Goal: Information Seeking & Learning: Find specific fact

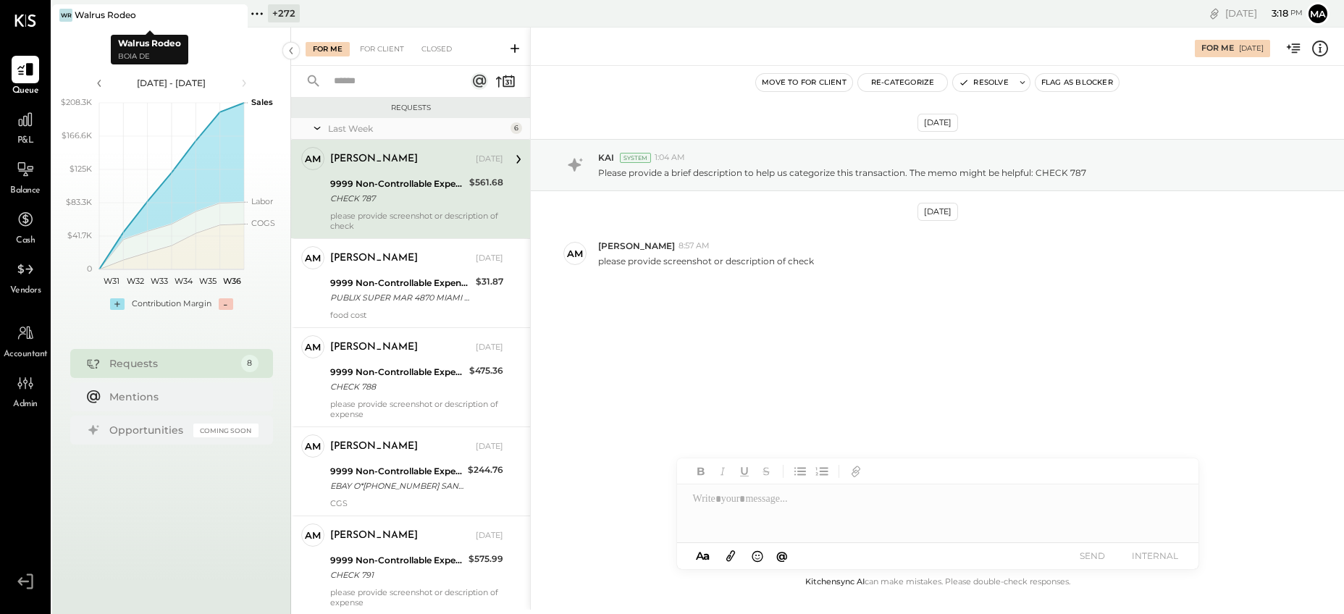
click at [238, 12] on icon at bounding box center [235, 15] width 18 height 17
click at [60, 13] on icon at bounding box center [61, 13] width 19 height 19
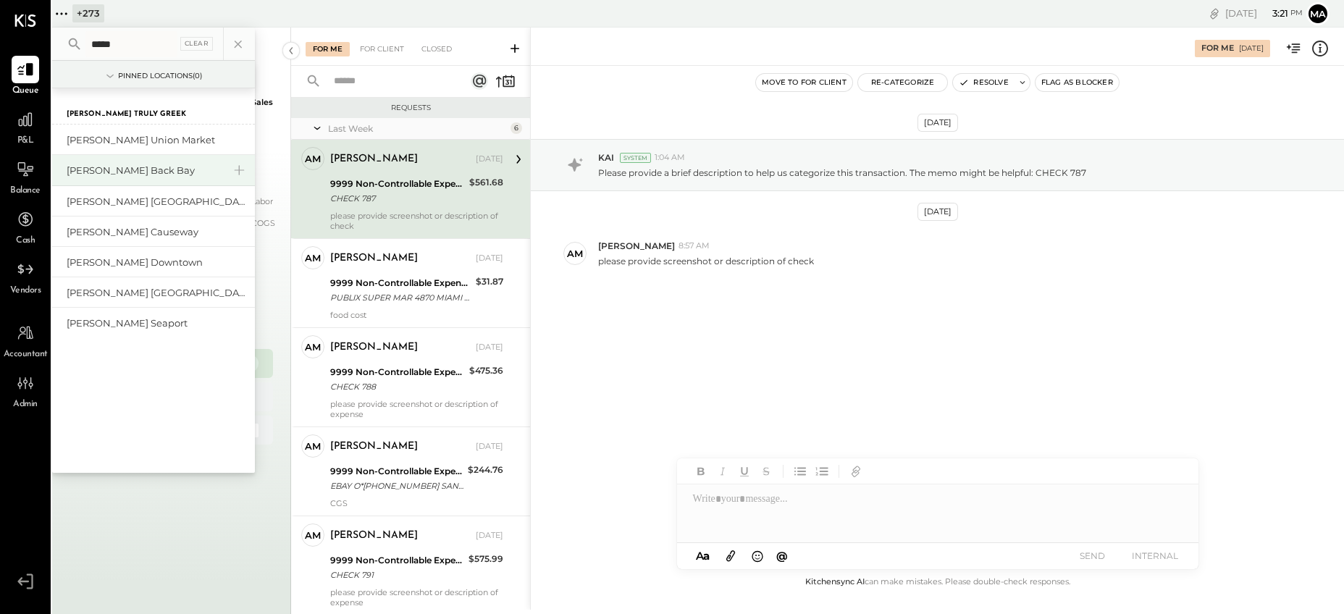
type input "*****"
click at [117, 178] on div "[PERSON_NAME] Back Bay" at bounding box center [153, 170] width 203 height 31
click at [118, 170] on div "[PERSON_NAME] Back Bay" at bounding box center [145, 171] width 156 height 14
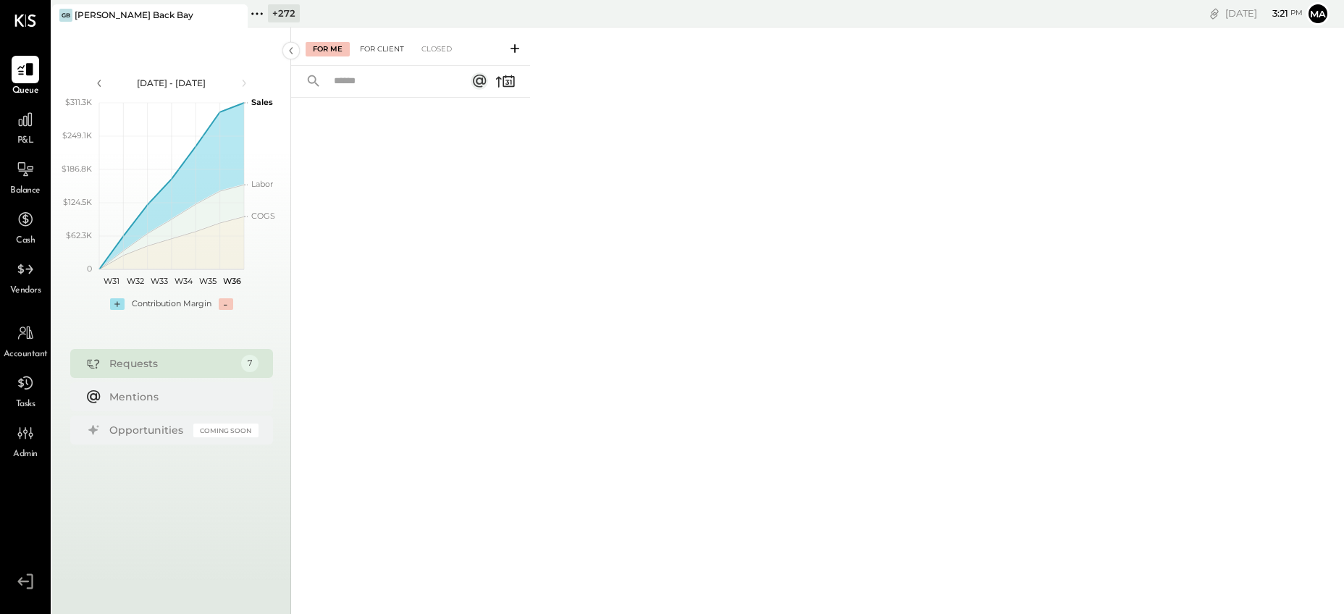
click at [385, 42] on div "For Client" at bounding box center [382, 49] width 59 height 14
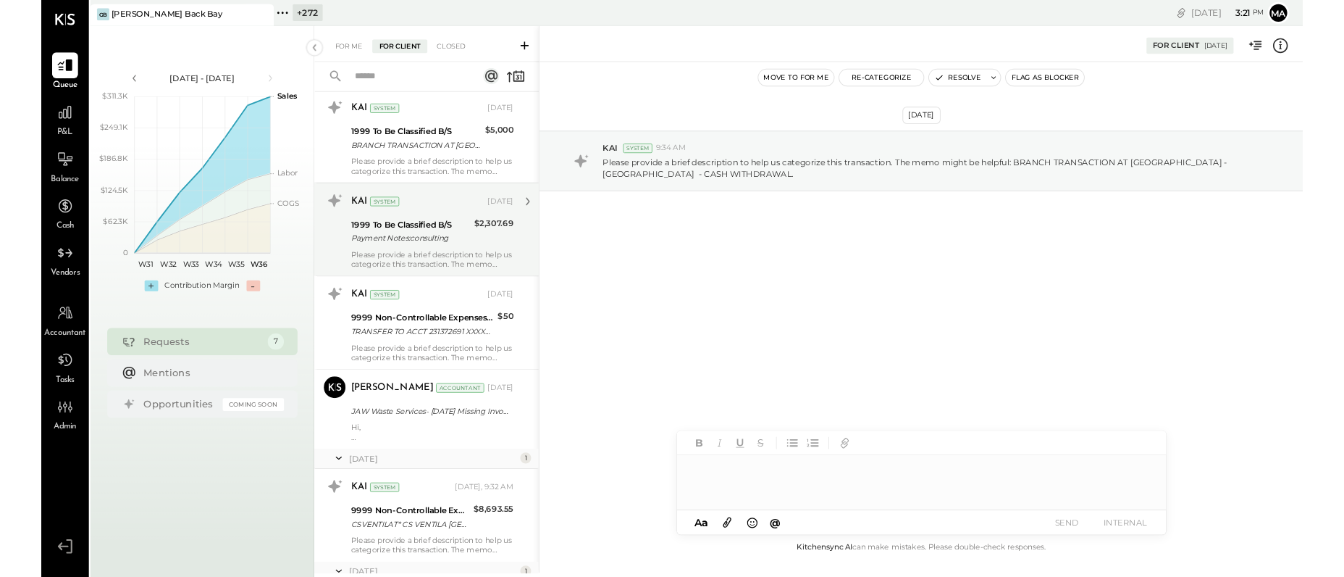
scroll to position [275, 0]
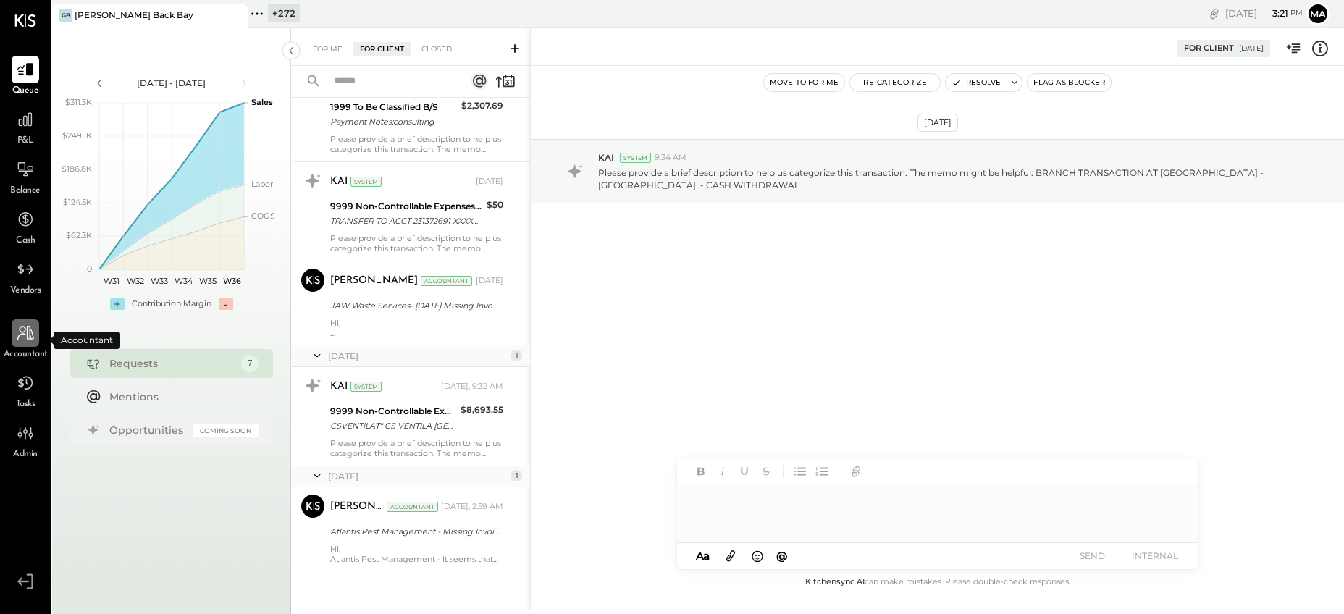
click at [25, 338] on icon at bounding box center [25, 333] width 19 height 19
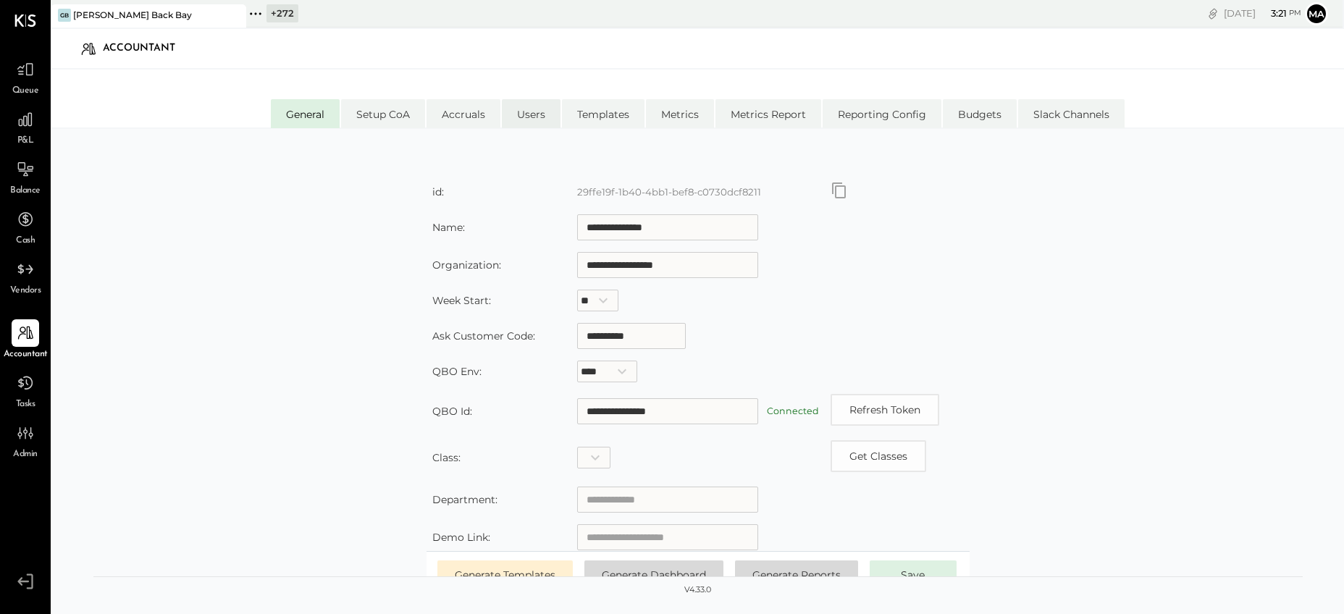
click at [532, 114] on li "Users" at bounding box center [531, 113] width 59 height 29
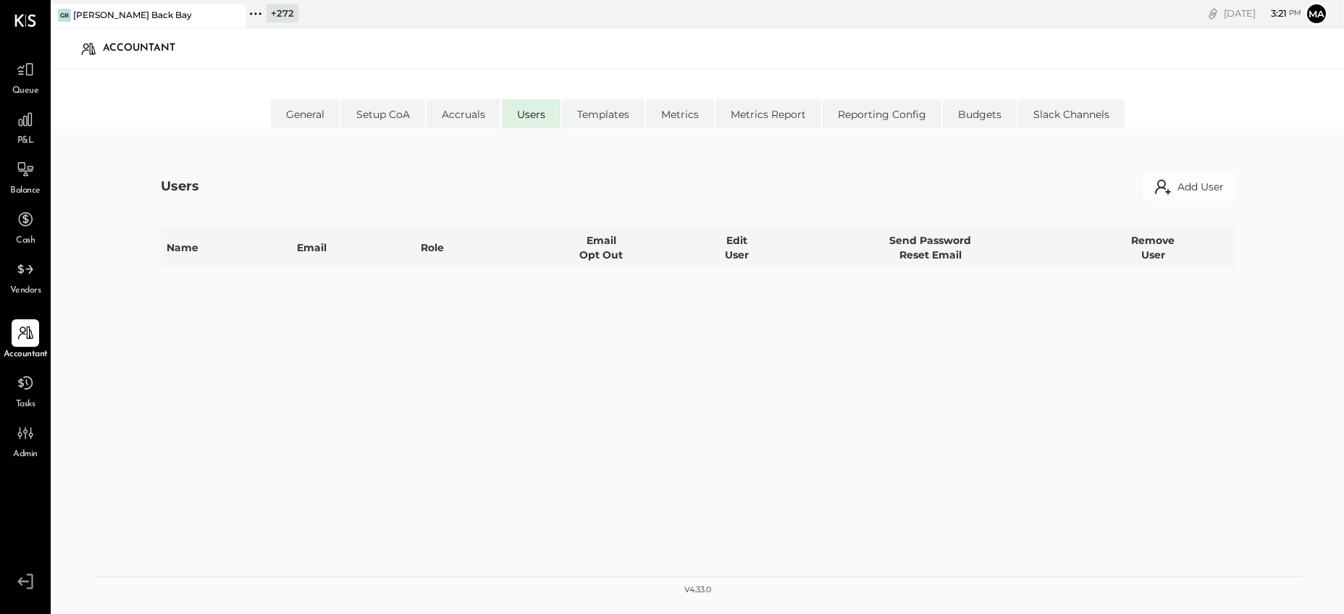
select select "*****"
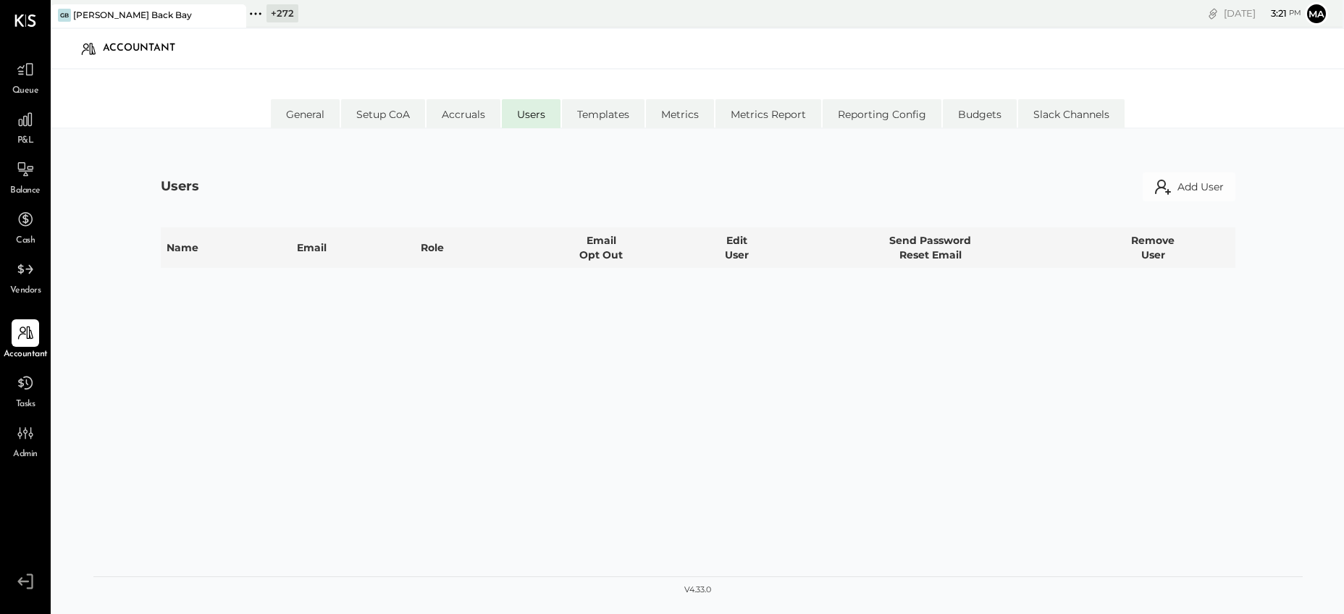
select select "**********"
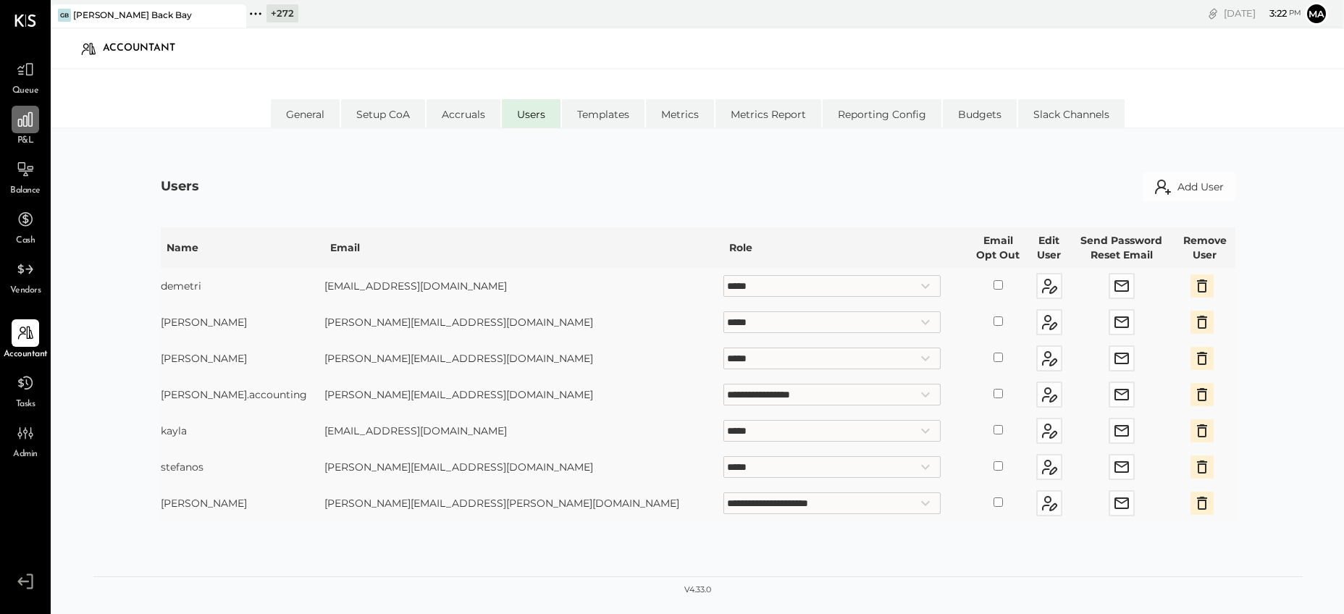
click at [28, 117] on icon at bounding box center [25, 119] width 19 height 19
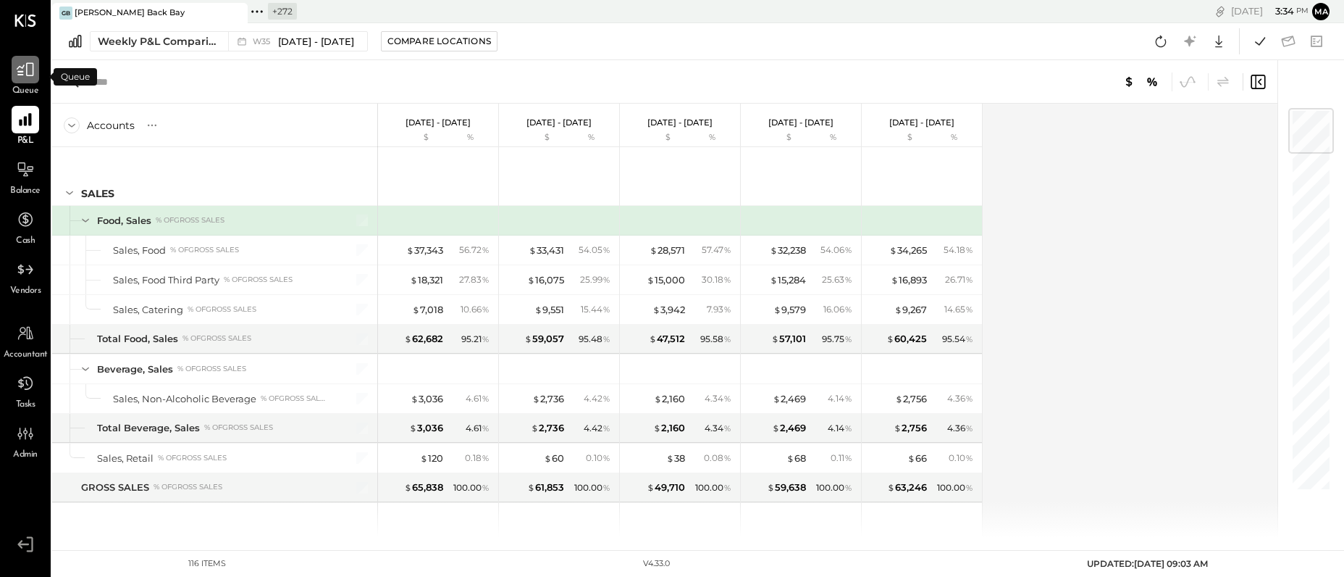
click at [22, 73] on icon at bounding box center [25, 69] width 19 height 19
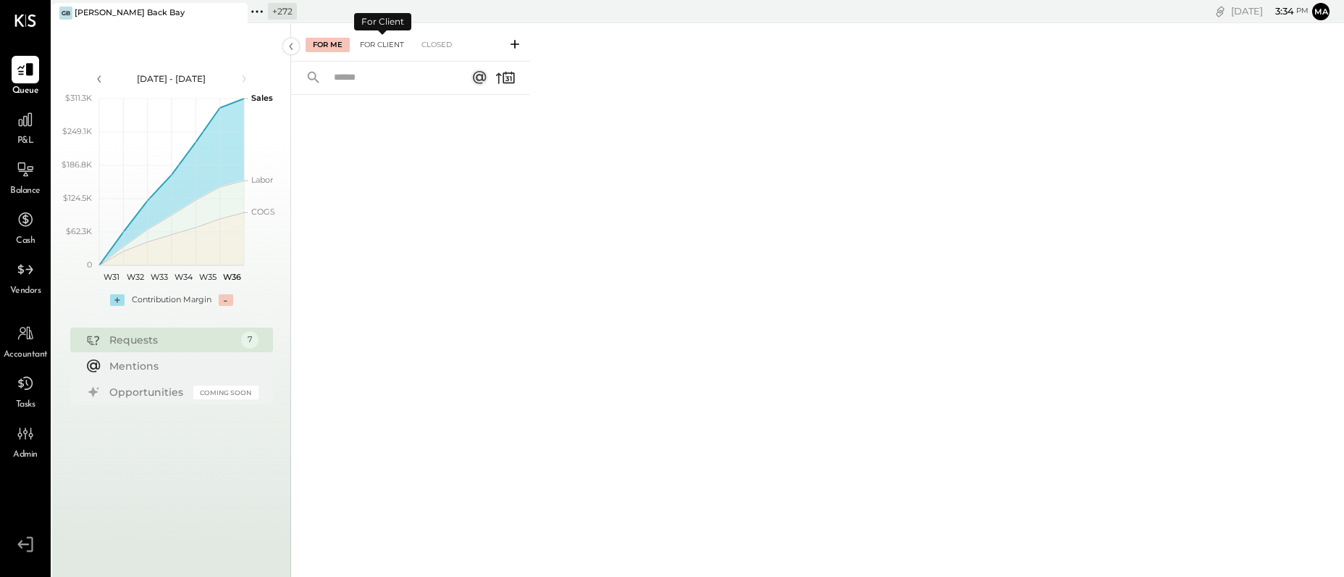
click at [389, 43] on div "For Client" at bounding box center [382, 45] width 59 height 14
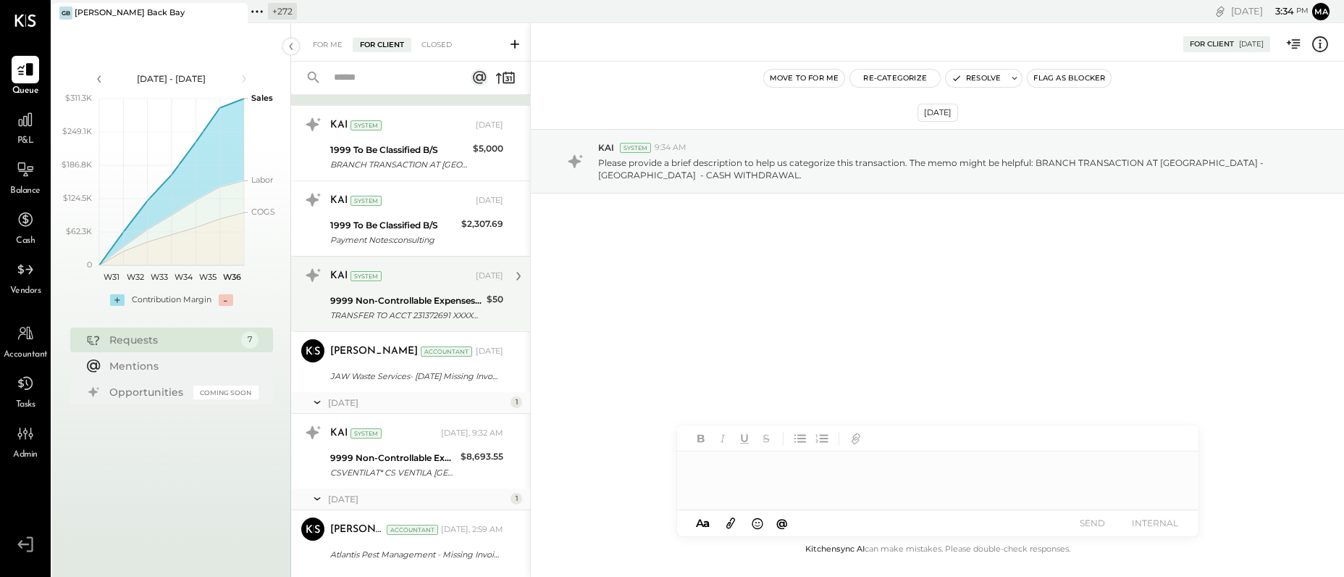
scroll to position [109, 0]
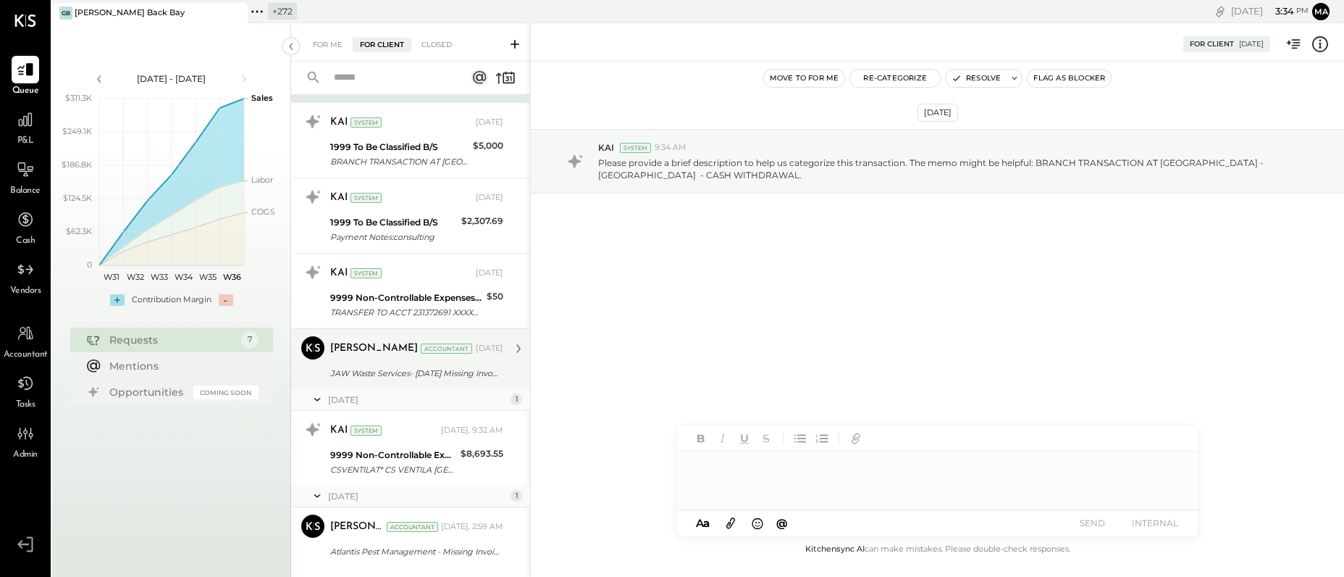
click at [389, 369] on div "JAW Waste Services- August 2025 Missing Invoice" at bounding box center [414, 373] width 169 height 14
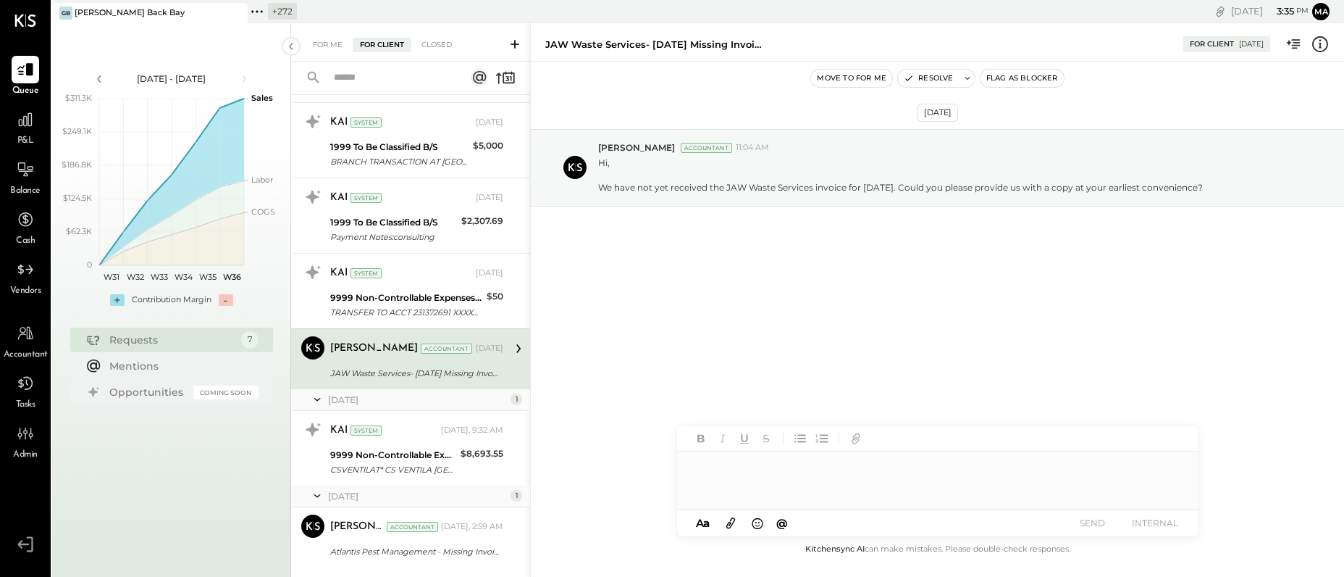
drag, startPoint x: 724, startPoint y: 473, endPoint x: 791, endPoint y: 472, distance: 67.4
click at [724, 473] on div at bounding box center [938, 480] width 522 height 58
type input "*****"
click at [792, 451] on span "[PERSON_NAME]" at bounding box center [817, 450] width 114 height 14
drag, startPoint x: 947, startPoint y: 467, endPoint x: 669, endPoint y: 472, distance: 277.5
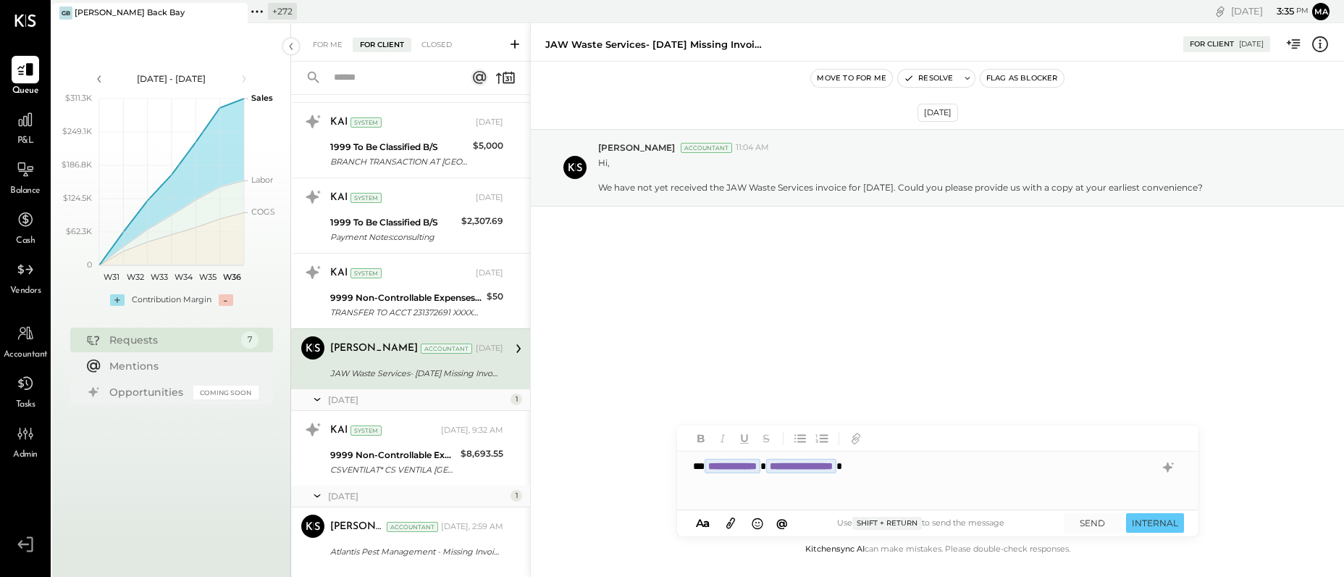
click at [669, 472] on div "**********" at bounding box center [937, 299] width 814 height 553
click at [942, 467] on div "**********" at bounding box center [938, 480] width 522 height 58
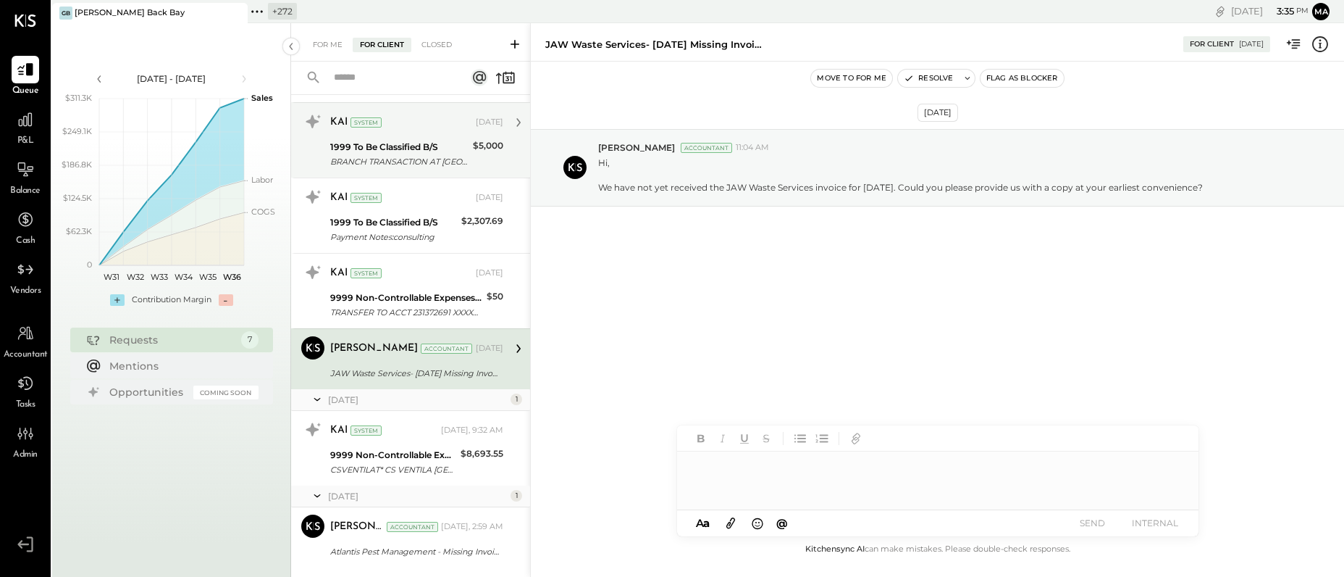
click at [392, 159] on div "BRANCH TRANSACTION AT BOSTON - BOYLSTON STREET - CASH WITHDRAWAL." at bounding box center [399, 161] width 138 height 14
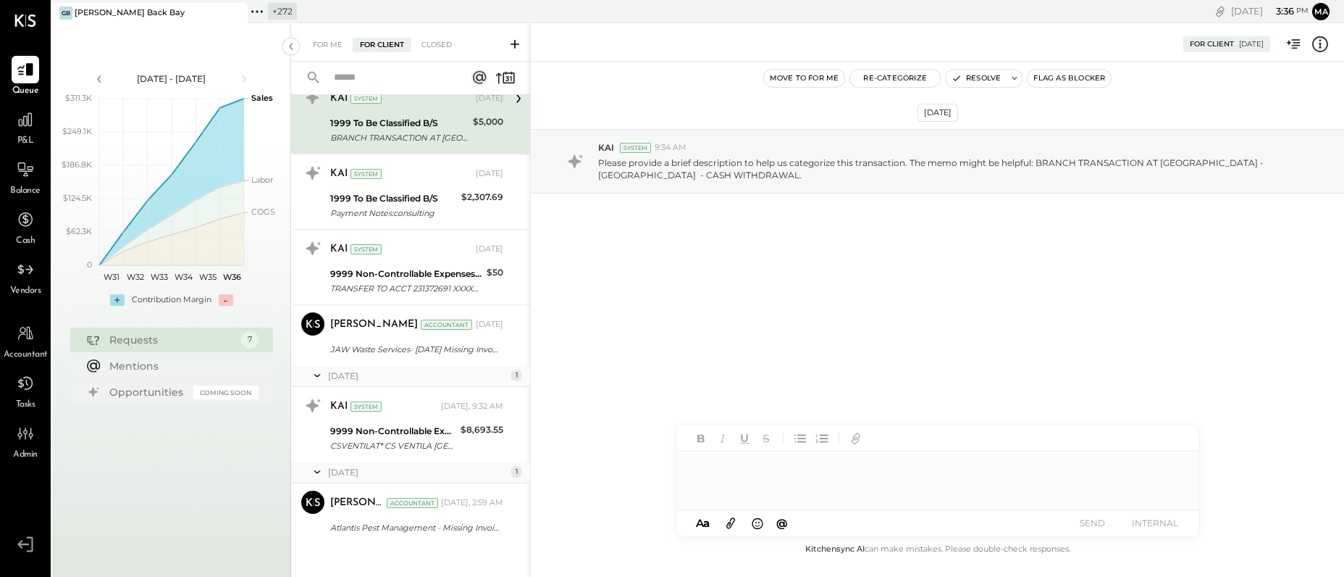
scroll to position [134, 0]
click at [515, 46] on icon at bounding box center [515, 44] width 9 height 9
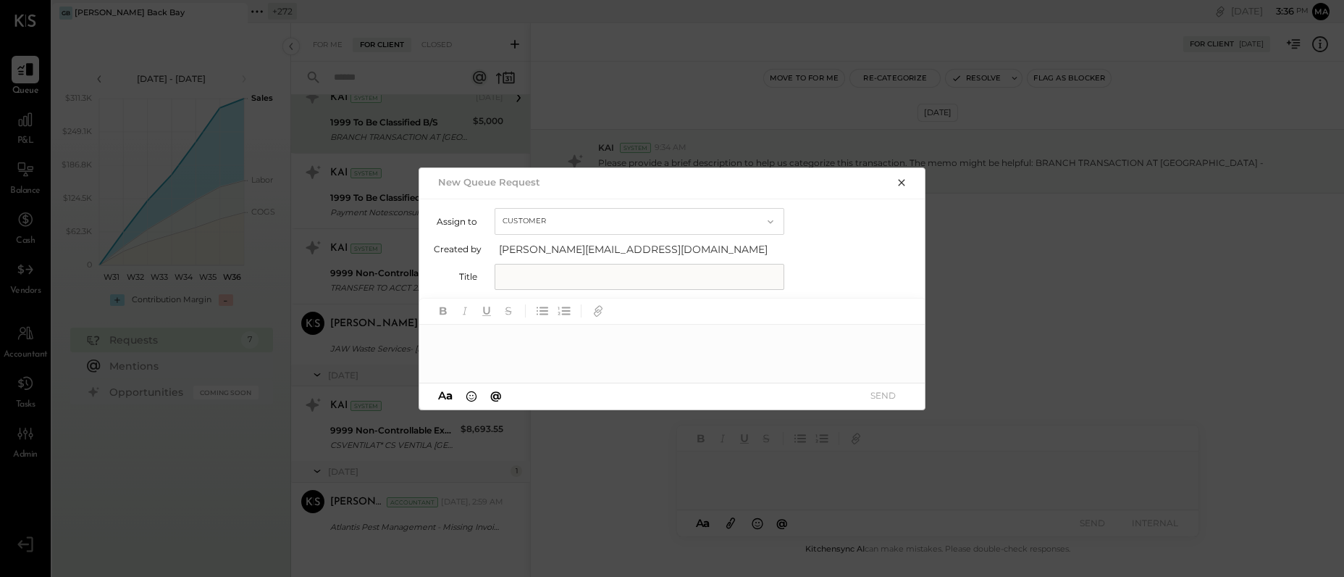
click at [524, 220] on button "Customer" at bounding box center [640, 221] width 290 height 27
click at [523, 249] on span "Accountant" at bounding box center [532, 246] width 52 height 9
click at [601, 320] on div at bounding box center [672, 311] width 507 height 26
click at [598, 311] on icon "button" at bounding box center [598, 309] width 7 height 7
click at [900, 183] on icon "button" at bounding box center [902, 183] width 12 height 12
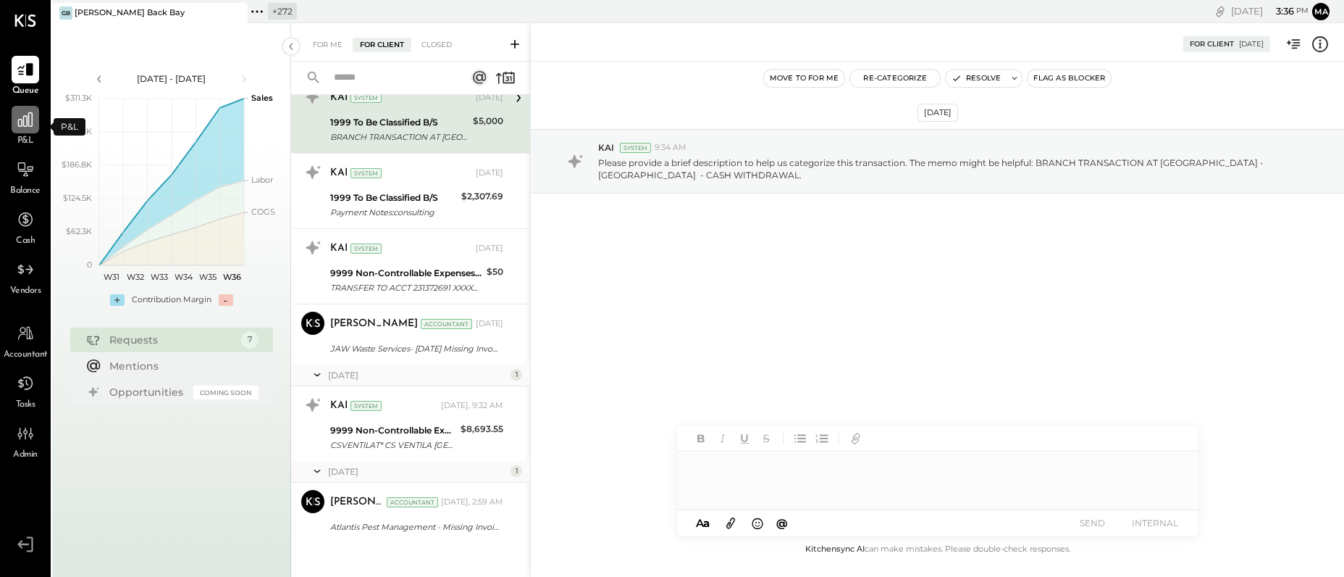
click at [23, 122] on icon at bounding box center [25, 119] width 14 height 14
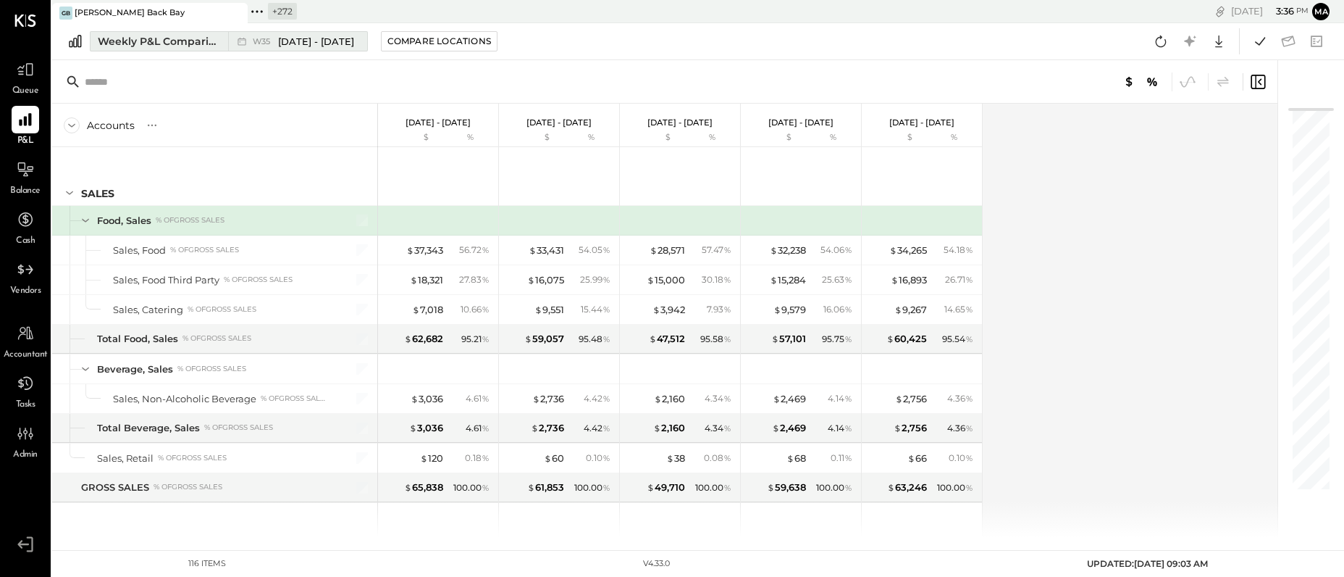
click at [184, 41] on div "Weekly P&L Comparison" at bounding box center [159, 41] width 122 height 14
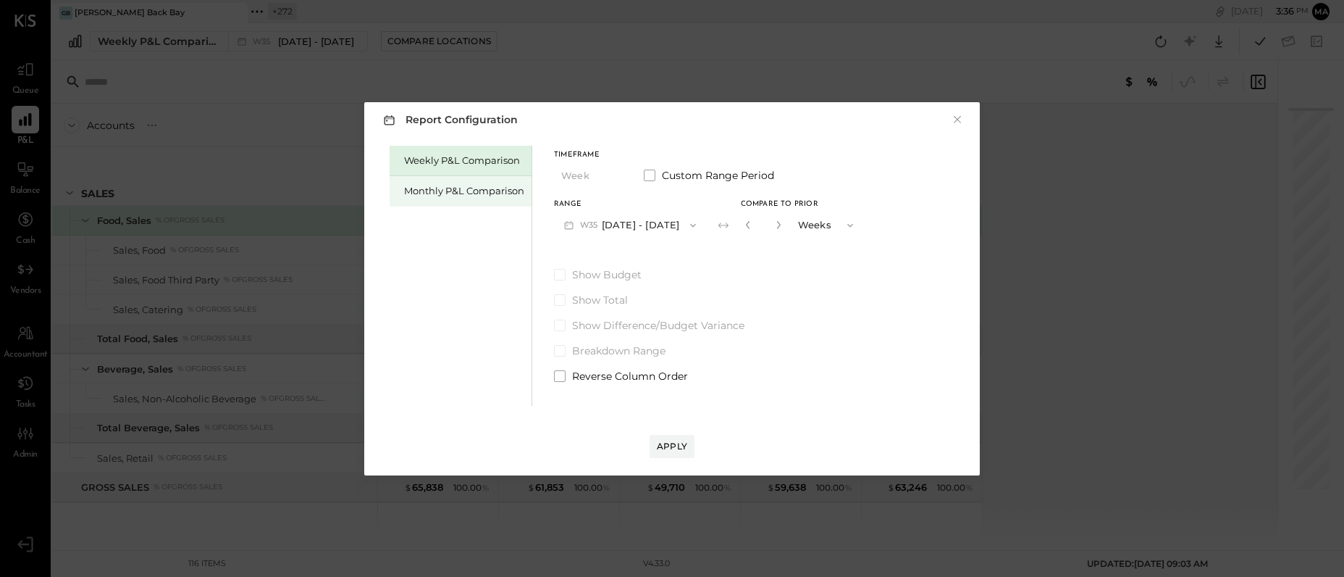
click at [442, 193] on div "Monthly P&L Comparison" at bounding box center [464, 191] width 120 height 14
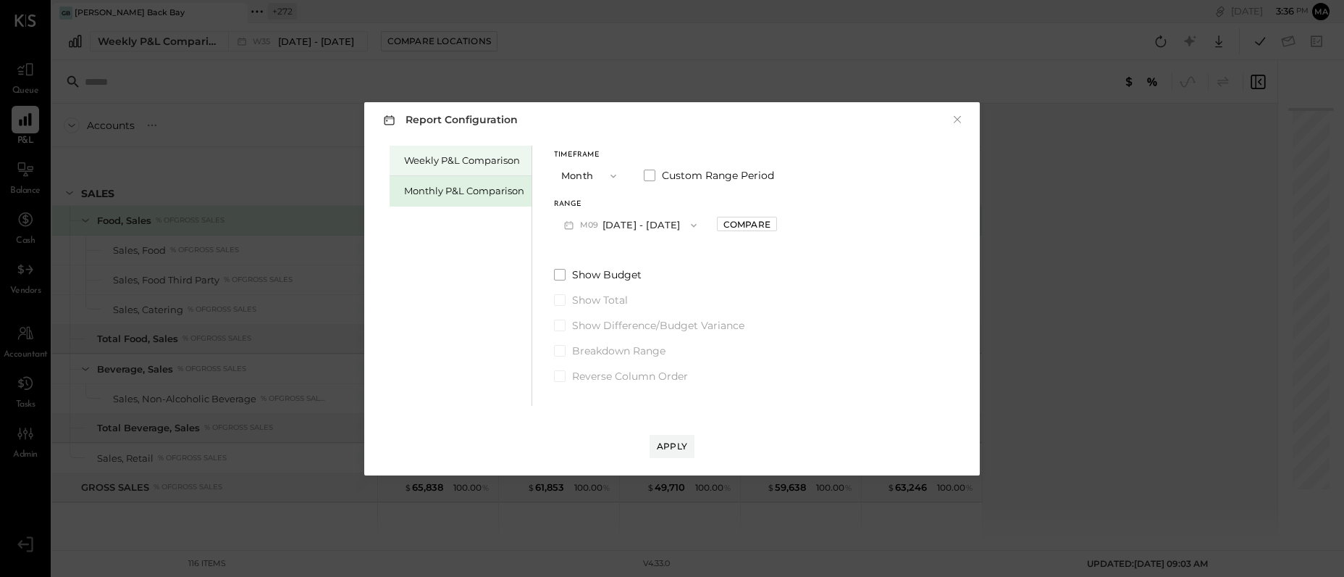
click at [445, 162] on div "Weekly P&L Comparison" at bounding box center [464, 161] width 120 height 14
click at [661, 225] on button "W36 Sep 1 - 7, 2025" at bounding box center [630, 225] width 153 height 27
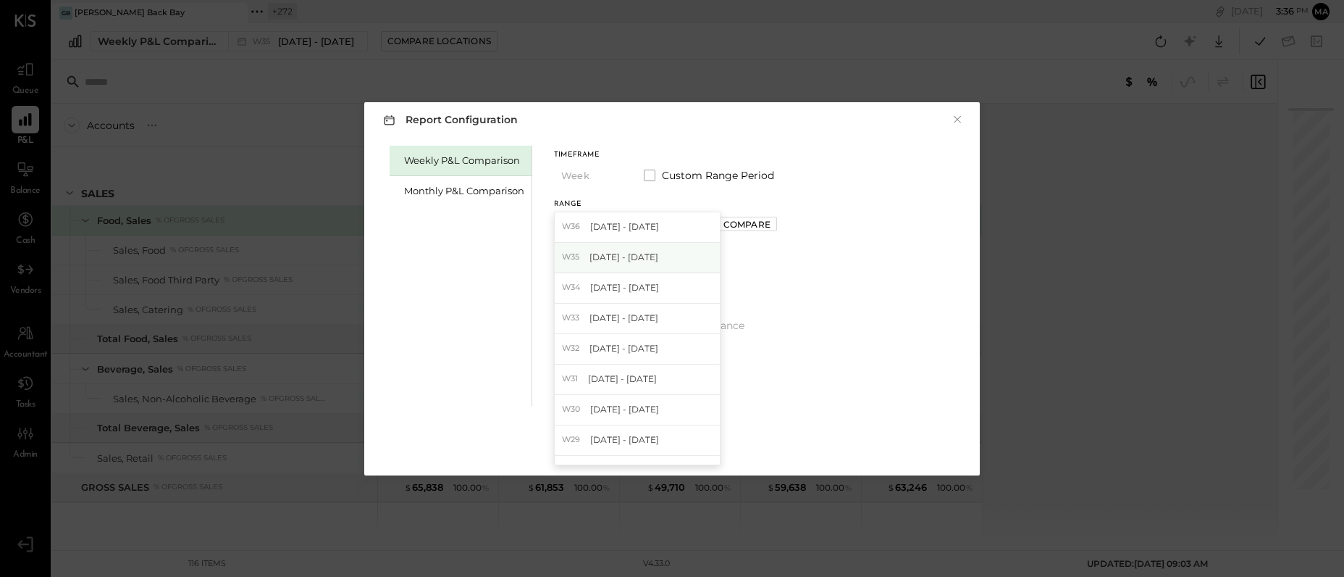
click at [632, 264] on div "W35 Aug 25 - 31, 2025" at bounding box center [637, 258] width 165 height 30
click at [747, 224] on div "Compare" at bounding box center [746, 224] width 47 height 12
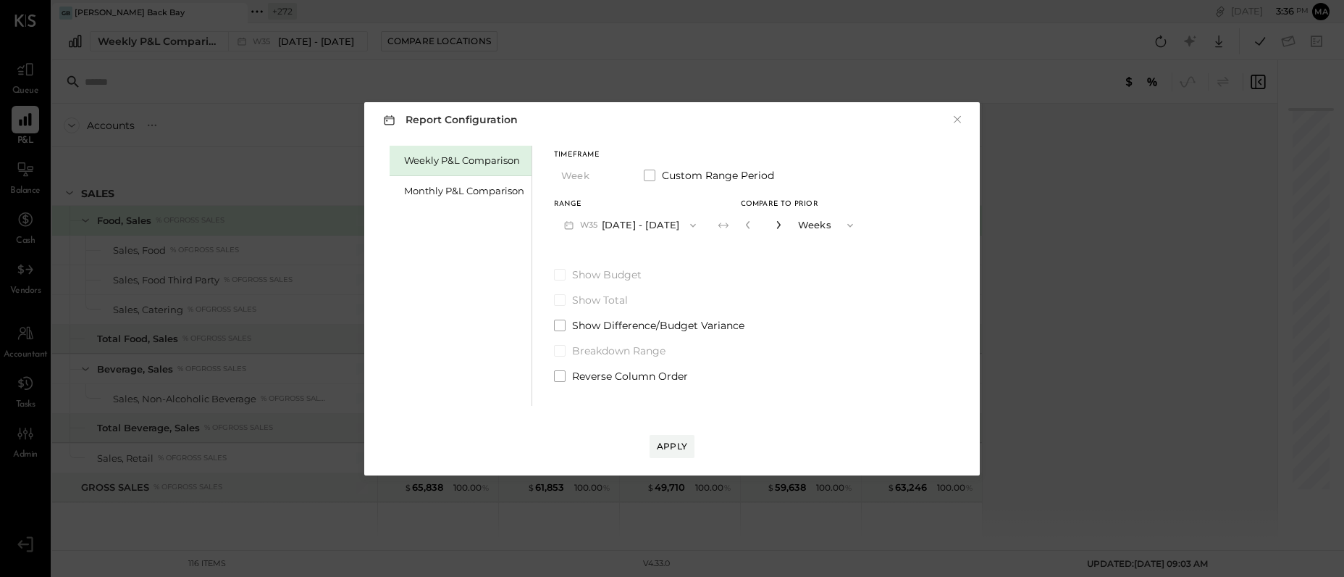
click at [780, 224] on icon "button" at bounding box center [779, 225] width 4 height 8
click at [781, 228] on icon "button" at bounding box center [778, 224] width 9 height 9
type input "*"
click at [678, 446] on div "Apply" at bounding box center [672, 446] width 30 height 12
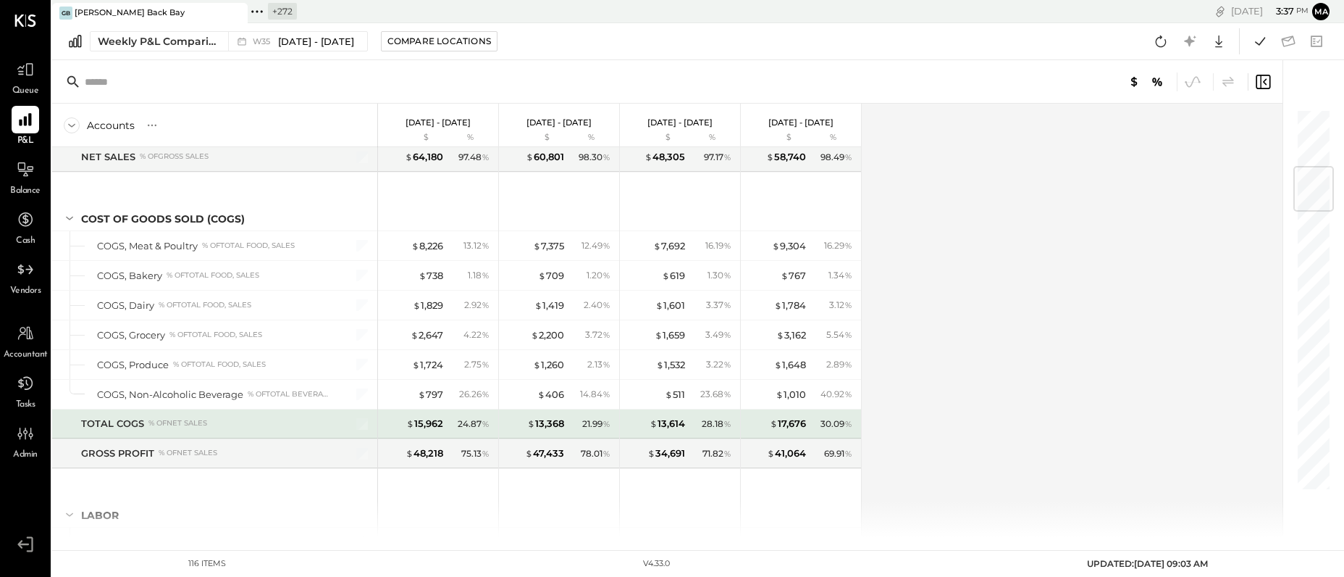
scroll to position [501, 0]
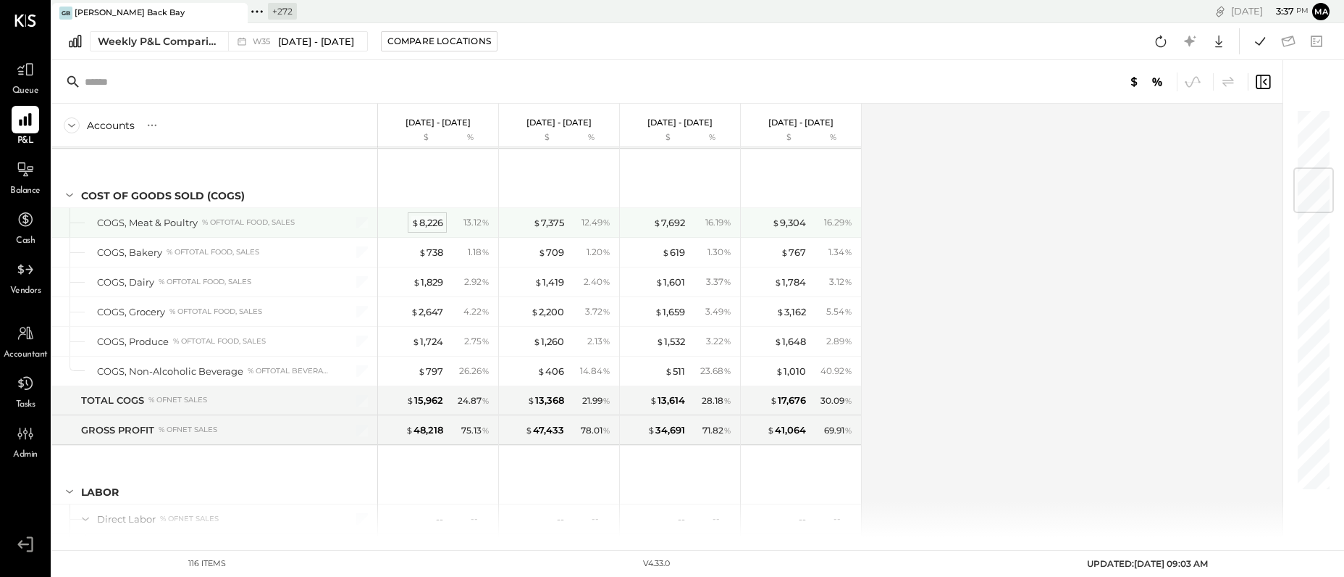
click at [430, 222] on div "$ 8,226" at bounding box center [427, 223] width 32 height 14
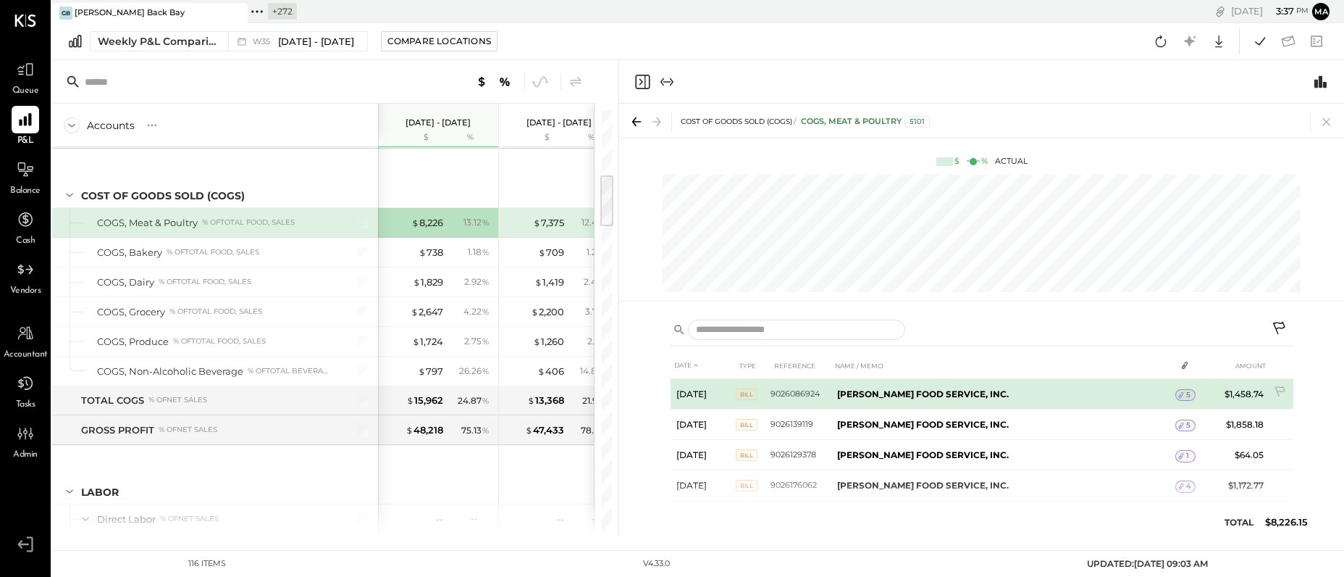
click at [1176, 394] on icon at bounding box center [1181, 395] width 10 height 10
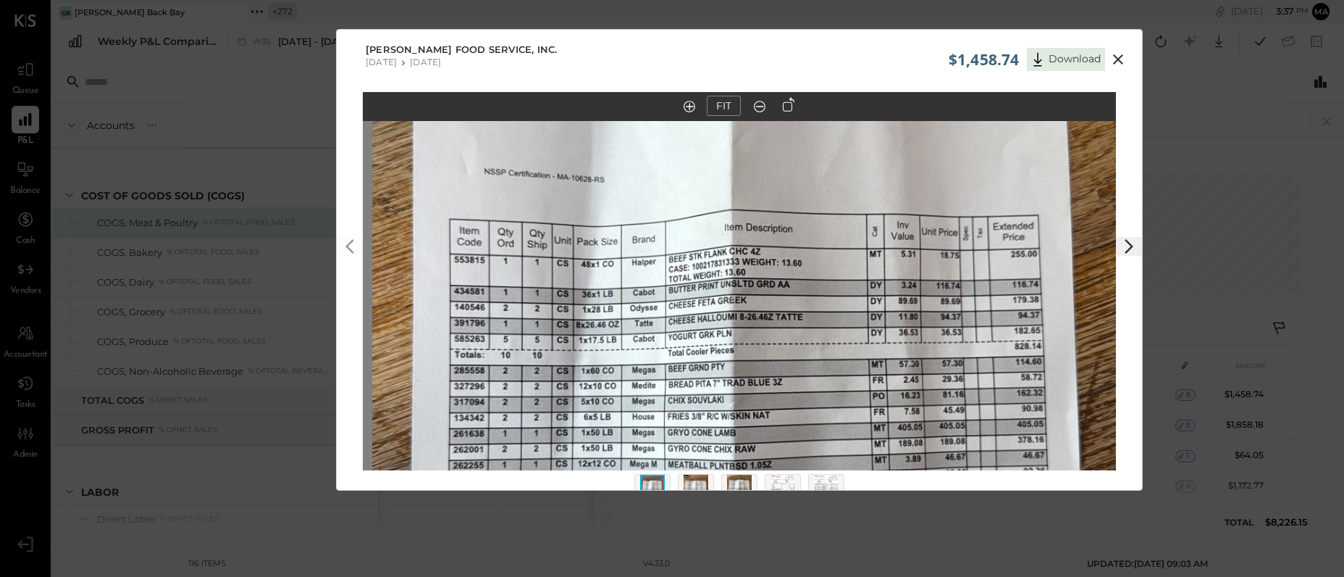
drag, startPoint x: 747, startPoint y: 280, endPoint x: 757, endPoint y: 377, distance: 97.6
click at [757, 377] on img at bounding box center [748, 356] width 753 height 1339
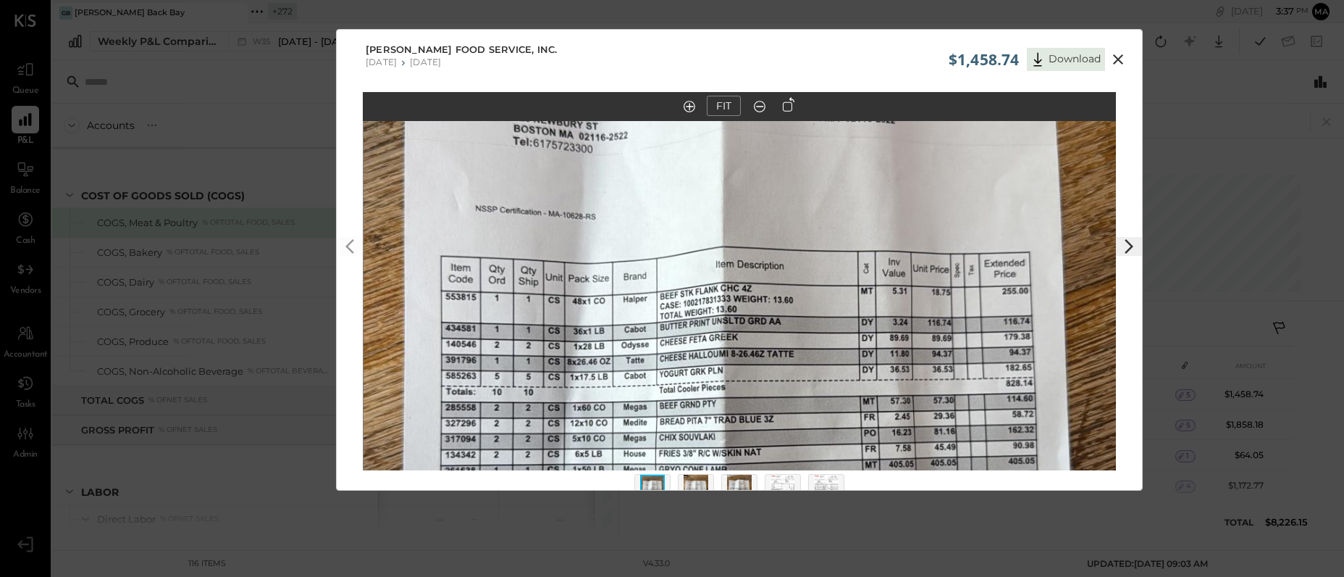
drag, startPoint x: 751, startPoint y: 291, endPoint x: 717, endPoint y: 306, distance: 37.3
click at [717, 306] on img at bounding box center [740, 393] width 753 height 1339
click at [1118, 58] on icon at bounding box center [1118, 59] width 10 height 10
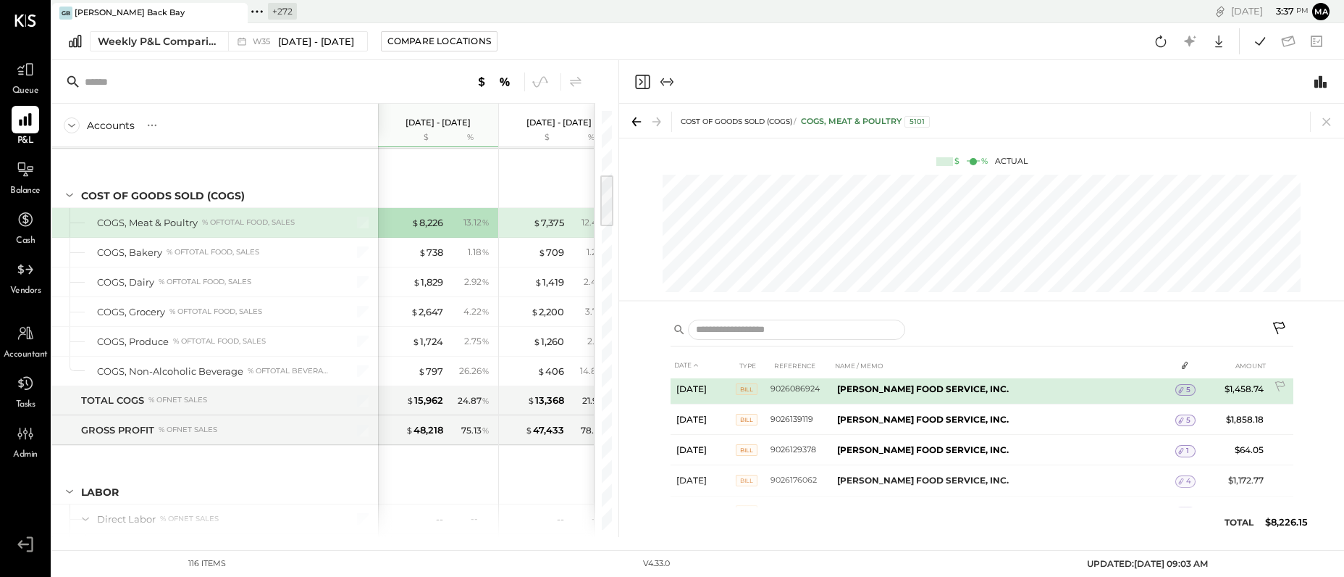
scroll to position [7, 0]
click at [1279, 382] on icon at bounding box center [1281, 386] width 14 height 14
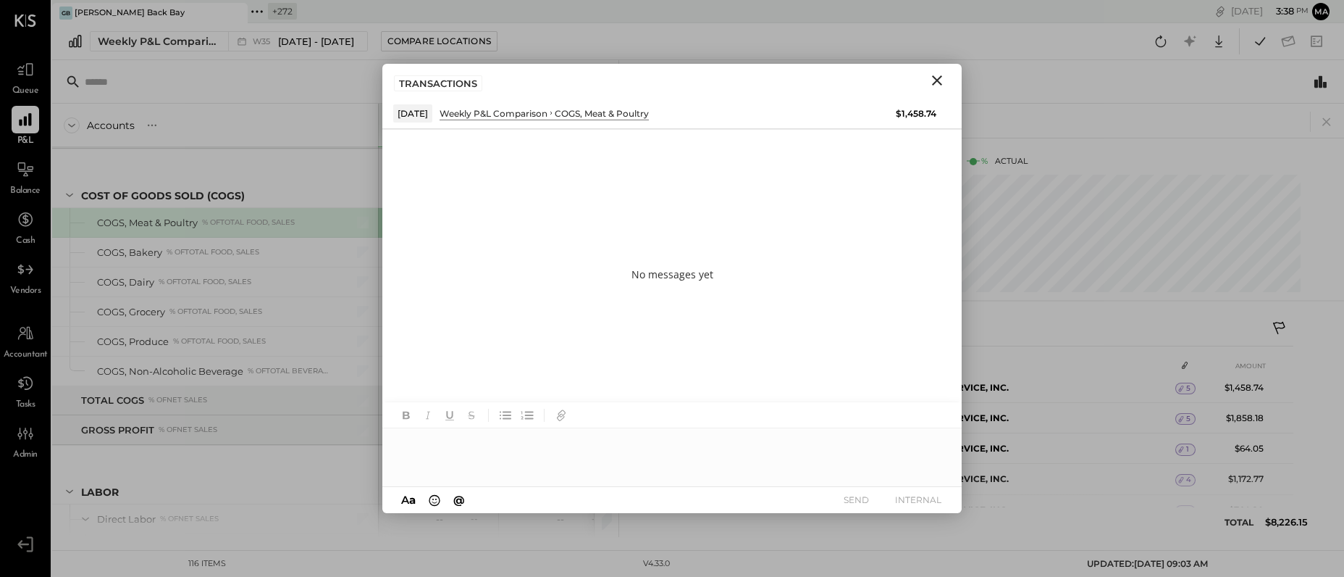
click at [935, 80] on icon "Close" at bounding box center [937, 80] width 17 height 17
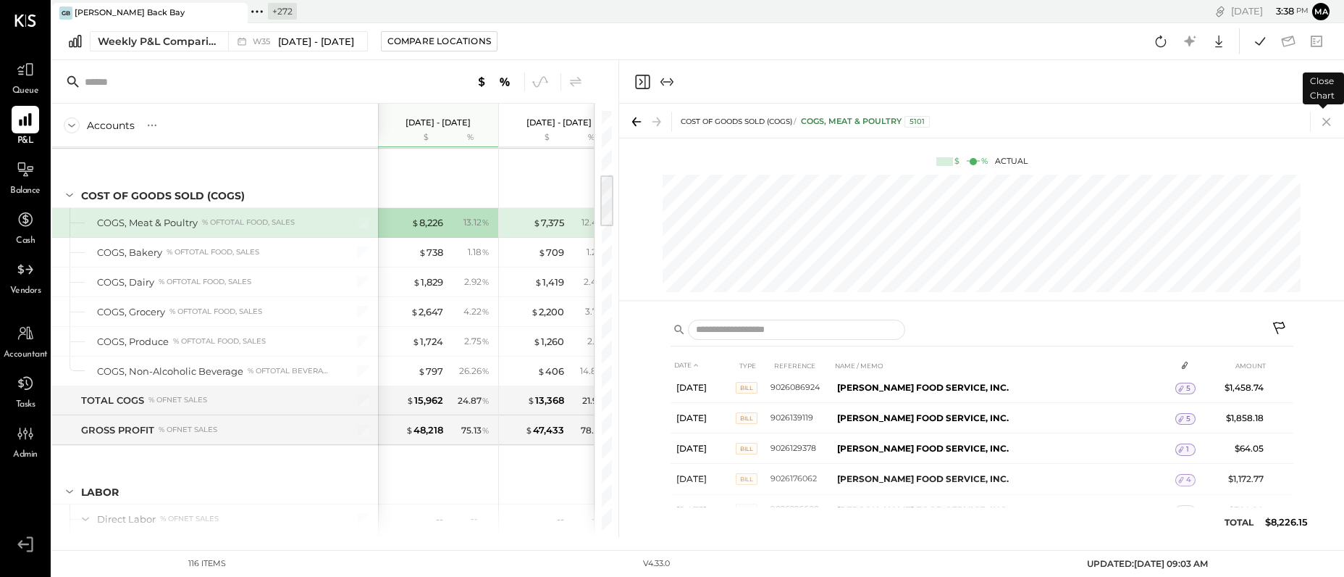
click at [1325, 121] on icon at bounding box center [1327, 122] width 20 height 20
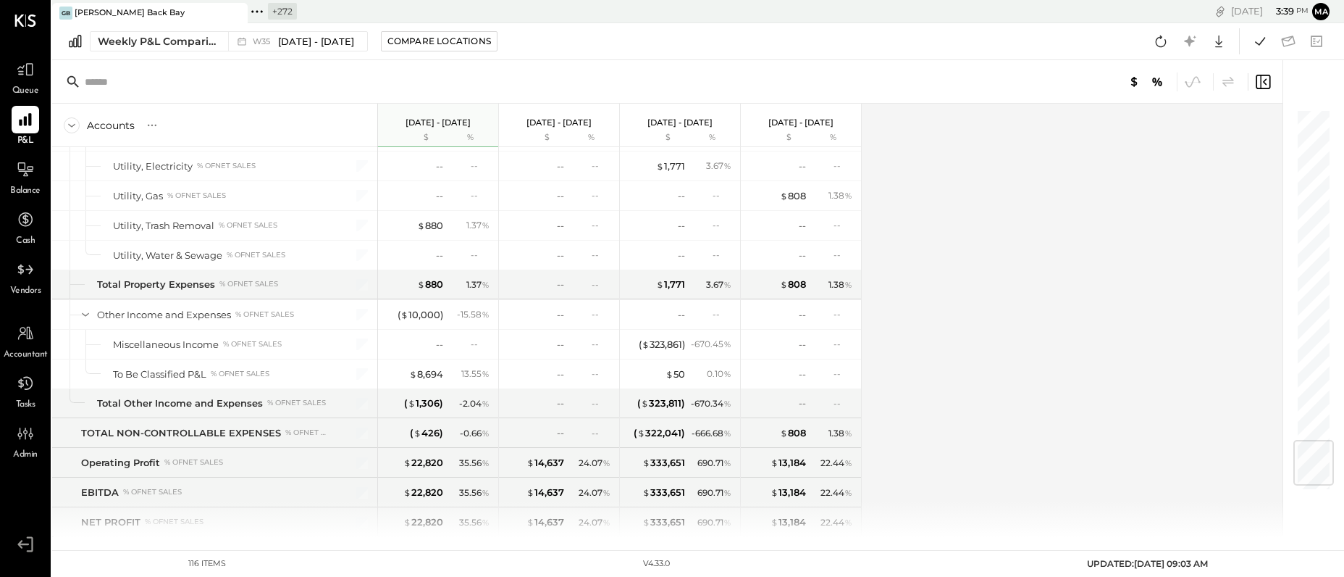
scroll to position [2815, 0]
click at [25, 274] on icon at bounding box center [25, 269] width 19 height 19
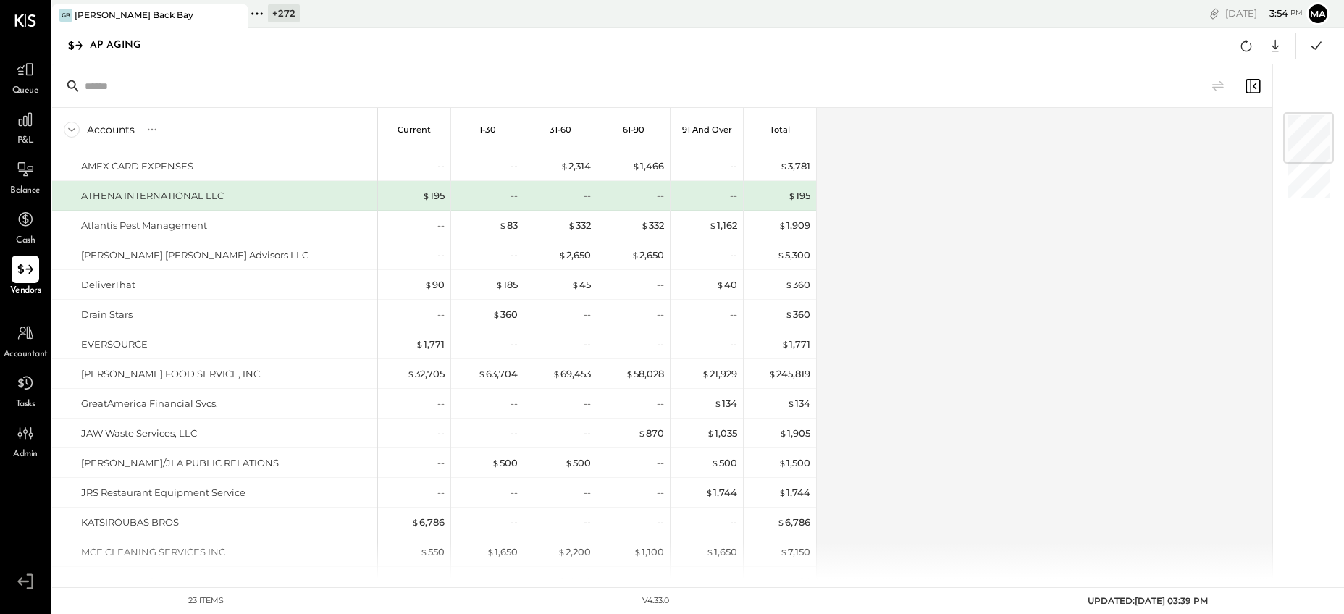
click at [243, 14] on icon at bounding box center [235, 15] width 18 height 17
click at [63, 14] on icon at bounding box center [61, 13] width 19 height 19
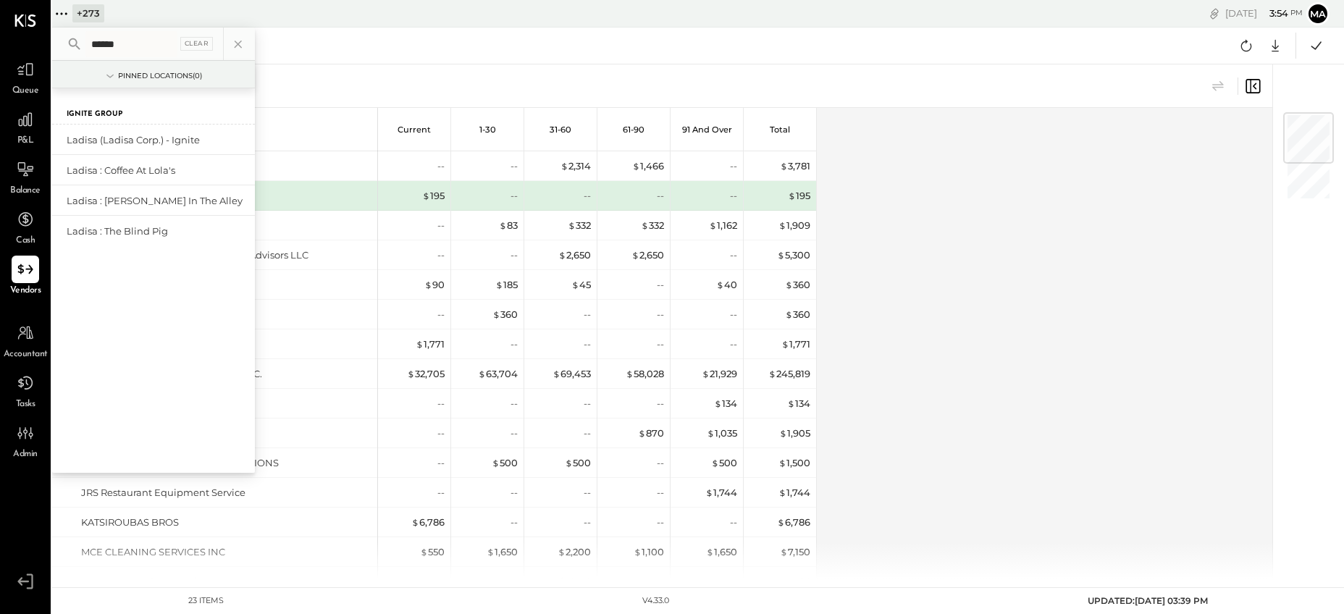
type input "******"
click at [130, 164] on div "Ladisa : Coffee at Lola's" at bounding box center [145, 171] width 156 height 14
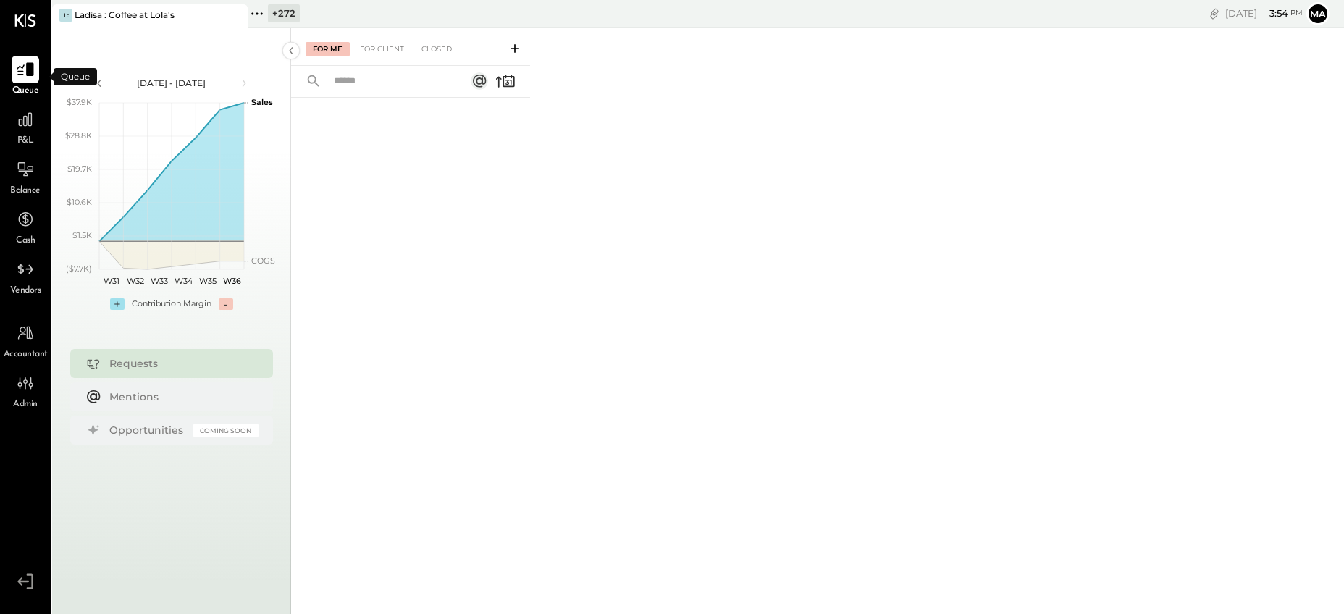
click at [26, 77] on icon at bounding box center [25, 69] width 19 height 19
click at [153, 14] on div "Ladisa : Coffee at Lola's" at bounding box center [125, 15] width 100 height 12
click at [261, 11] on icon at bounding box center [257, 13] width 19 height 19
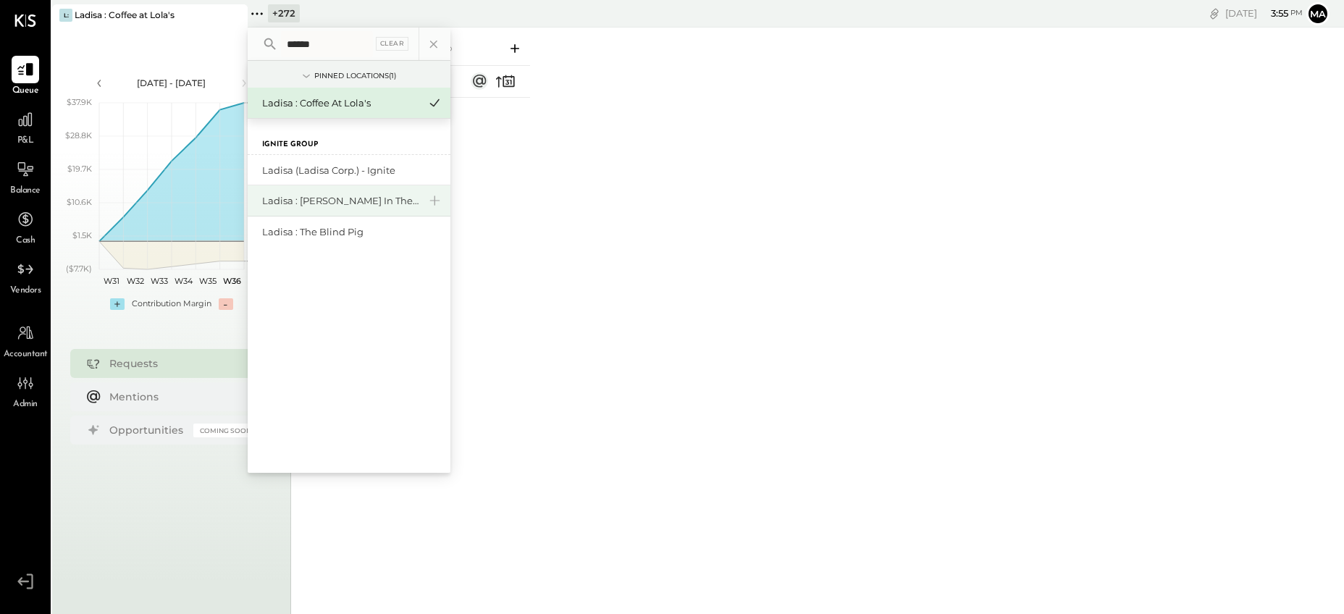
type input "******"
click at [311, 203] on div "Ladisa : [PERSON_NAME] in the Alley" at bounding box center [340, 201] width 156 height 14
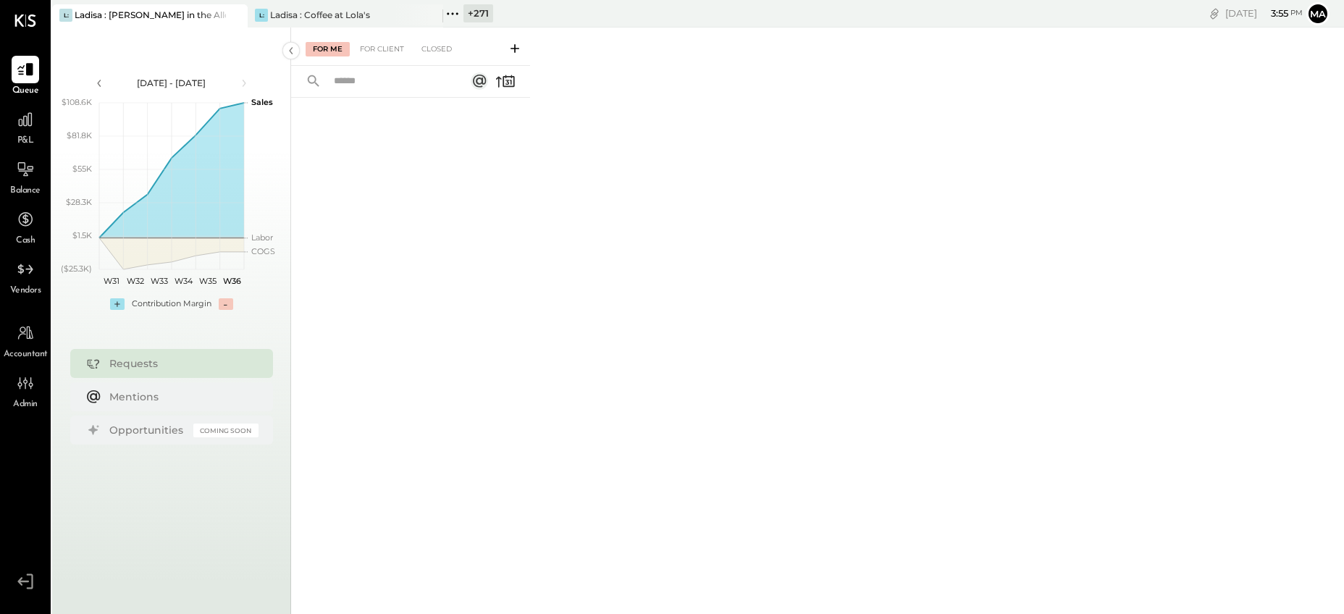
click at [516, 47] on icon at bounding box center [515, 48] width 14 height 14
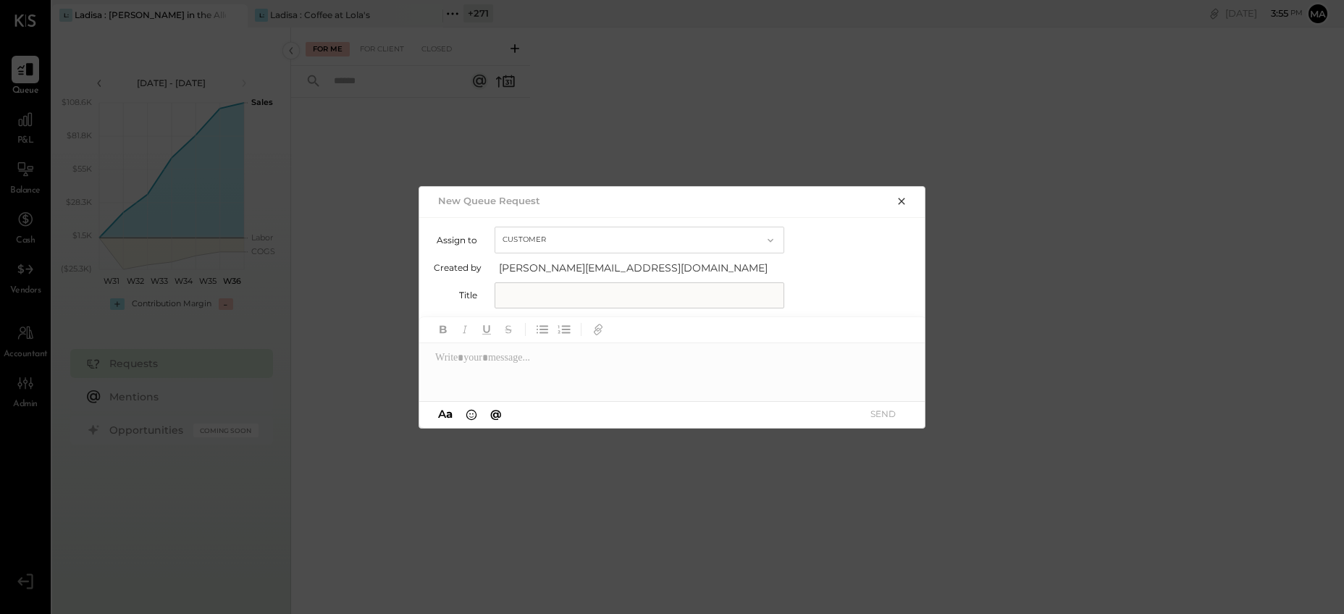
click at [527, 233] on button "Customer" at bounding box center [640, 240] width 290 height 27
click at [528, 266] on span "Accountant" at bounding box center [532, 265] width 52 height 9
click at [521, 300] on input "text" at bounding box center [640, 296] width 290 height 26
type input "**********"
click at [524, 367] on div at bounding box center [672, 372] width 507 height 58
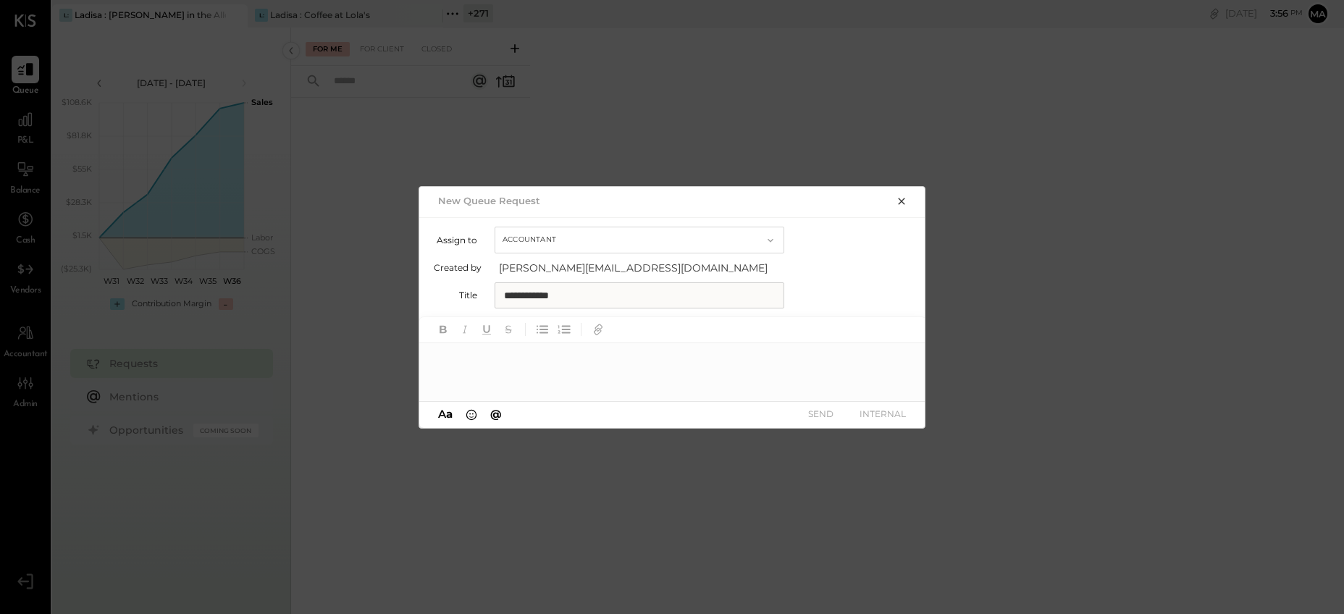
click at [598, 380] on div at bounding box center [672, 372] width 507 height 58
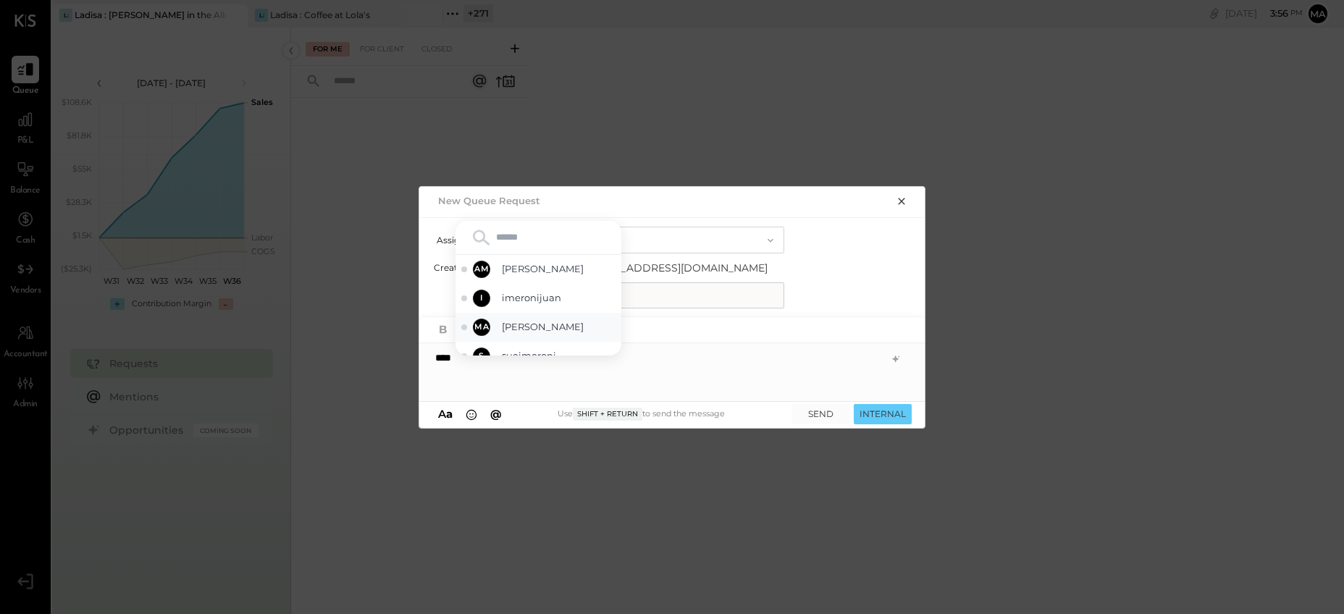
click at [569, 332] on span "[PERSON_NAME]" at bounding box center [559, 327] width 114 height 14
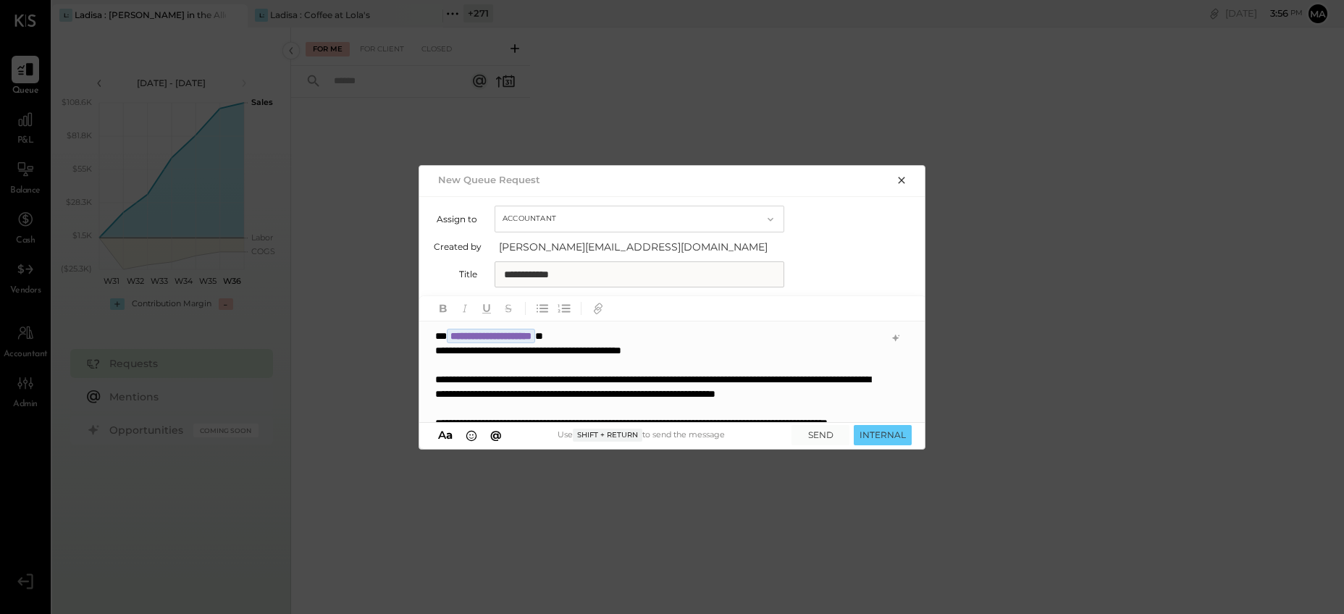
click at [598, 352] on div "**********" at bounding box center [657, 350] width 445 height 14
click at [611, 410] on div "**********" at bounding box center [657, 415] width 445 height 87
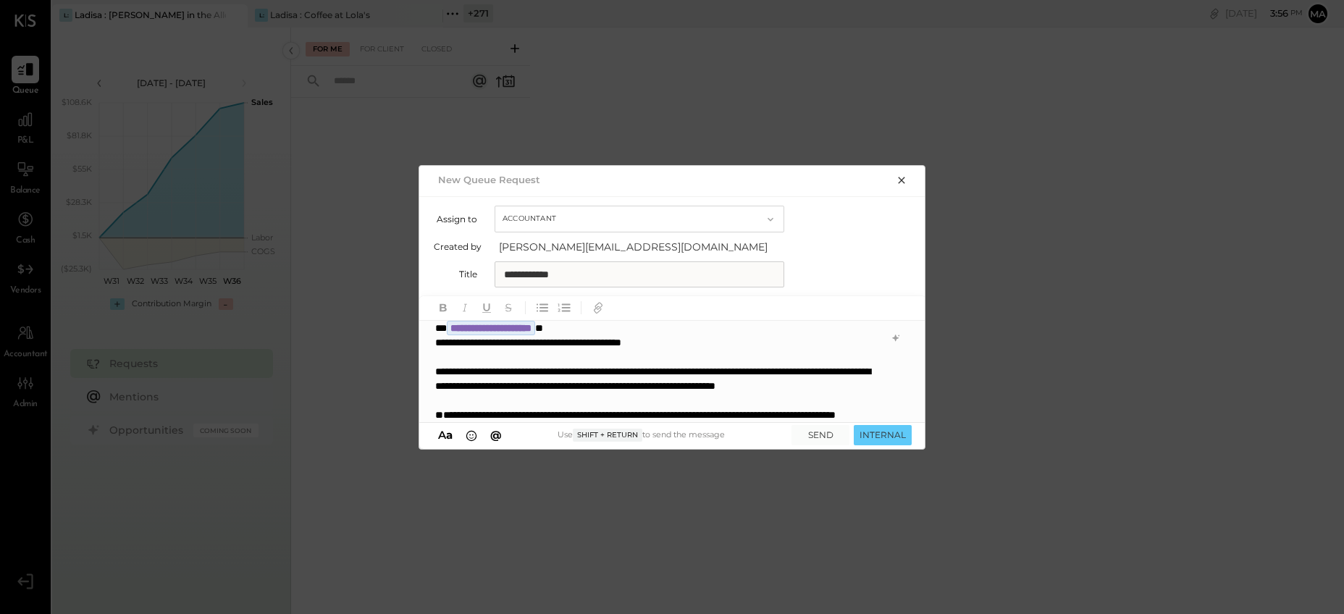
scroll to position [22, 0]
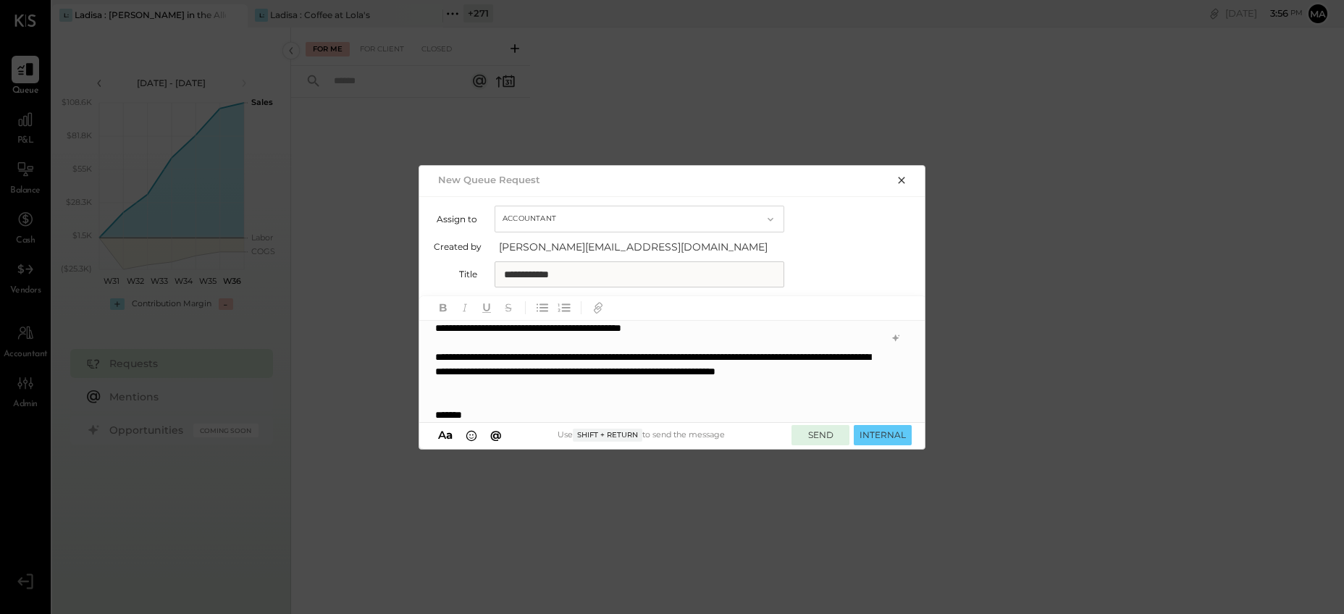
click at [819, 433] on button "SEND" at bounding box center [821, 435] width 58 height 20
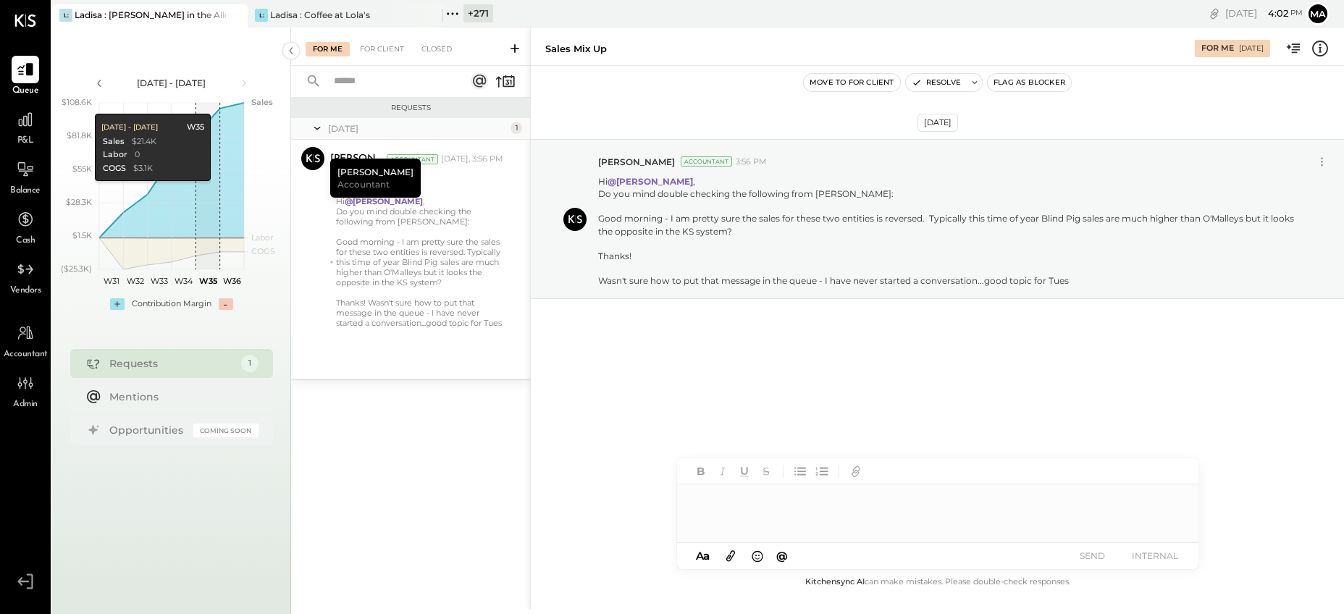
click at [238, 15] on icon at bounding box center [235, 15] width 18 height 17
click at [65, 11] on icon at bounding box center [61, 13] width 19 height 19
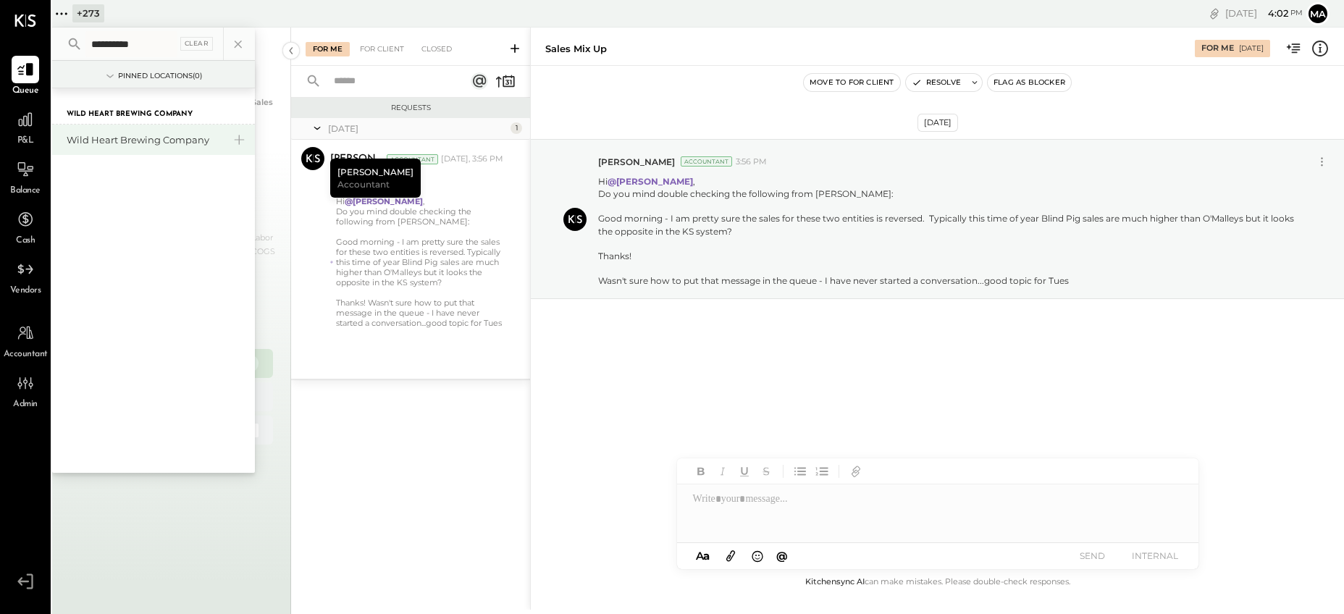
type input "**********"
click at [120, 138] on div "Wild Heart Brewing Company" at bounding box center [145, 140] width 156 height 14
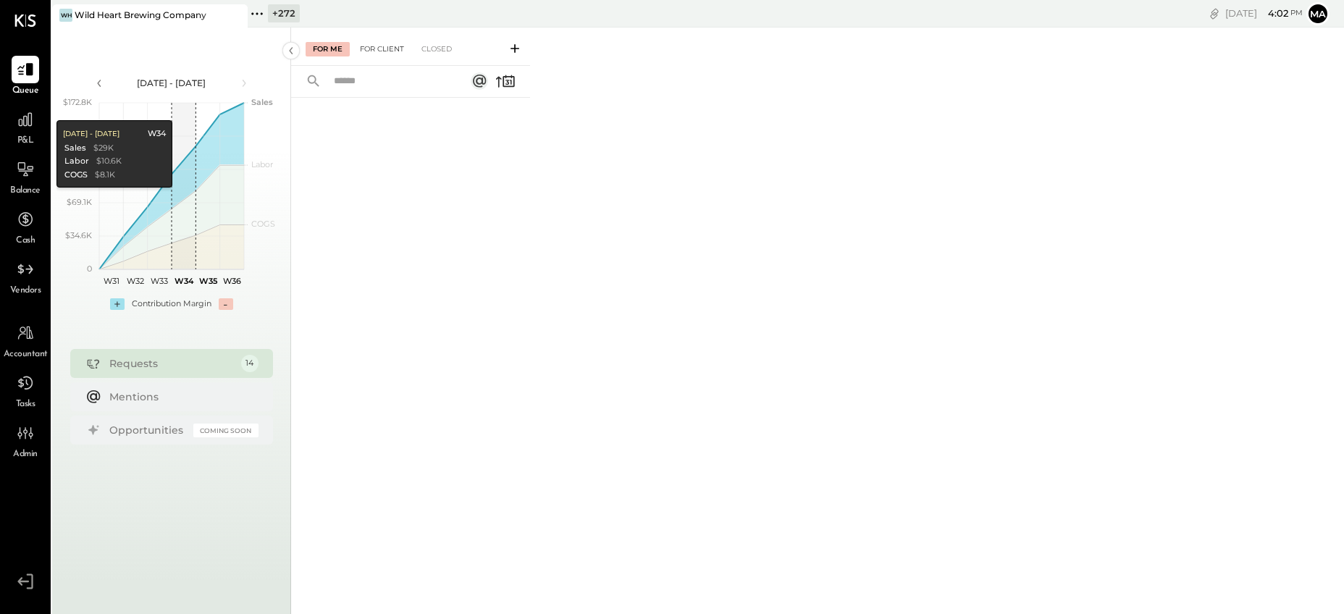
click at [375, 45] on div "For Client" at bounding box center [382, 49] width 59 height 14
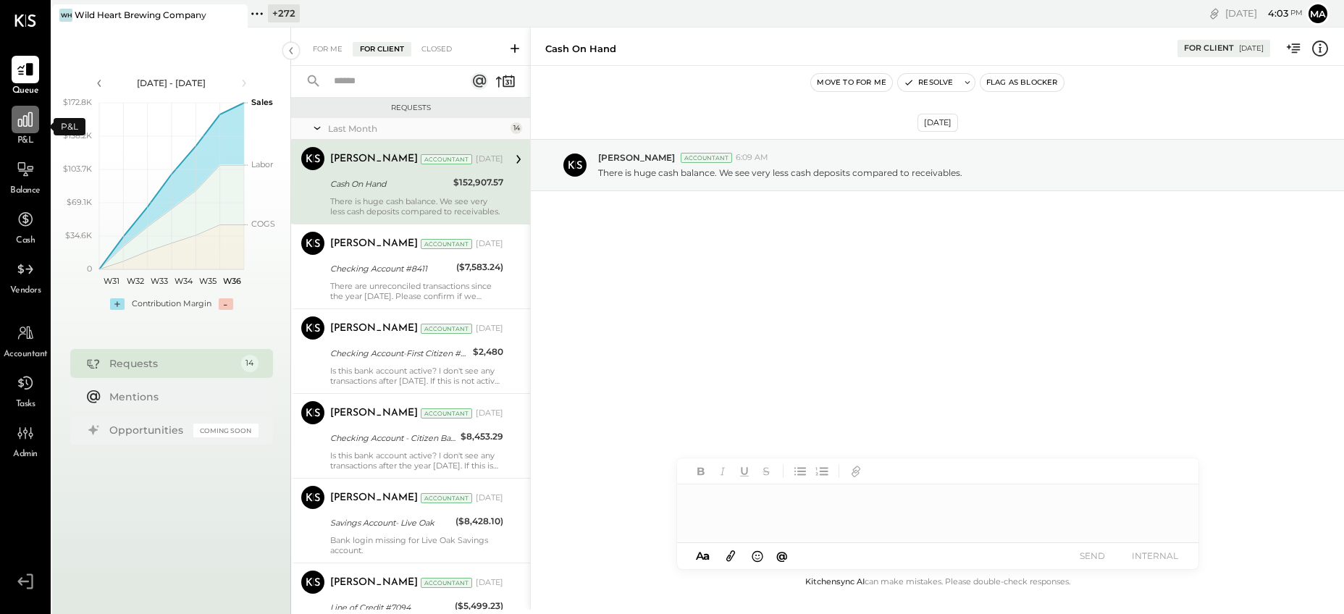
click at [29, 122] on icon at bounding box center [25, 119] width 14 height 14
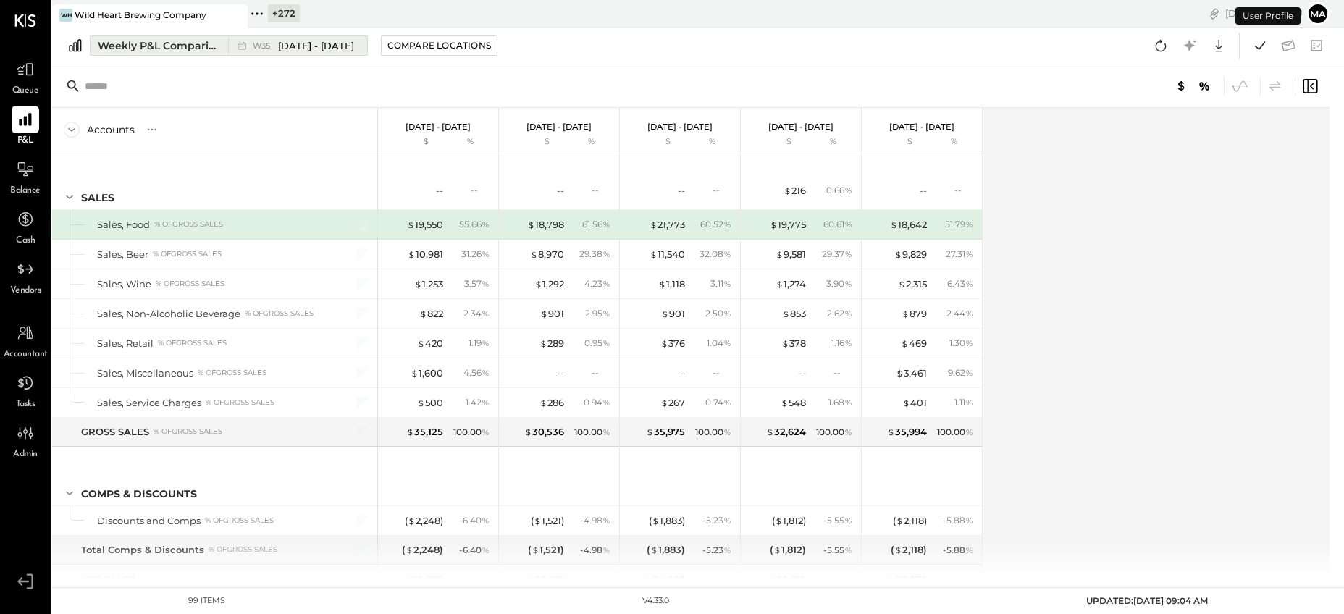
click at [296, 48] on span "Aug 25 - 31, 2025" at bounding box center [316, 46] width 76 height 14
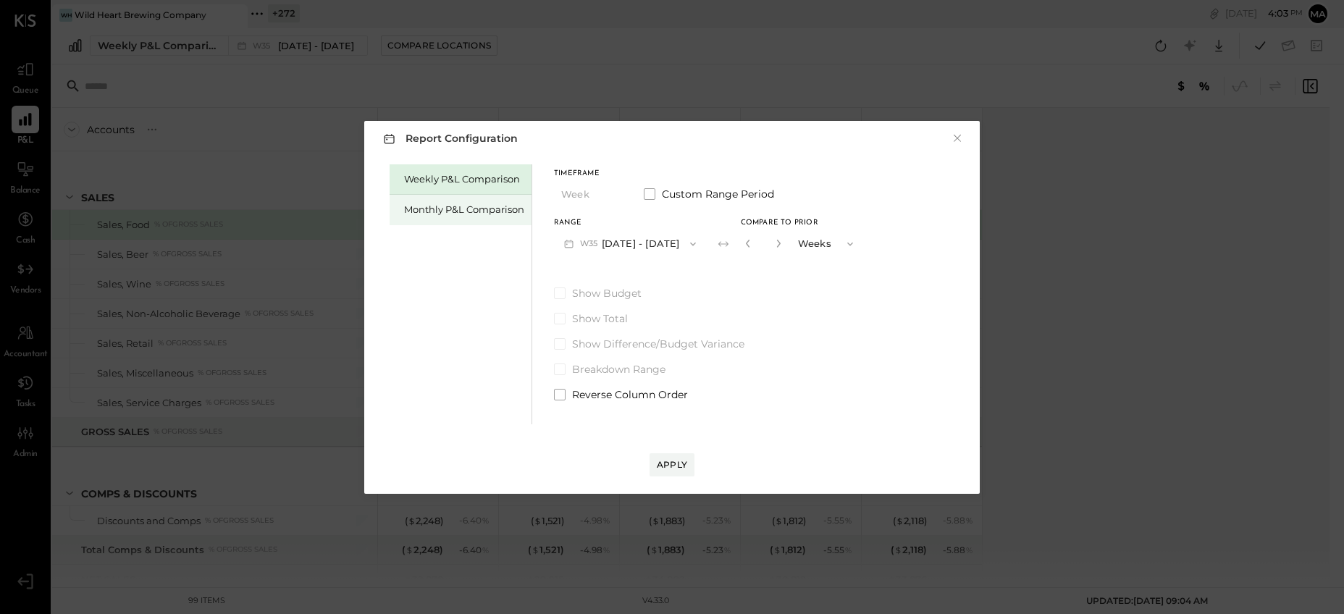
click at [454, 206] on div "Monthly P&L Comparison" at bounding box center [464, 210] width 120 height 14
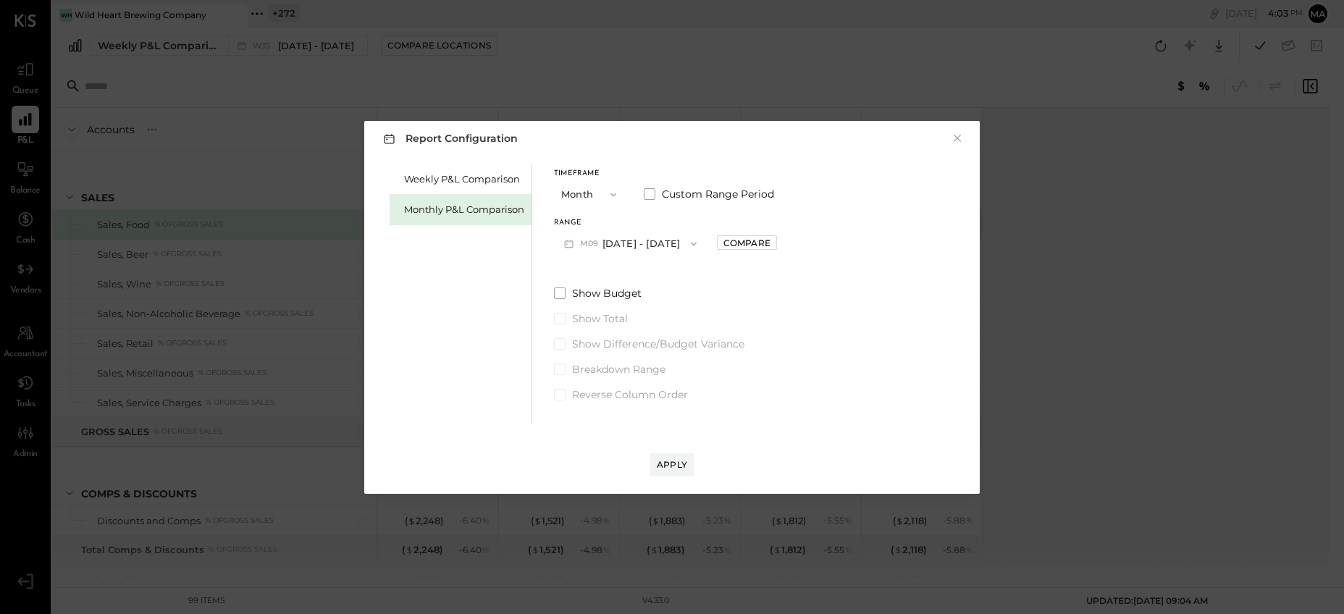
click at [641, 243] on button "M09 Sep 1 - 30, 2025" at bounding box center [630, 243] width 153 height 27
click at [630, 301] on span "Jul 1 - 31, 2025" at bounding box center [624, 306] width 69 height 12
click at [750, 238] on div "Compare" at bounding box center [747, 243] width 47 height 12
click at [775, 242] on icon "button" at bounding box center [779, 243] width 9 height 9
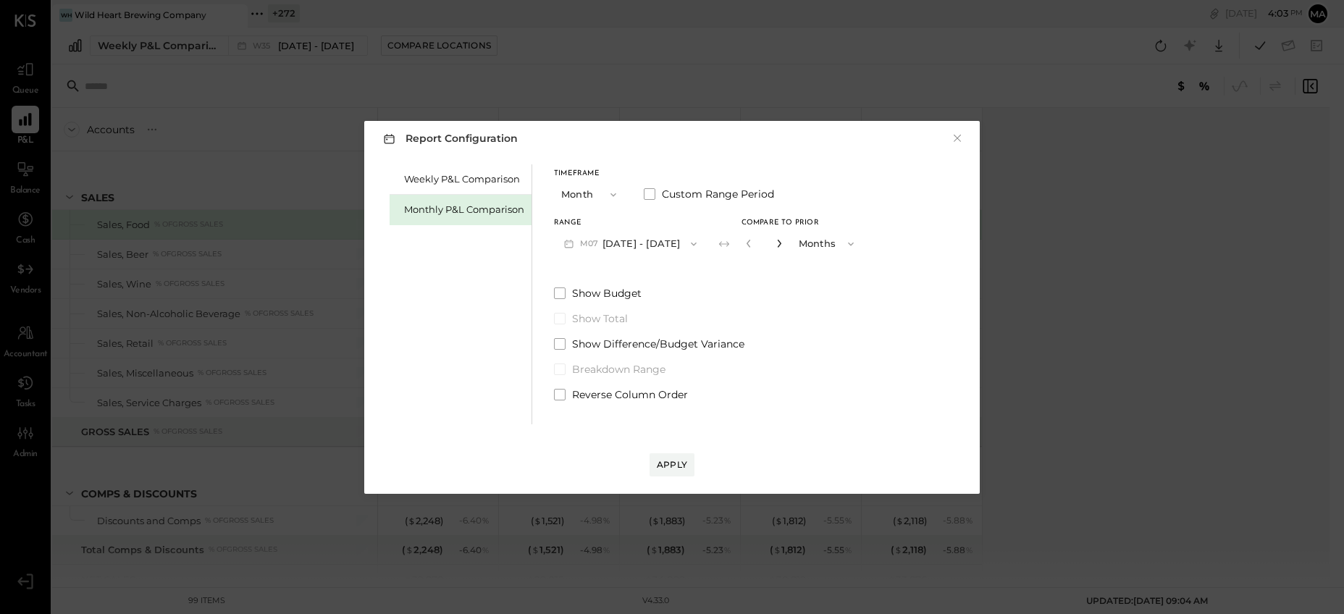
type input "*"
click at [672, 462] on div "Apply" at bounding box center [672, 465] width 30 height 12
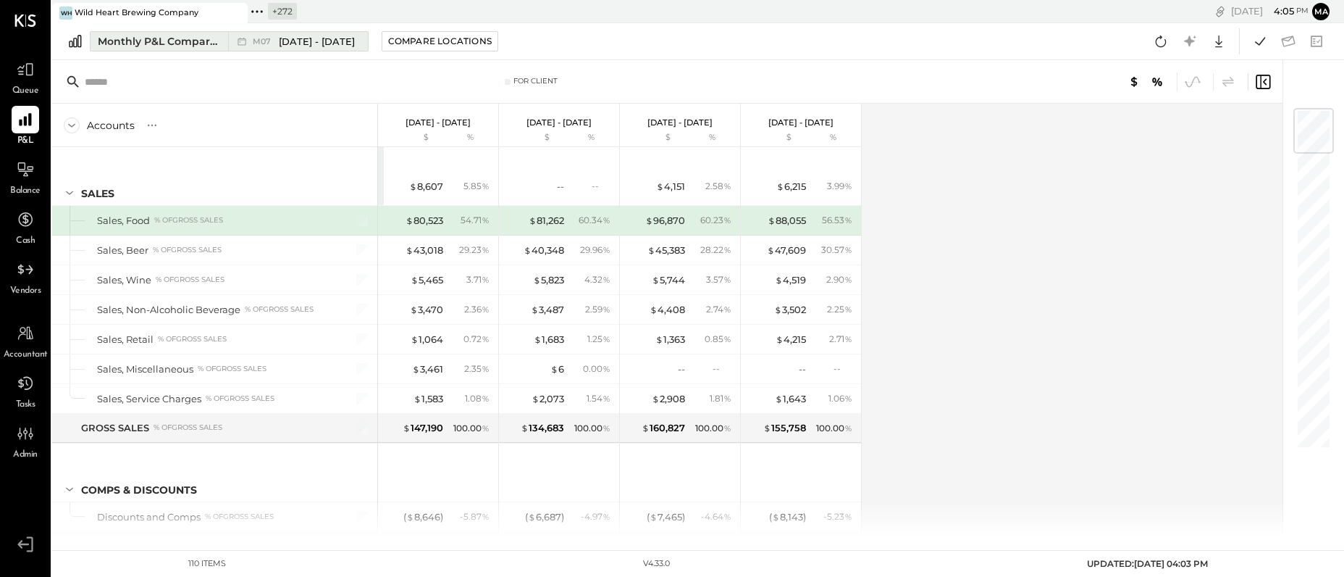
click at [209, 38] on div "Monthly P&L Comparison" at bounding box center [159, 41] width 122 height 14
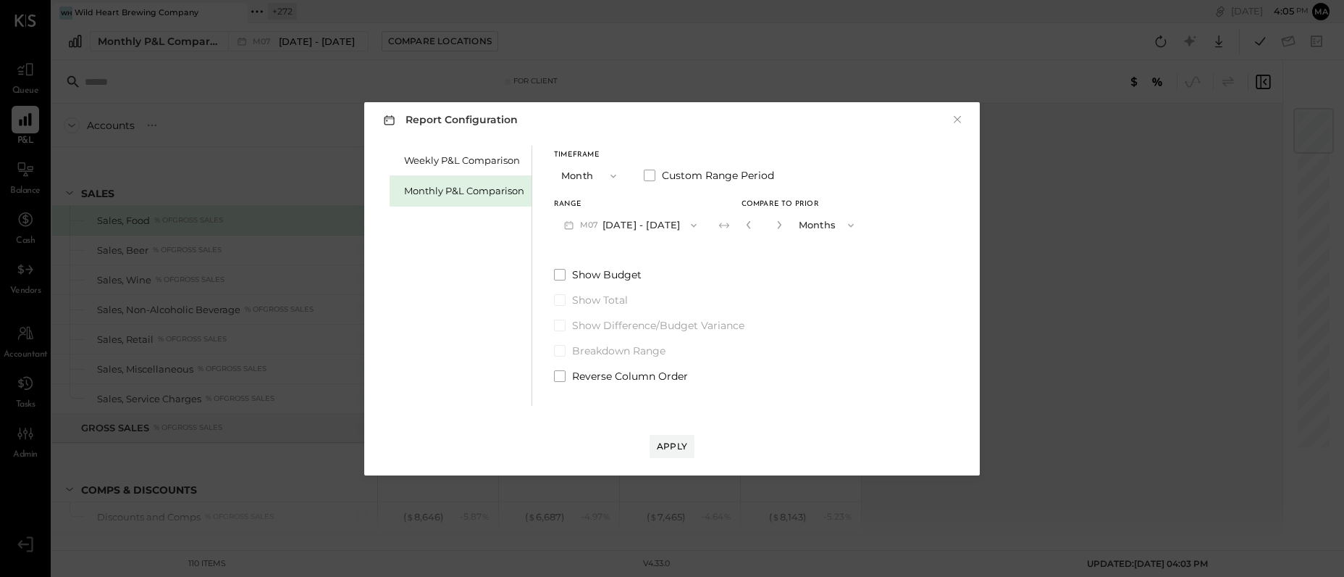
click at [609, 175] on icon "button" at bounding box center [614, 176] width 12 height 12
click at [712, 251] on div "Timeframe Month Month Quarter YTD Year Custom Range Period Range M07 Jul 1 - 31…" at bounding box center [709, 265] width 310 height 238
click at [775, 225] on icon "button" at bounding box center [779, 224] width 9 height 9
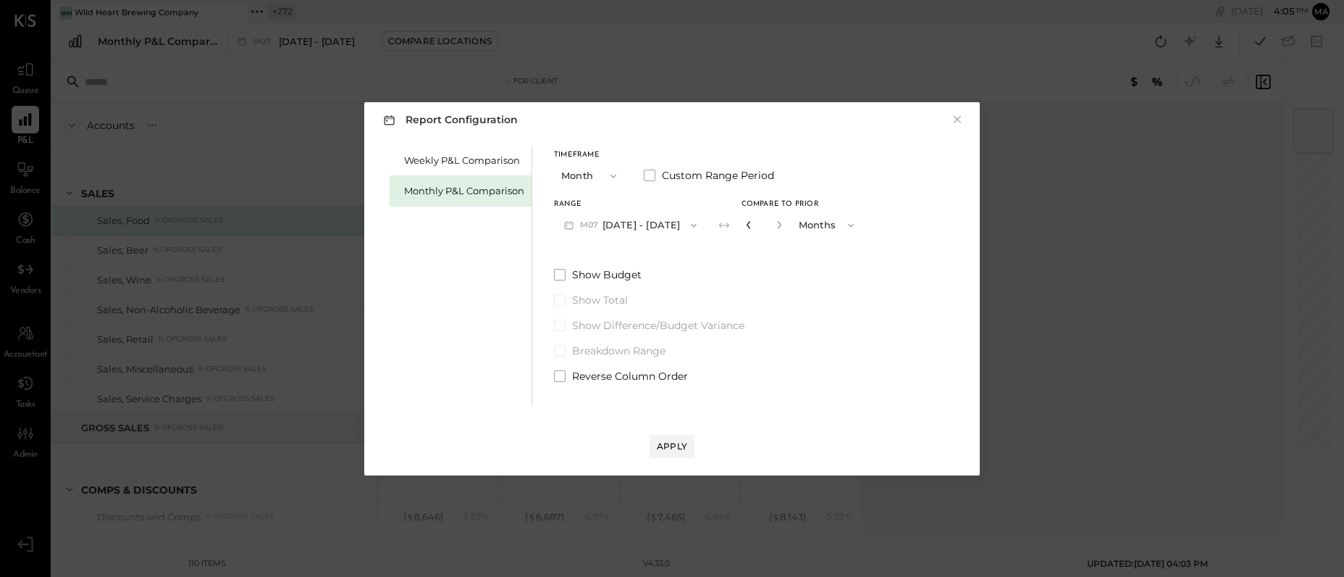
click at [745, 227] on icon "button" at bounding box center [749, 224] width 9 height 9
type input "*"
click at [958, 118] on button "×" at bounding box center [957, 119] width 13 height 14
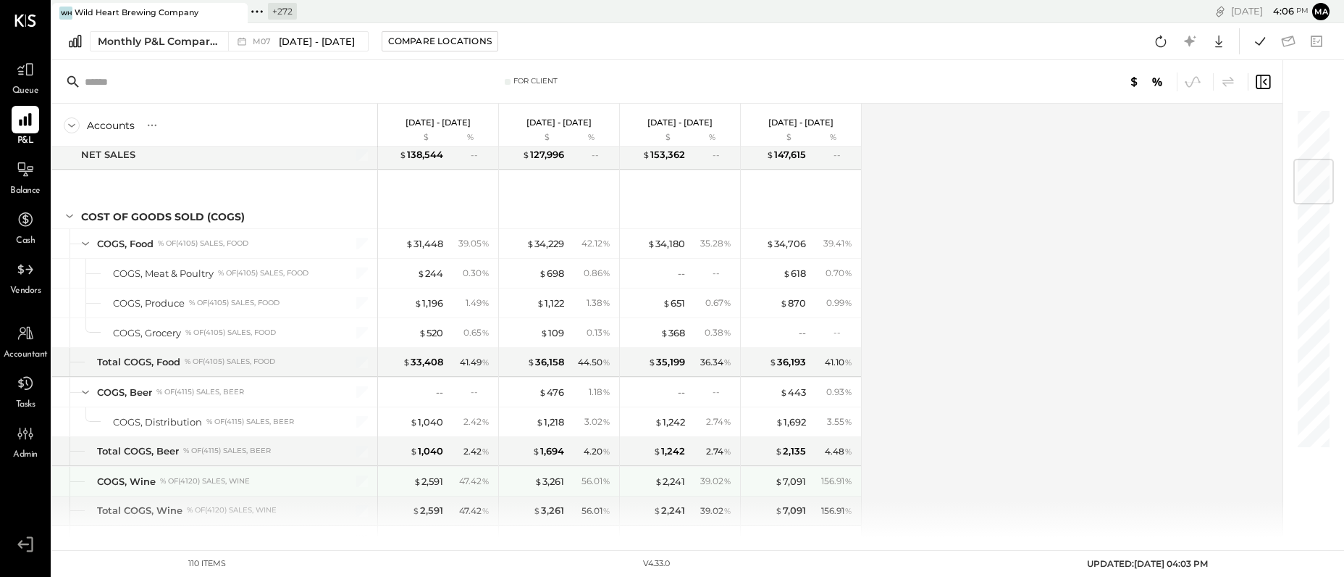
scroll to position [434, 0]
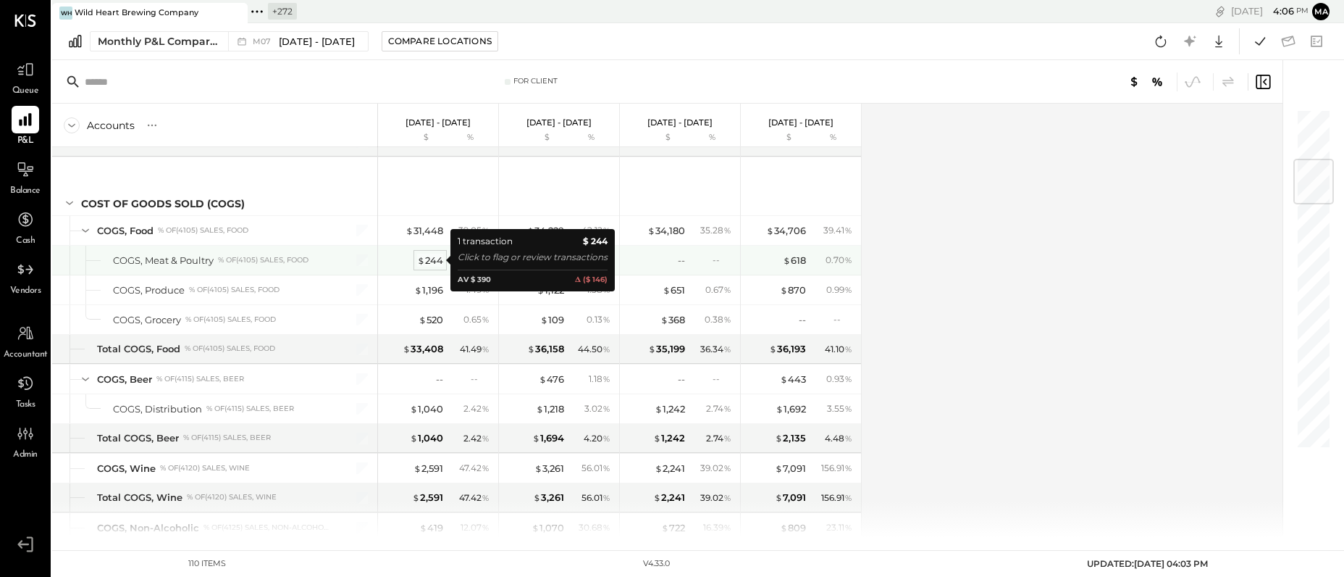
click at [427, 258] on div "$ 244" at bounding box center [430, 261] width 26 height 14
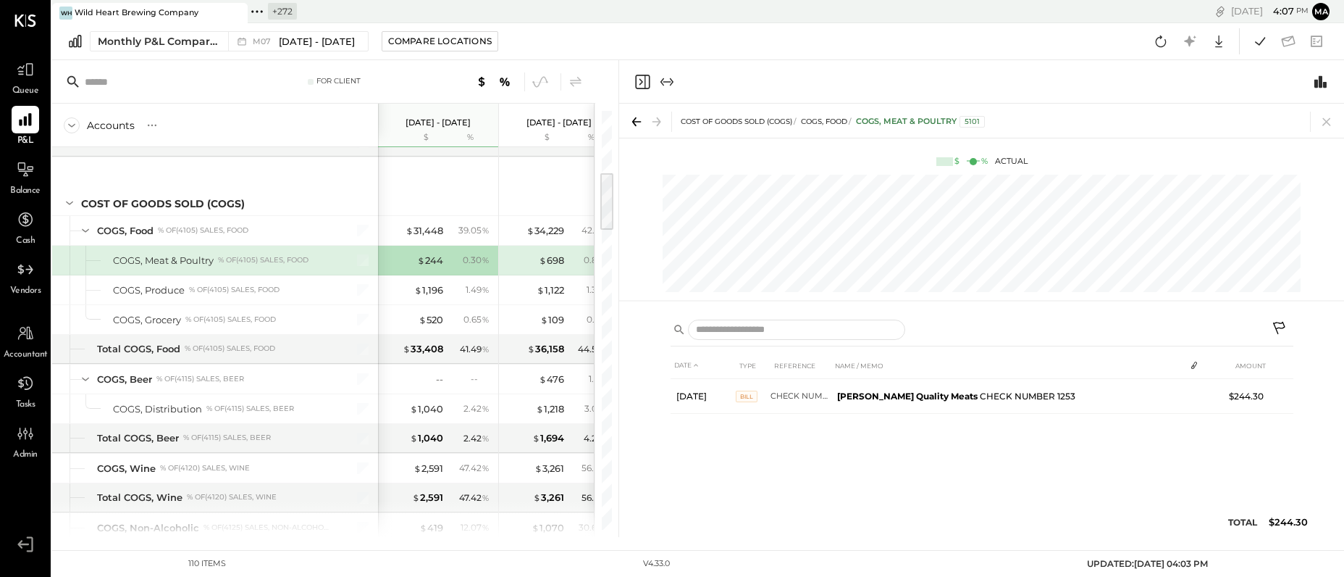
click at [1281, 325] on icon at bounding box center [1280, 329] width 17 height 17
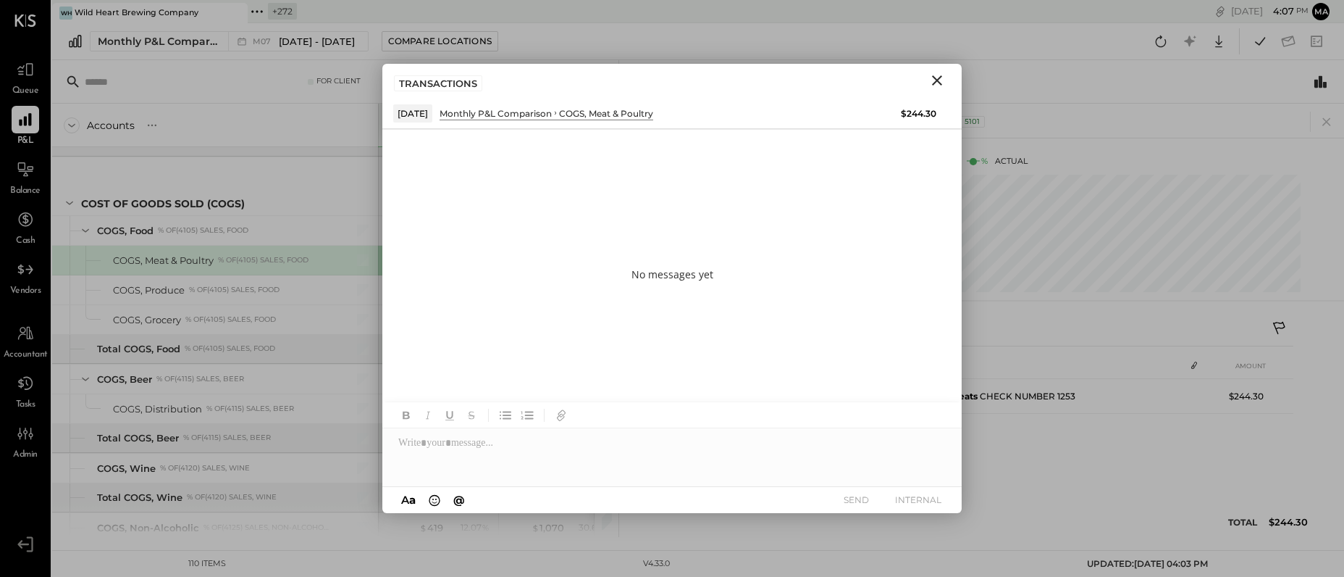
drag, startPoint x: 696, startPoint y: 78, endPoint x: 879, endPoint y: 67, distance: 183.6
click at [884, 67] on div "TRANSACTIONS" at bounding box center [672, 80] width 580 height 33
click at [451, 447] on div at bounding box center [672, 457] width 580 height 58
click at [461, 498] on span "@" at bounding box center [459, 500] width 12 height 14
click at [486, 468] on div at bounding box center [672, 457] width 580 height 58
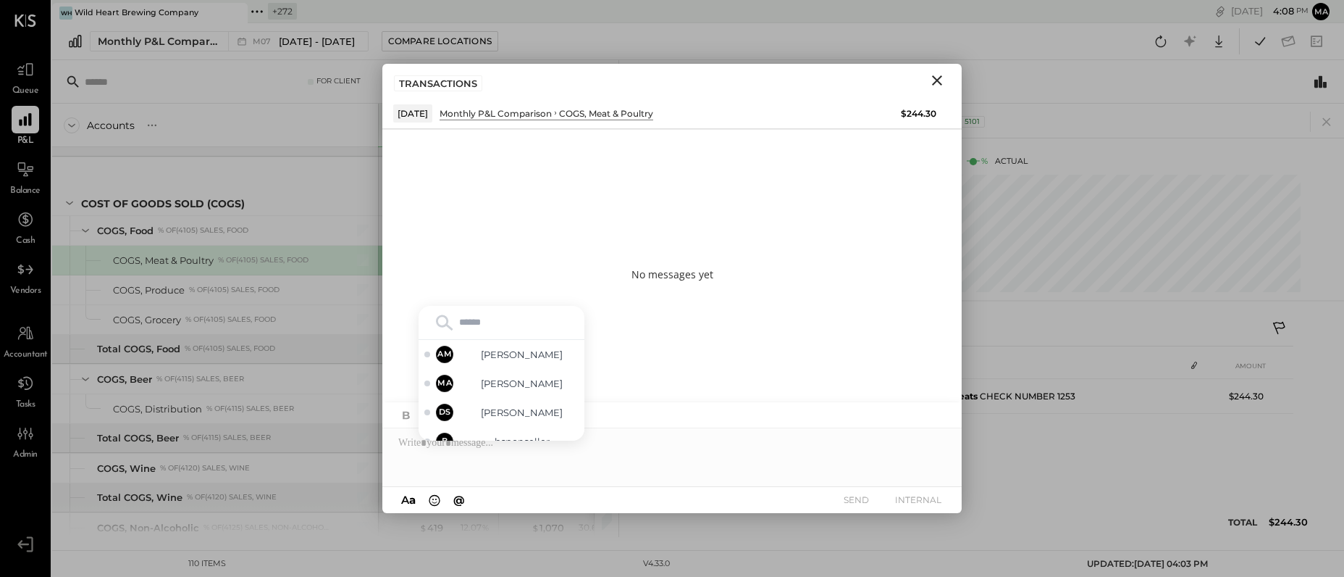
click at [940, 80] on icon "Close" at bounding box center [937, 80] width 17 height 17
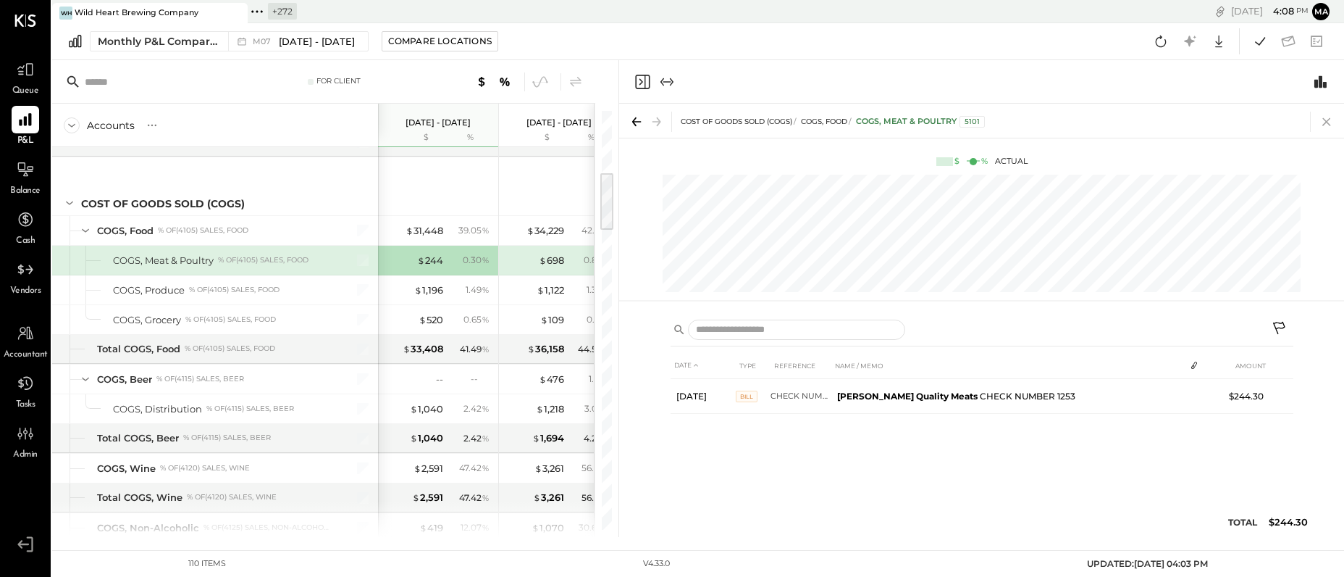
click at [1326, 121] on icon at bounding box center [1327, 122] width 8 height 8
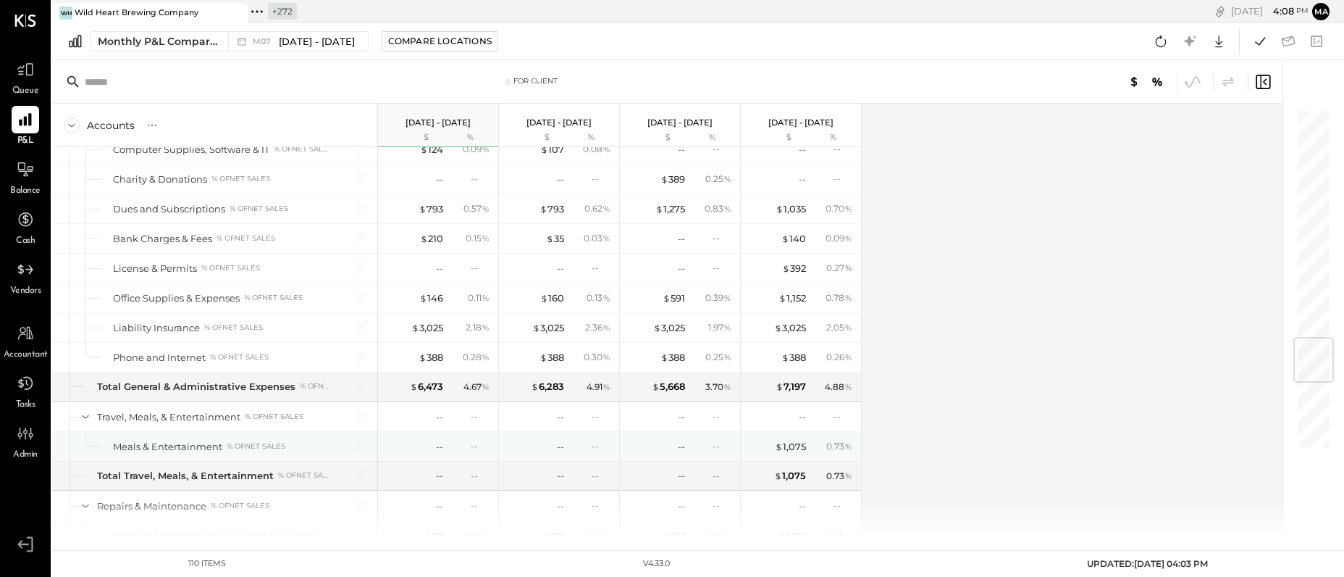
scroll to position [1967, 0]
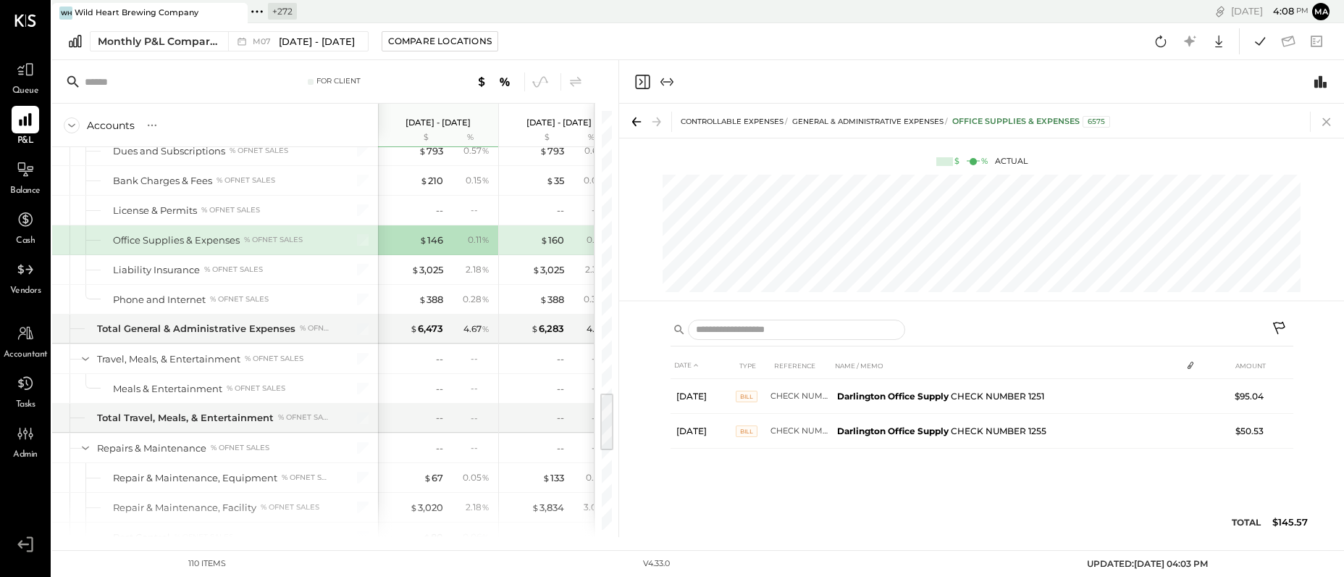
click at [1326, 118] on icon at bounding box center [1327, 122] width 20 height 20
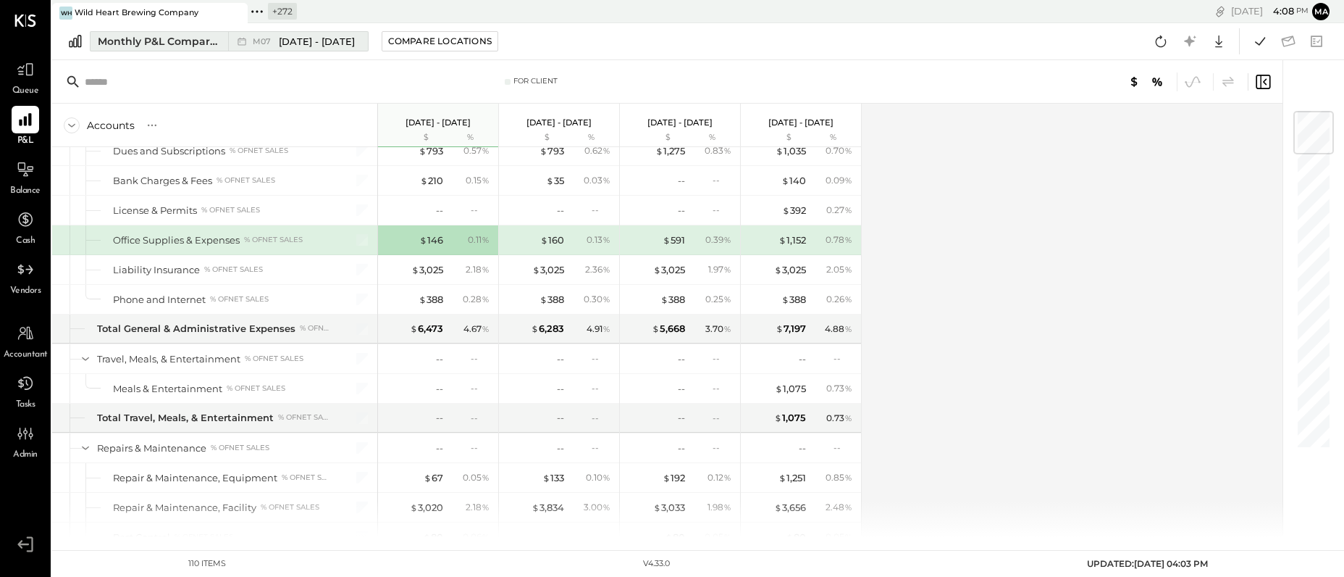
click at [194, 38] on div "Monthly P&L Comparison" at bounding box center [159, 41] width 122 height 14
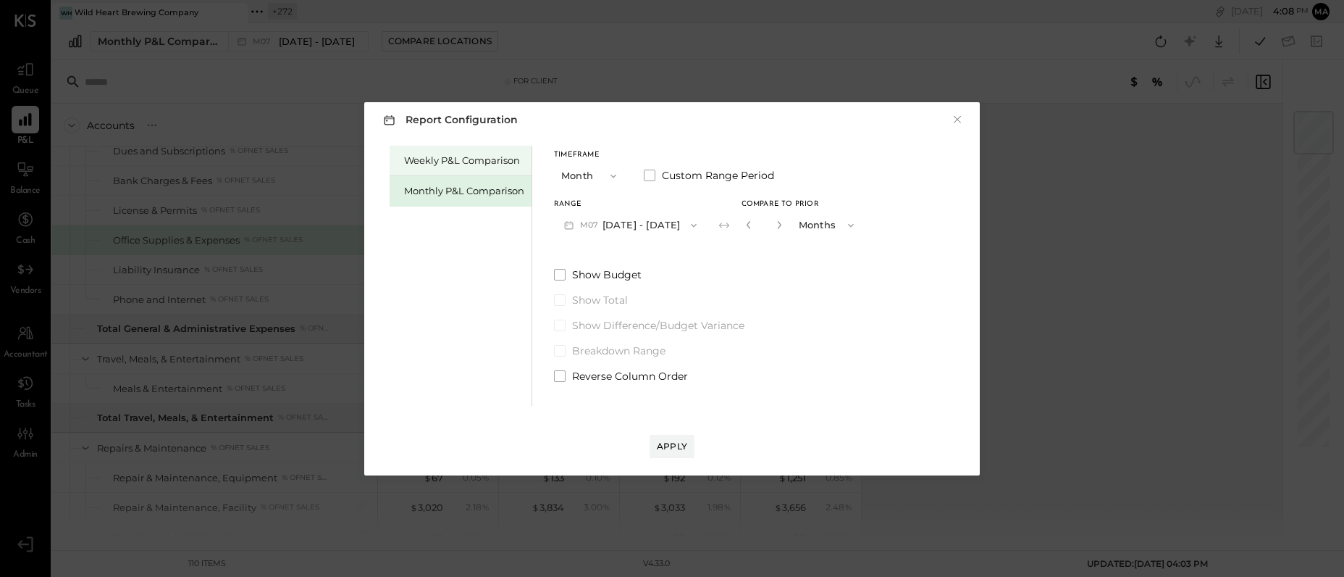
click at [458, 162] on div "Weekly P&L Comparison" at bounding box center [464, 161] width 120 height 14
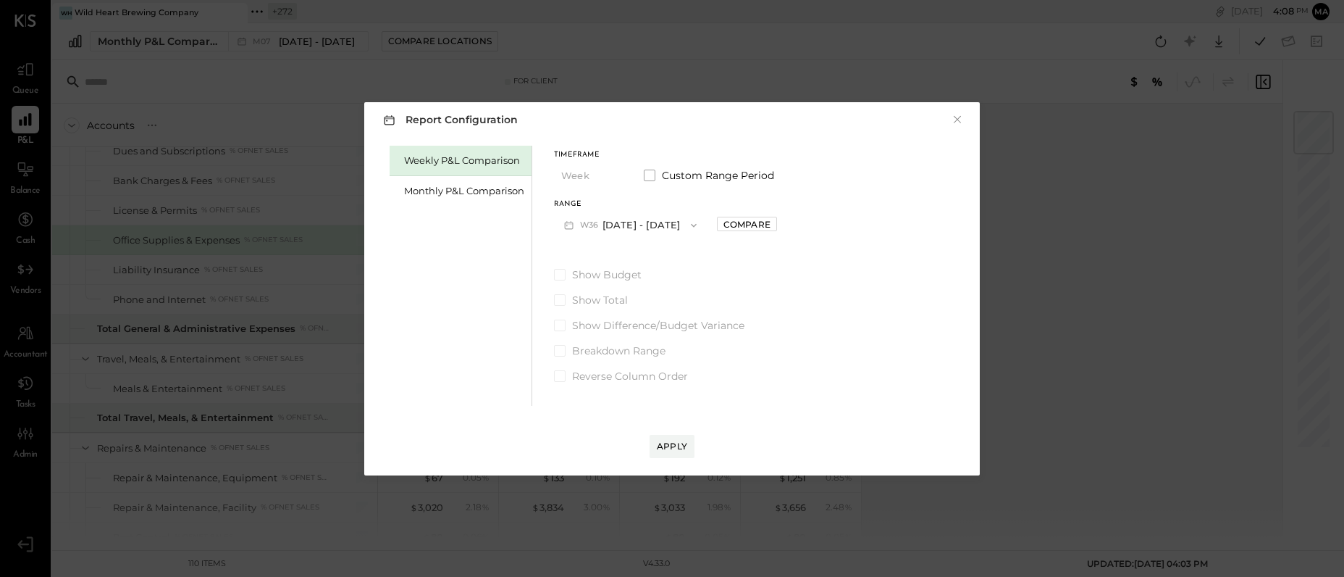
click at [660, 224] on button "W36 Sep 1 - 7, 2025" at bounding box center [630, 225] width 153 height 27
click at [616, 288] on span "Aug 18 - 24, 2025" at bounding box center [624, 287] width 69 height 12
click at [673, 443] on div "Apply" at bounding box center [672, 446] width 30 height 12
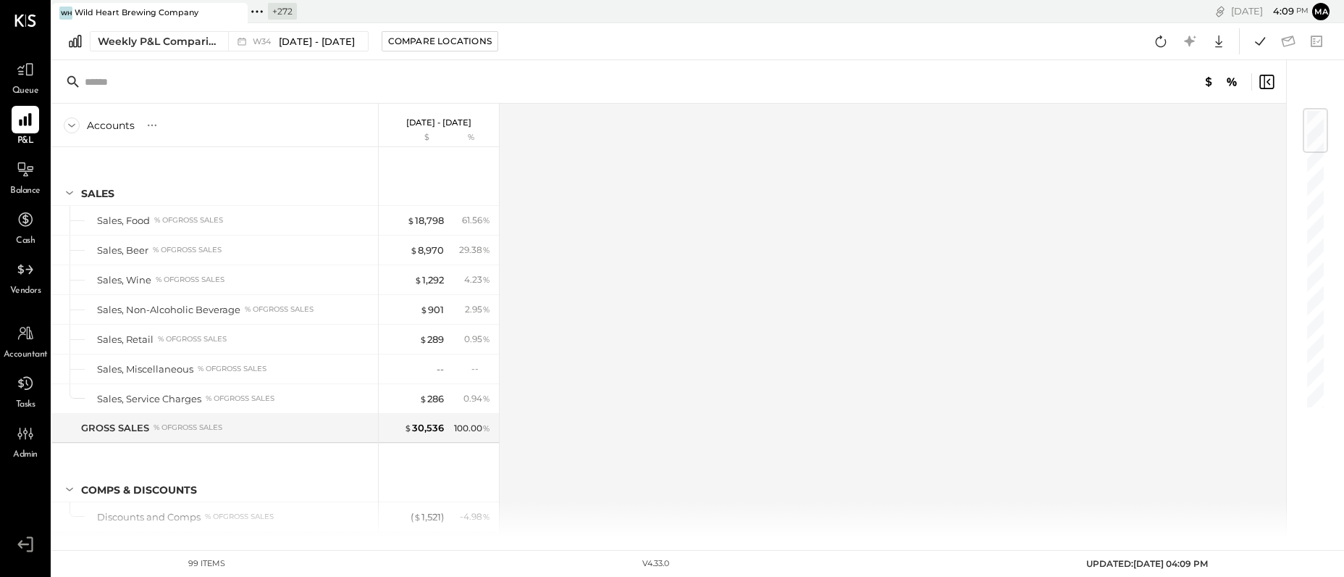
scroll to position [4, 0]
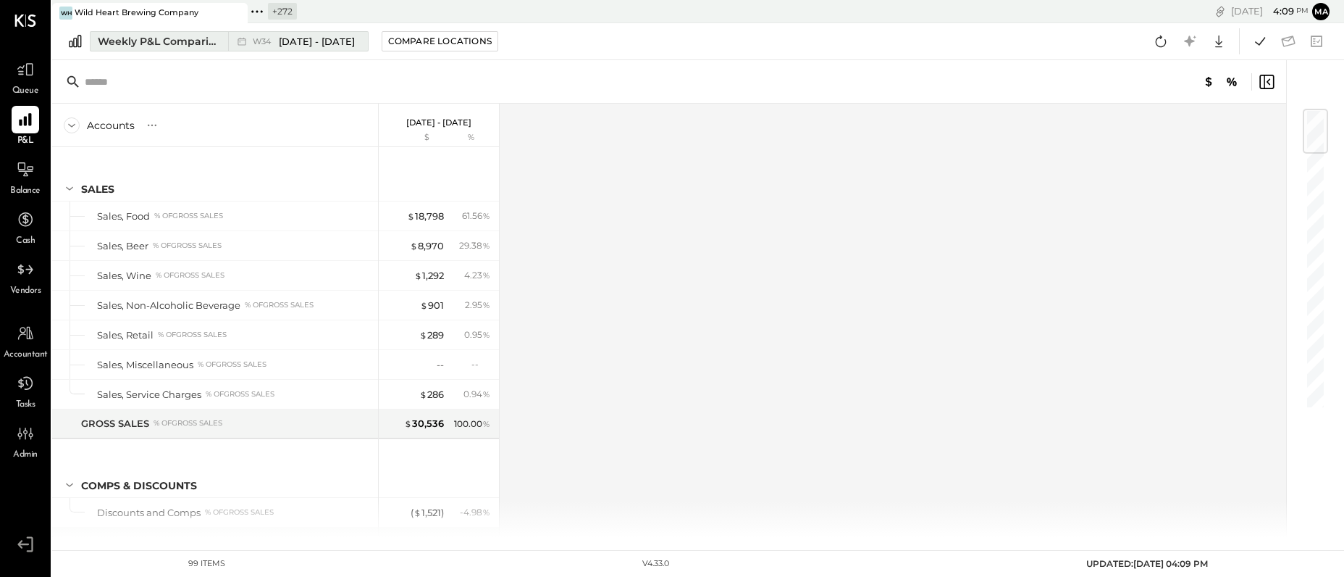
click at [249, 39] on div "W34 Aug 18 - 24, 2025" at bounding box center [294, 41] width 133 height 19
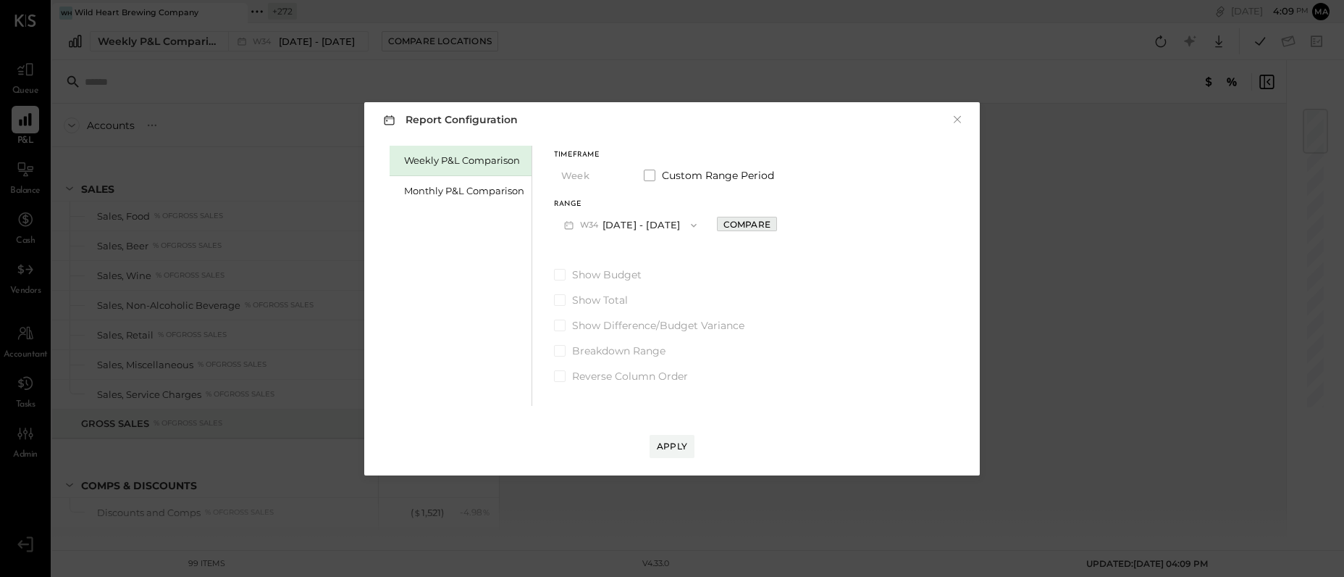
click at [740, 222] on div "Compare" at bounding box center [747, 224] width 47 height 12
click at [779, 225] on icon "button" at bounding box center [779, 224] width 9 height 9
click at [782, 225] on icon "button" at bounding box center [779, 224] width 9 height 9
type input "*"
click at [672, 443] on div "Apply" at bounding box center [672, 446] width 30 height 12
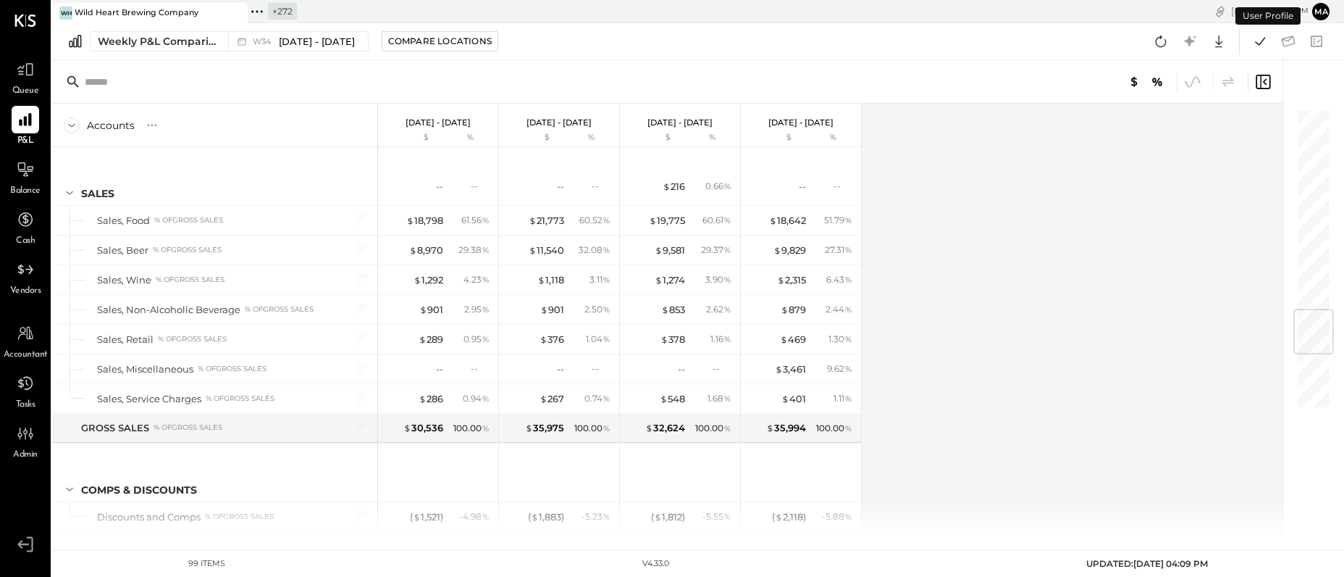
scroll to position [1731, 0]
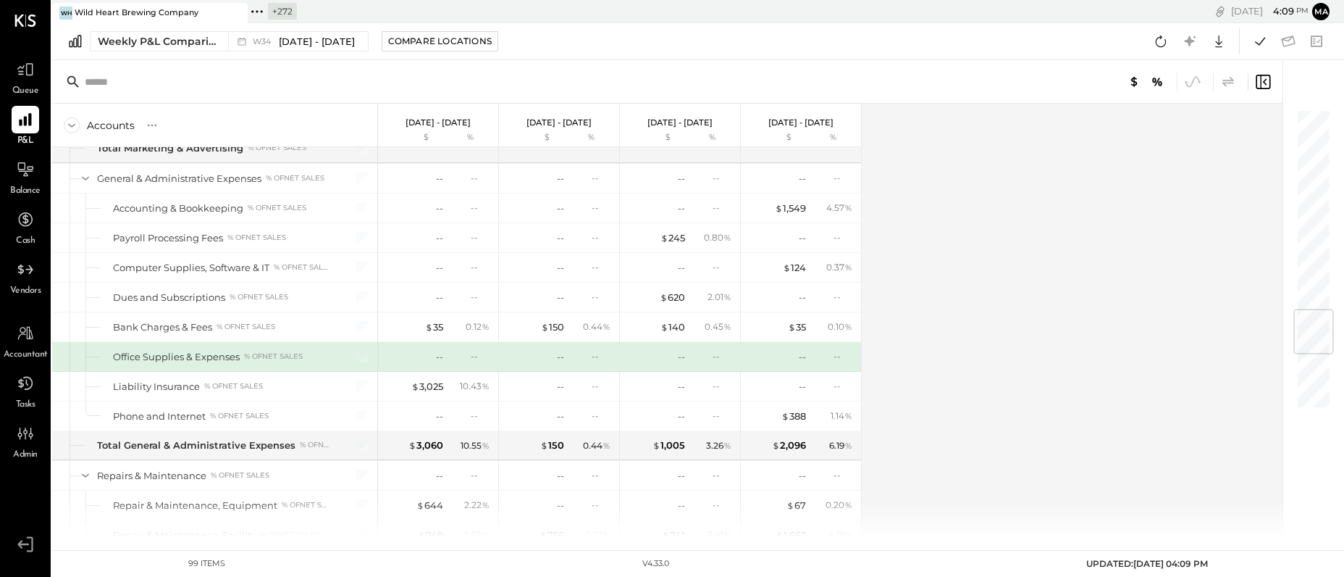
click at [1229, 79] on icon at bounding box center [1229, 81] width 12 height 10
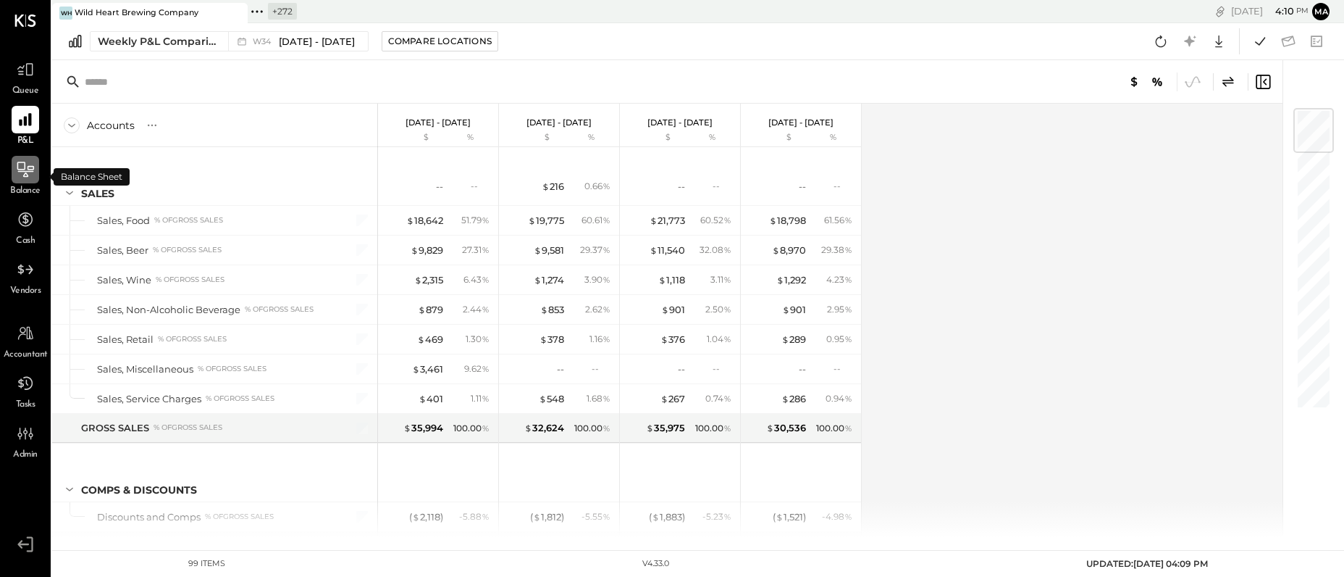
click at [28, 168] on icon at bounding box center [25, 169] width 17 height 15
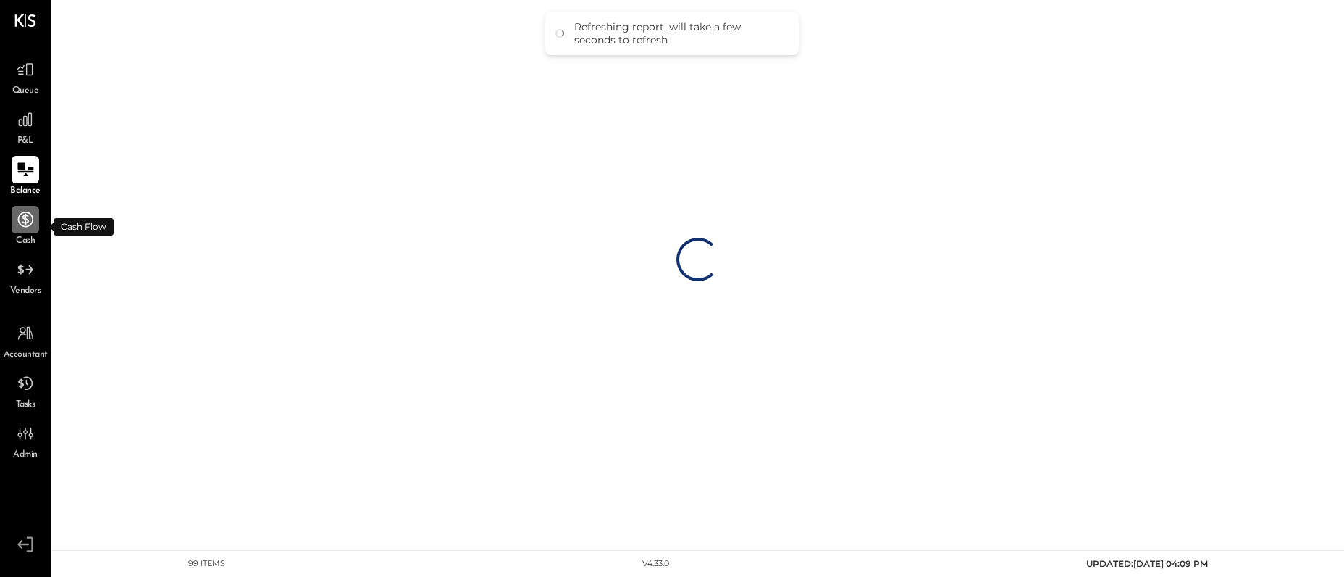
click at [29, 223] on icon at bounding box center [25, 219] width 19 height 19
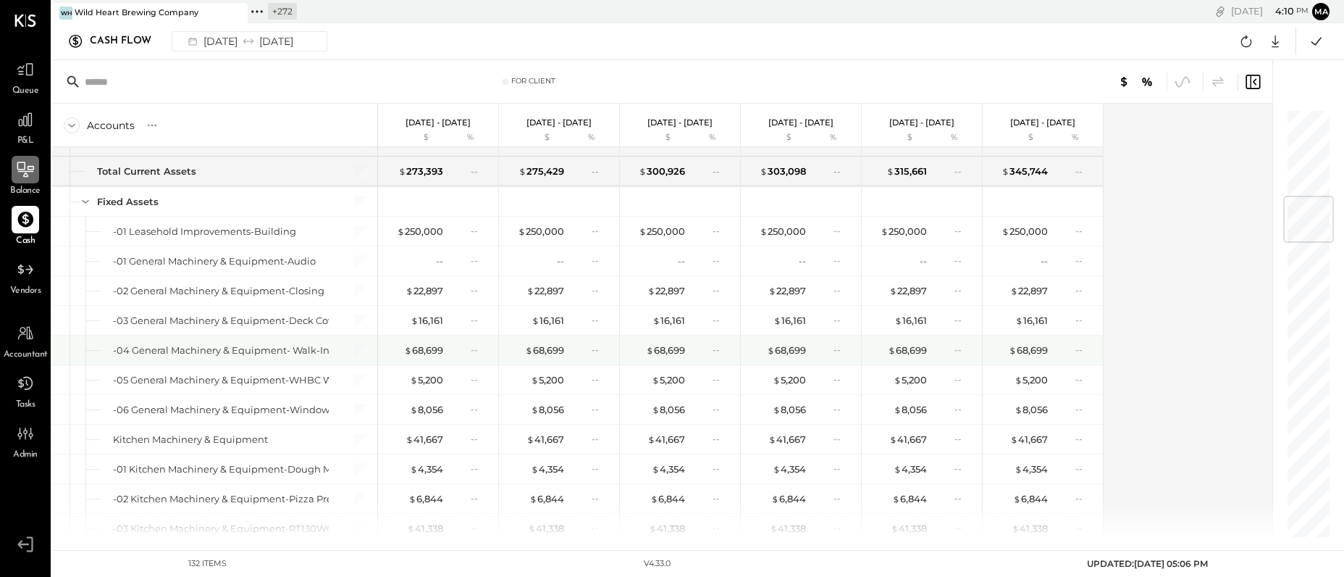
scroll to position [733, 0]
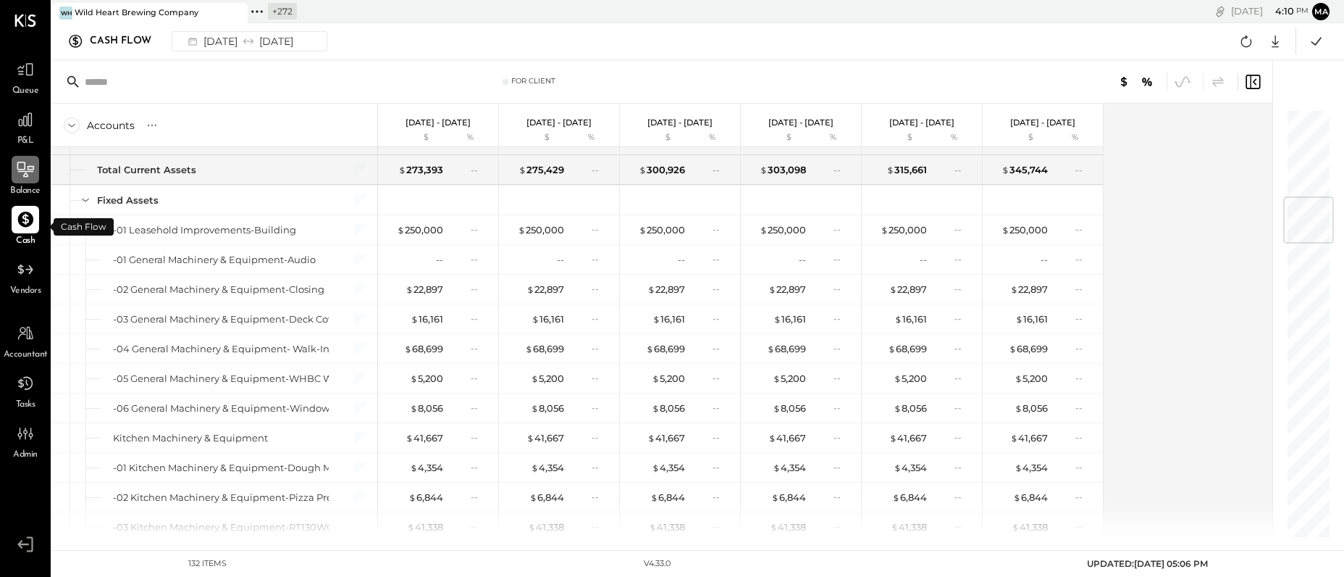
click at [27, 216] on icon at bounding box center [25, 219] width 15 height 15
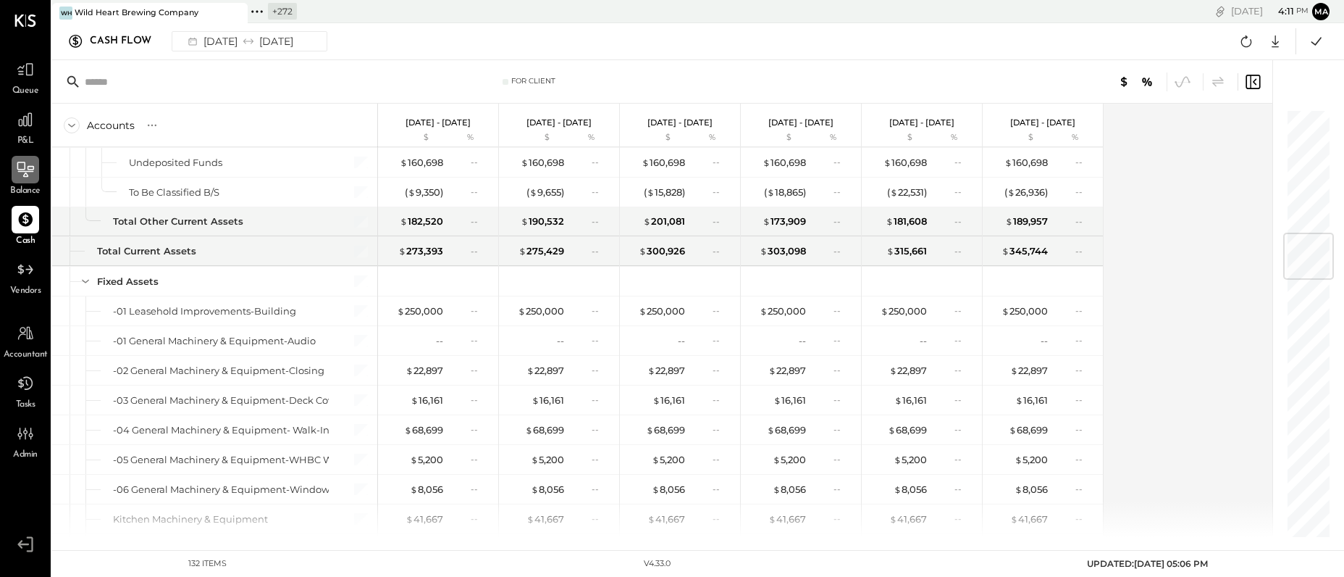
scroll to position [1206, 0]
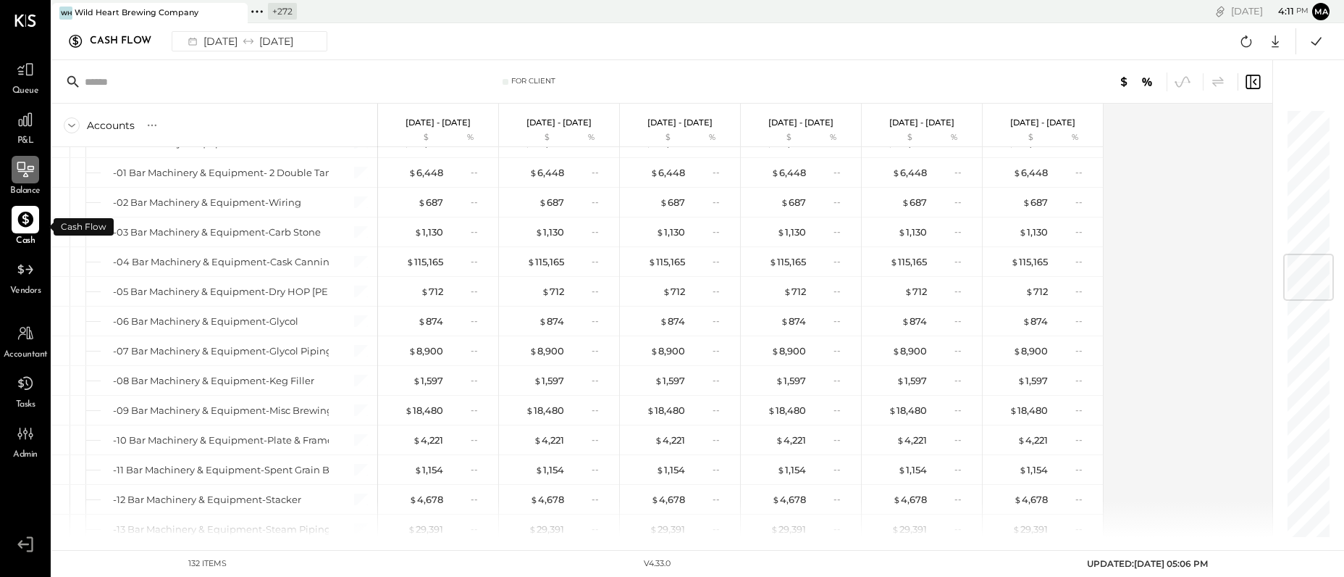
click at [30, 223] on icon at bounding box center [25, 219] width 15 height 15
click at [30, 175] on icon at bounding box center [25, 169] width 19 height 19
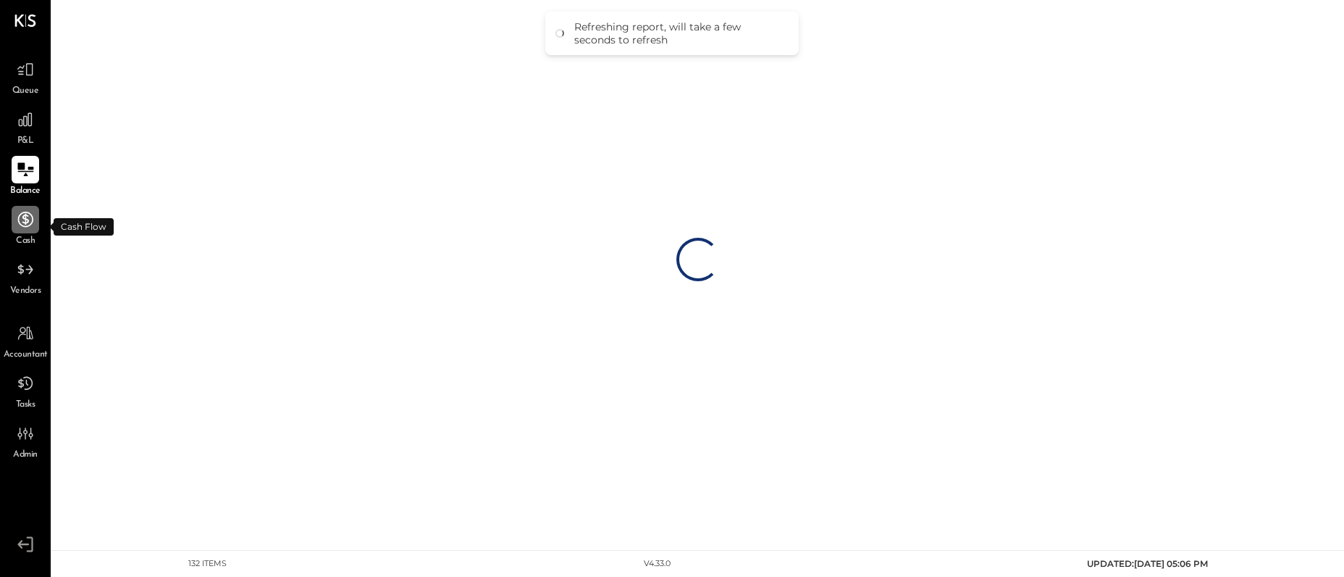
click at [29, 219] on icon at bounding box center [25, 219] width 19 height 19
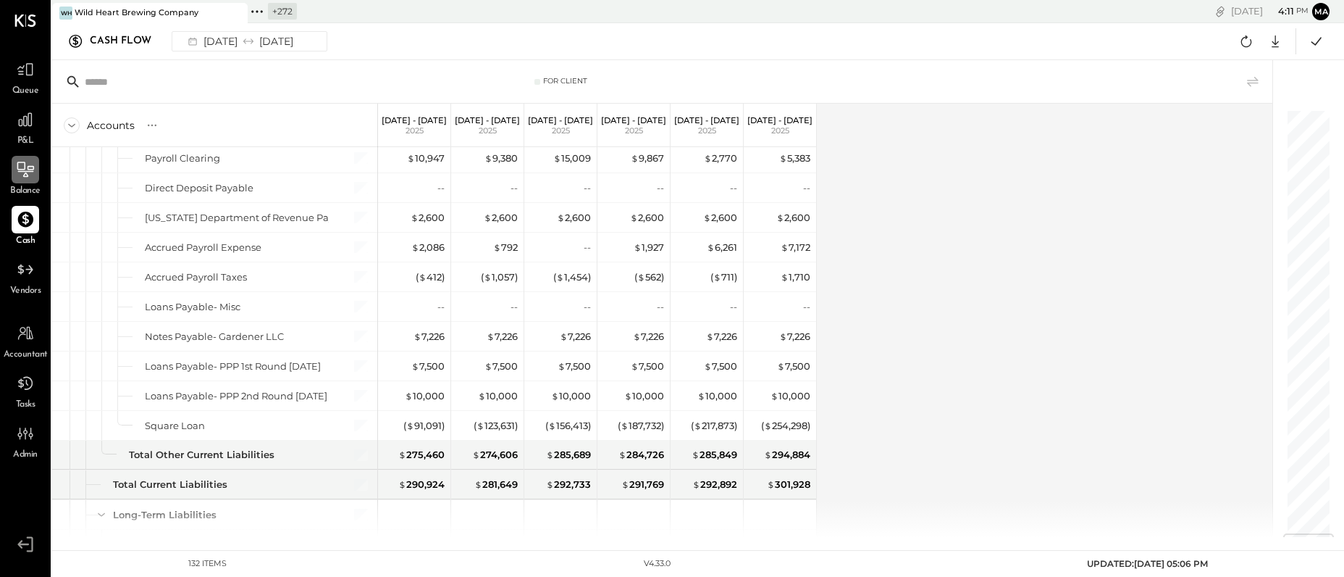
scroll to position [3565, 0]
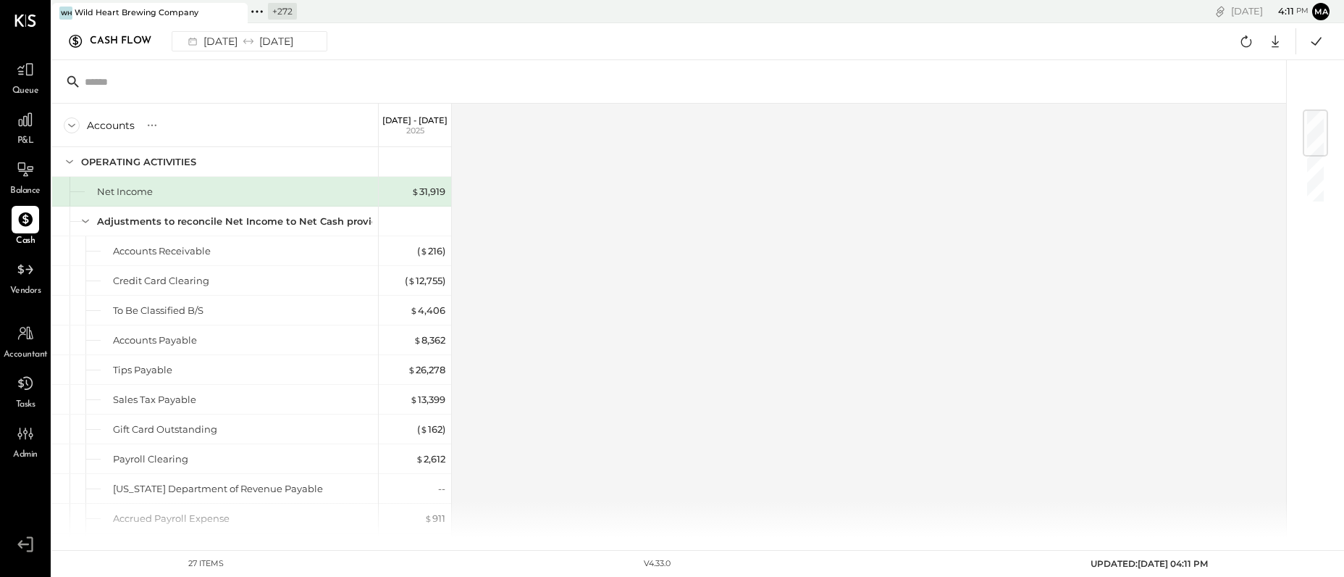
scroll to position [32, 0]
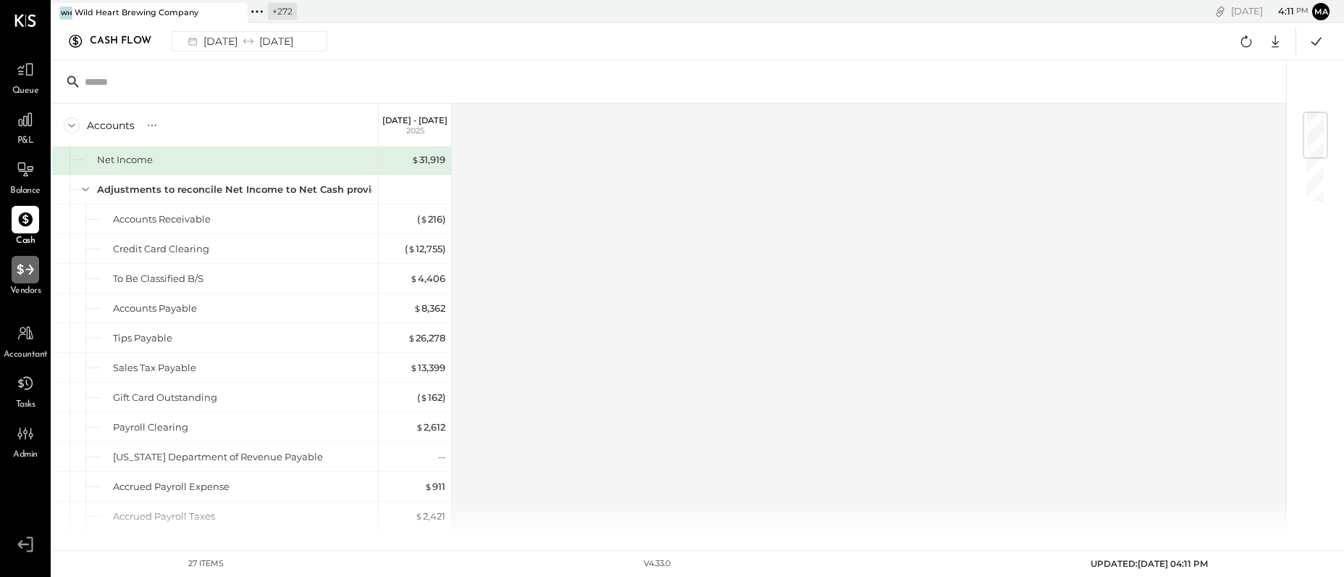
click at [27, 275] on icon at bounding box center [25, 269] width 19 height 19
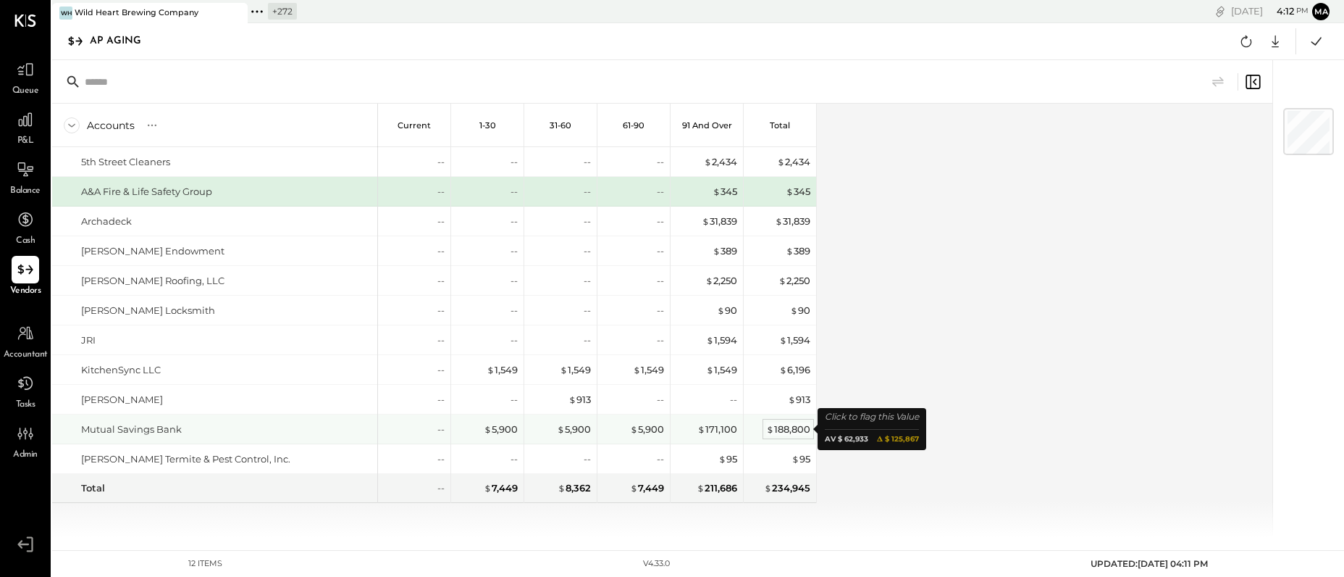
click at [782, 427] on div "$ 188,800" at bounding box center [788, 429] width 44 height 14
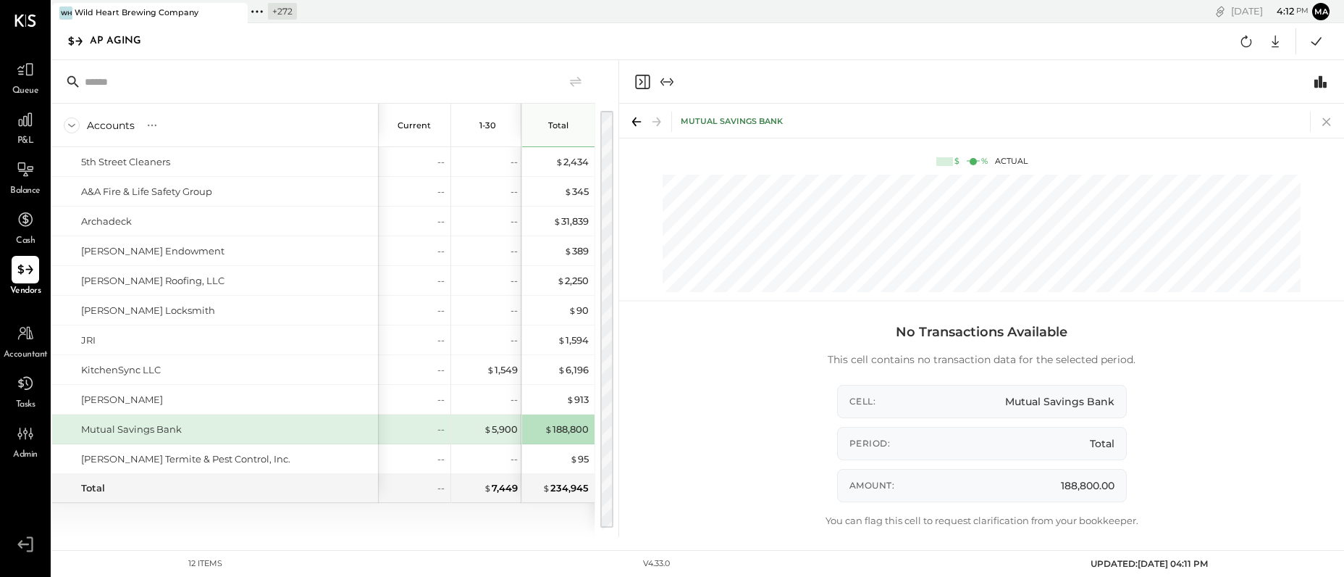
click at [1328, 120] on icon at bounding box center [1327, 122] width 8 height 8
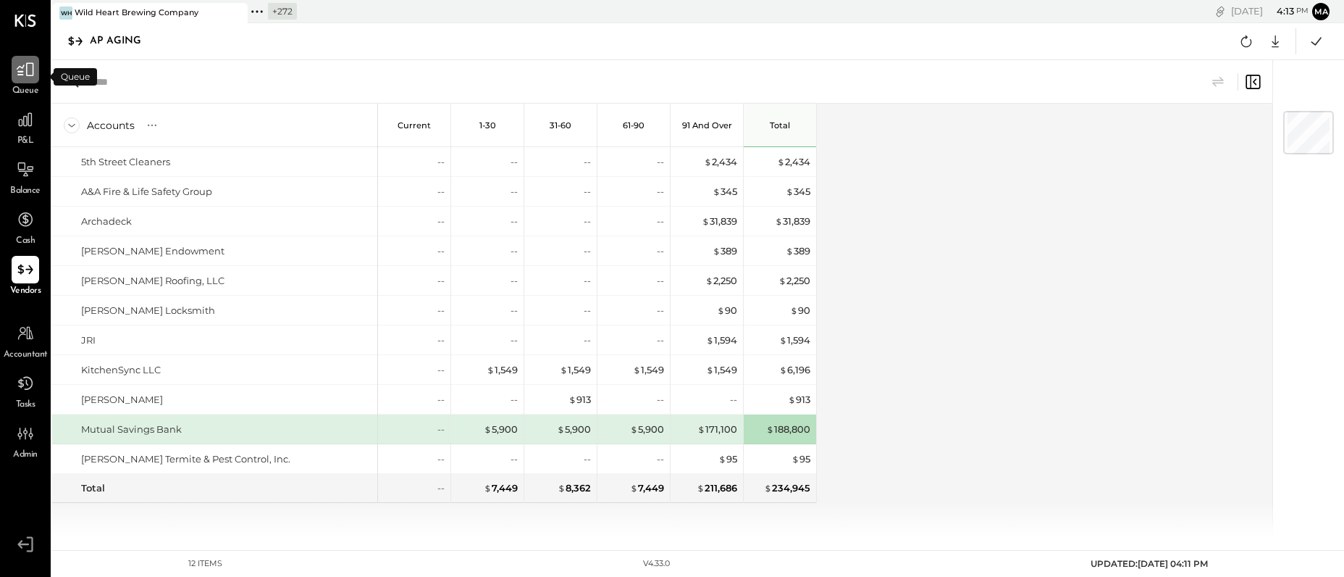
click at [28, 71] on icon at bounding box center [25, 69] width 19 height 19
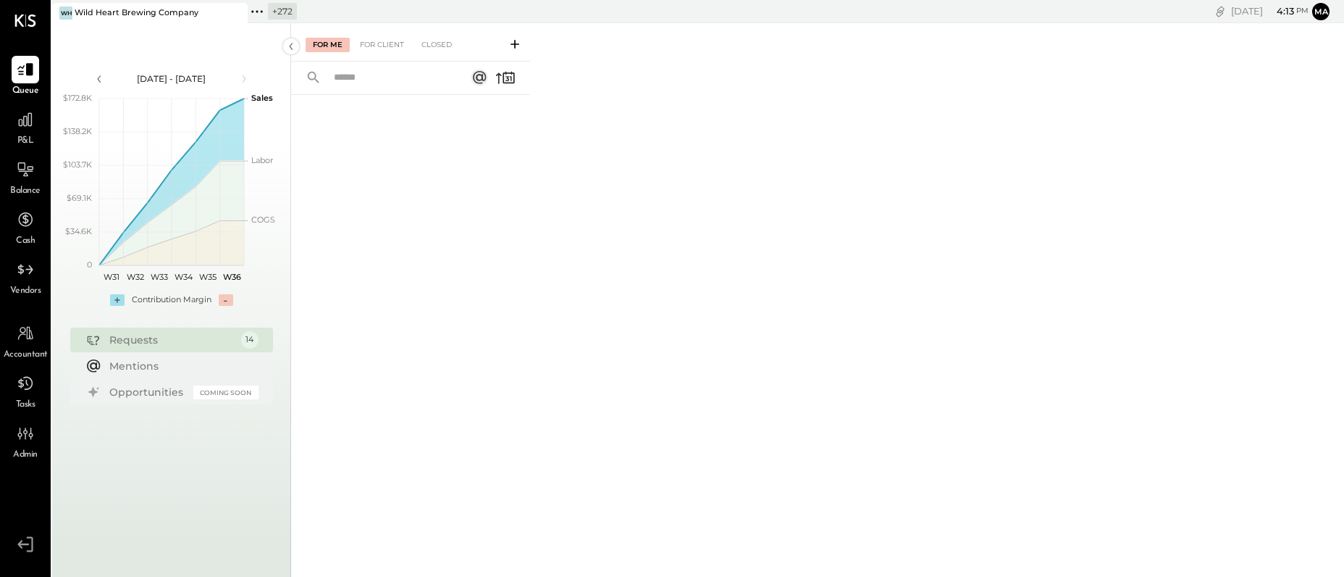
click at [516, 43] on icon at bounding box center [515, 44] width 9 height 9
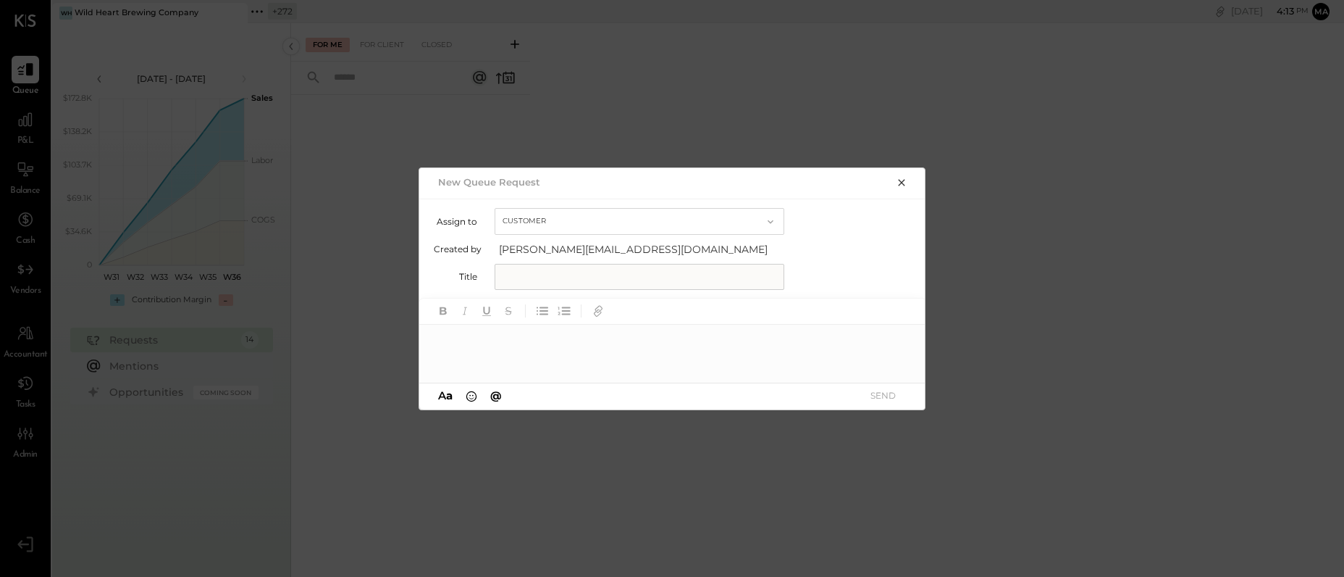
click at [521, 279] on input "text" at bounding box center [640, 277] width 290 height 26
type input "********"
type input "*"
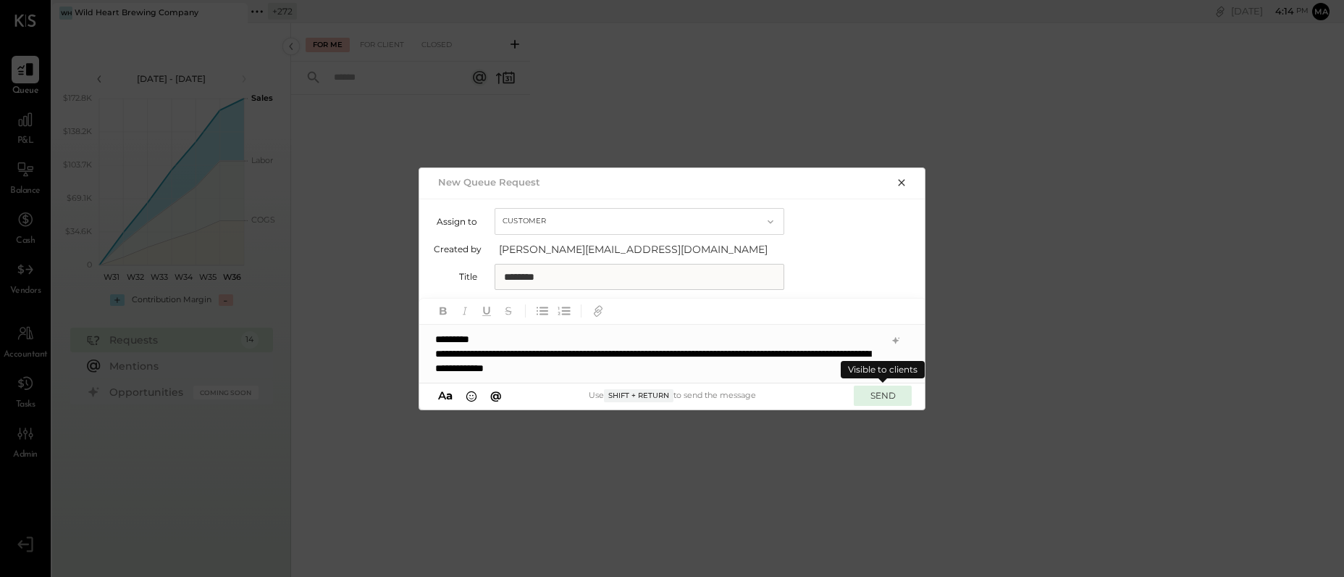
click at [890, 394] on button "SEND" at bounding box center [883, 395] width 58 height 20
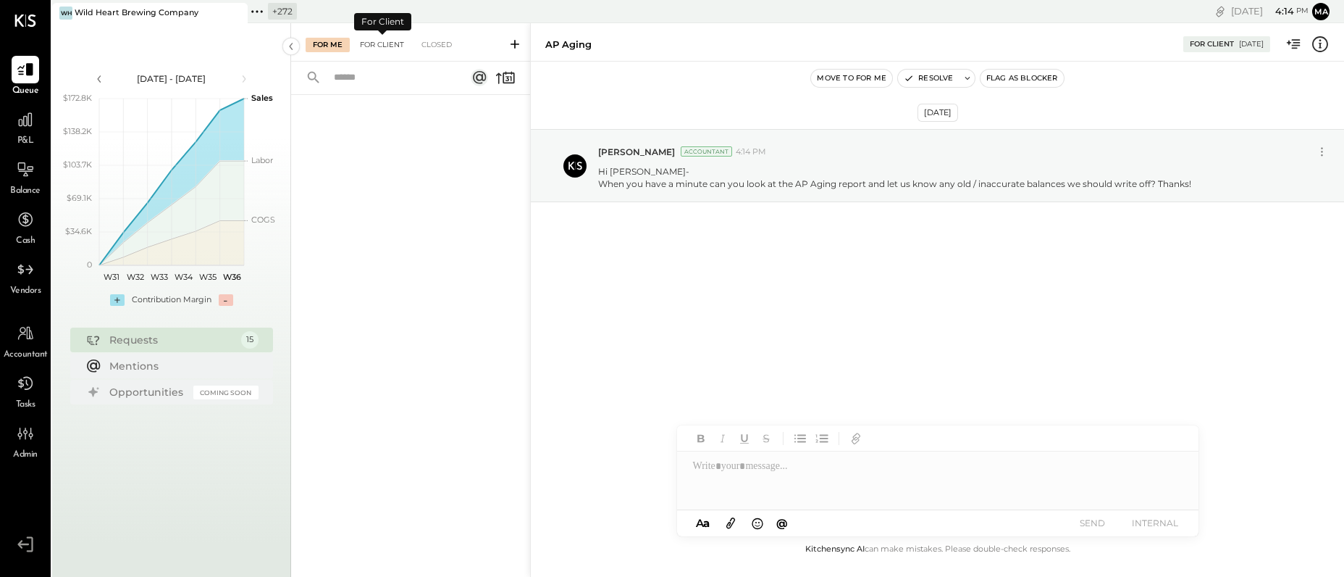
click at [379, 46] on div "For Client" at bounding box center [382, 45] width 59 height 14
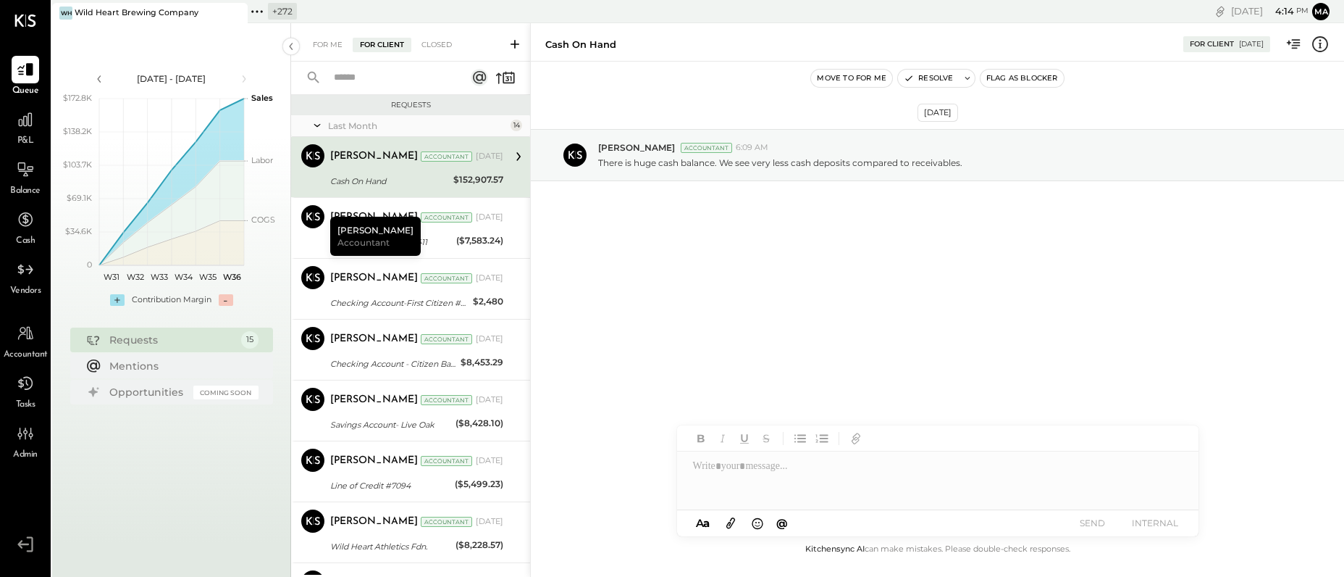
click at [372, 171] on div "[PERSON_NAME] Accountant [DATE] Cash On Hand $152,907.57 There is huge cash bal…" at bounding box center [416, 167] width 173 height 46
click at [436, 225] on div "[PERSON_NAME] Accountant [DATE]" at bounding box center [416, 217] width 173 height 20
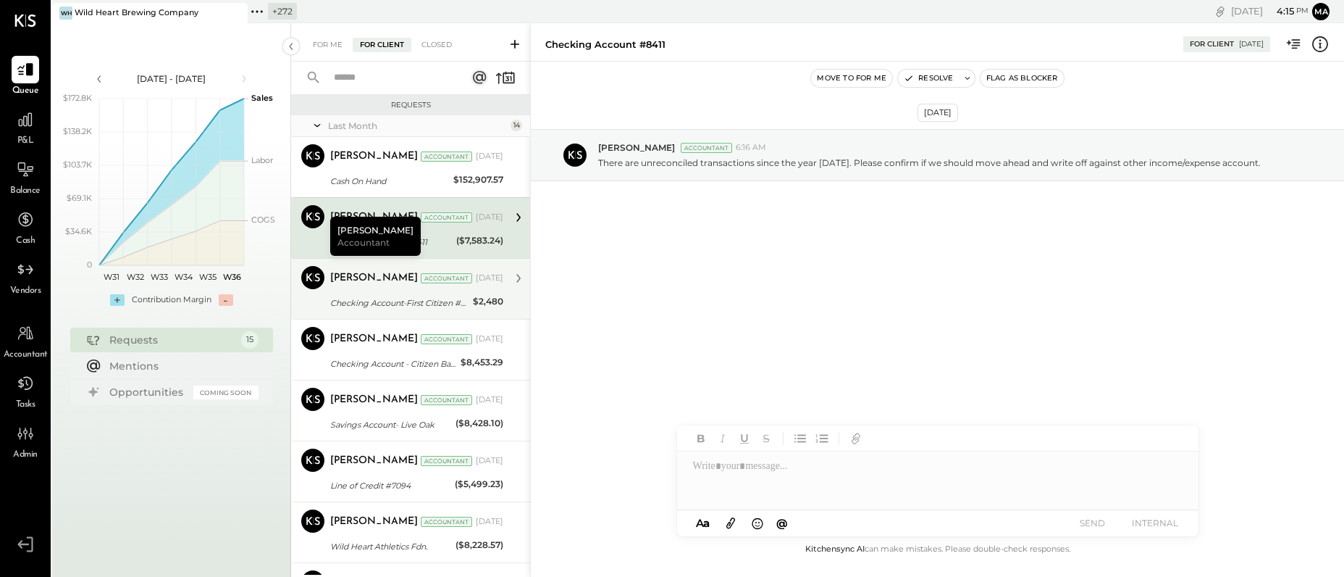
click at [427, 288] on div "[PERSON_NAME] Accountant [DATE]" at bounding box center [416, 278] width 173 height 20
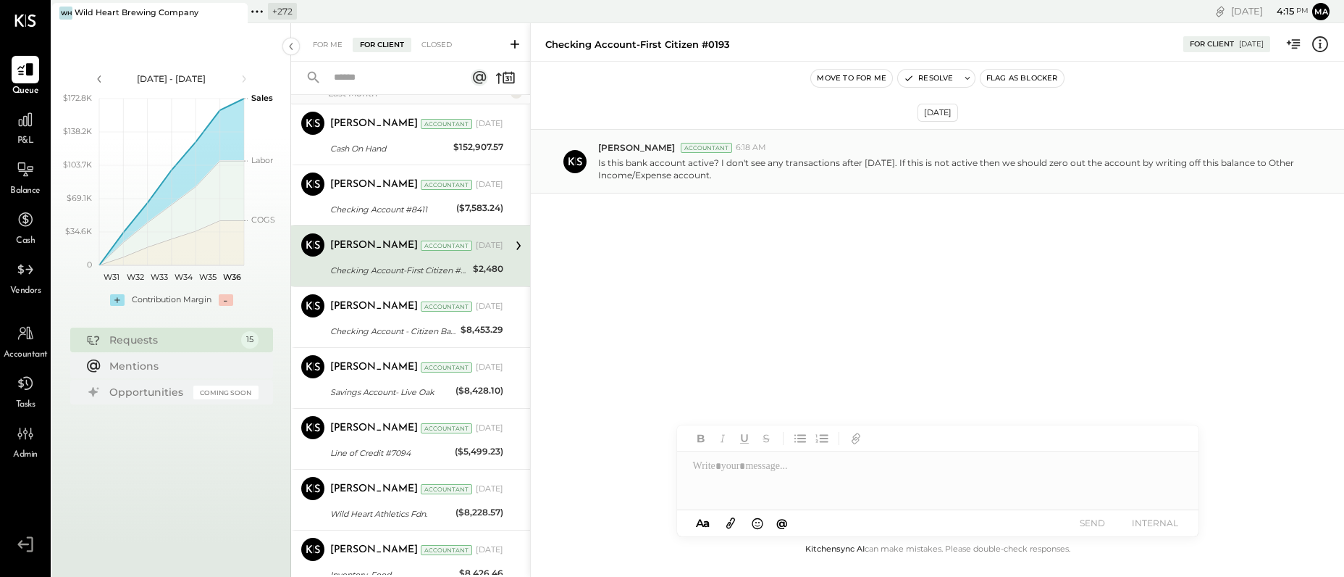
scroll to position [36, 0]
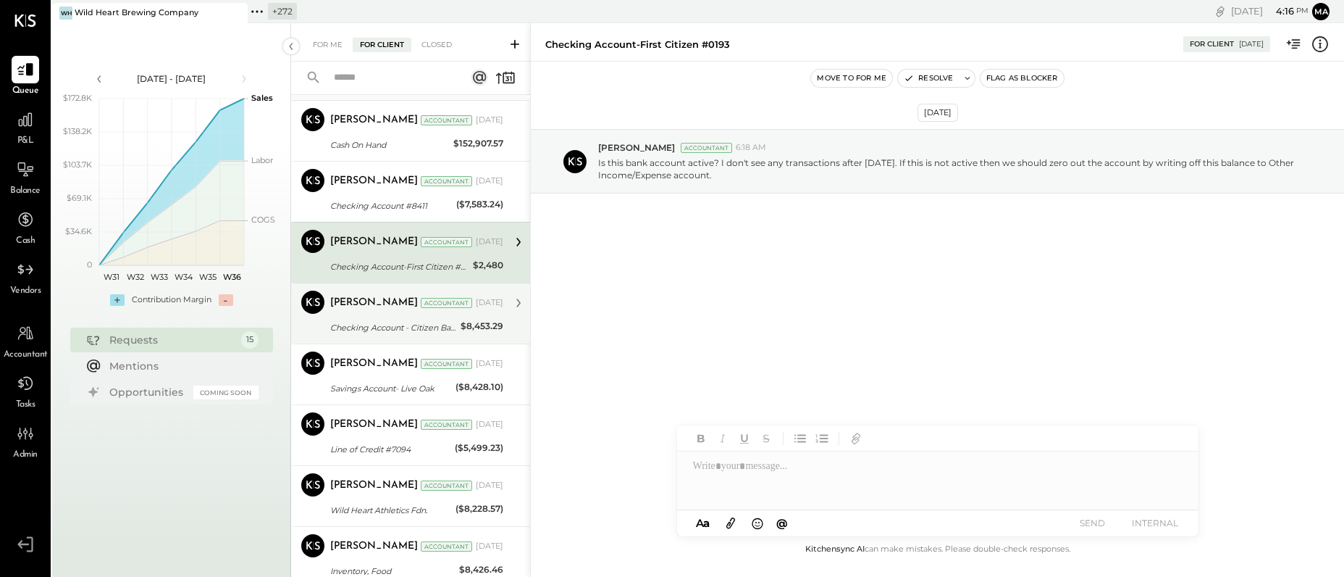
click at [421, 324] on div "Checking Account - Citizen Bank" at bounding box center [393, 327] width 126 height 14
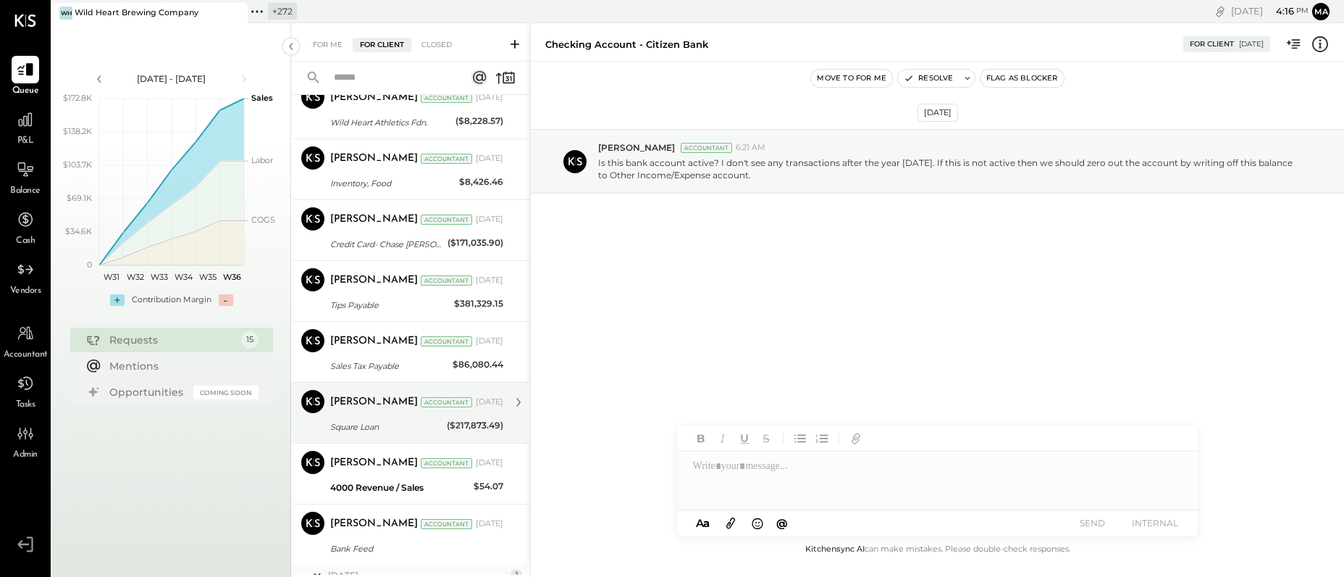
scroll to position [424, 0]
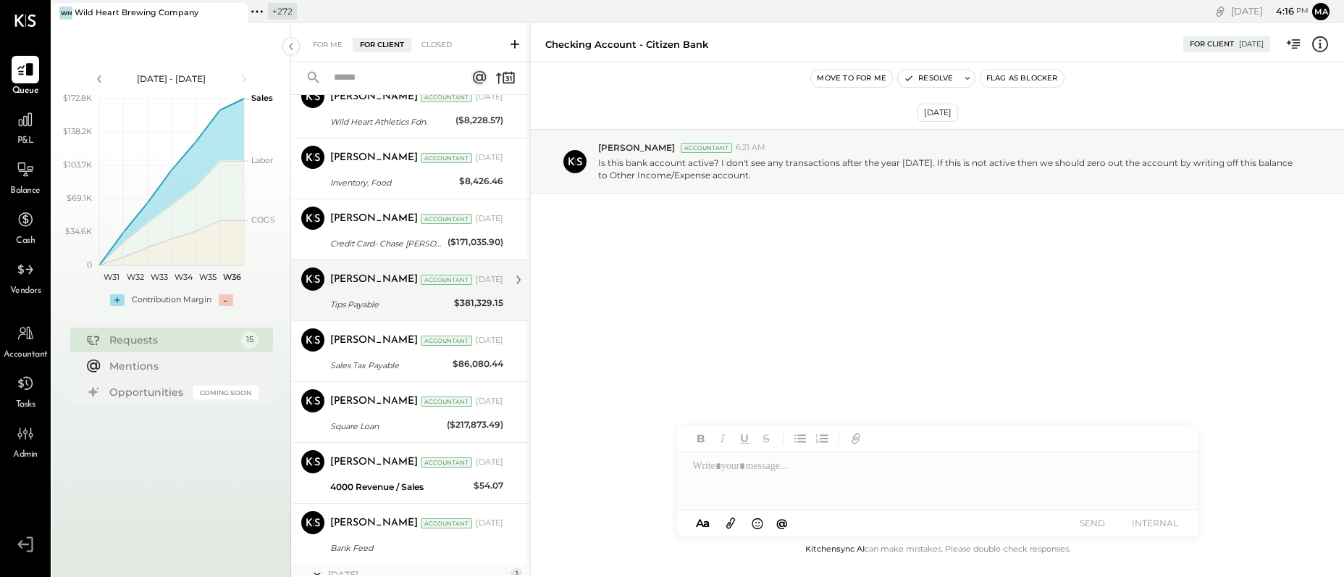
click at [389, 300] on div "Tips Payable" at bounding box center [390, 304] width 120 height 14
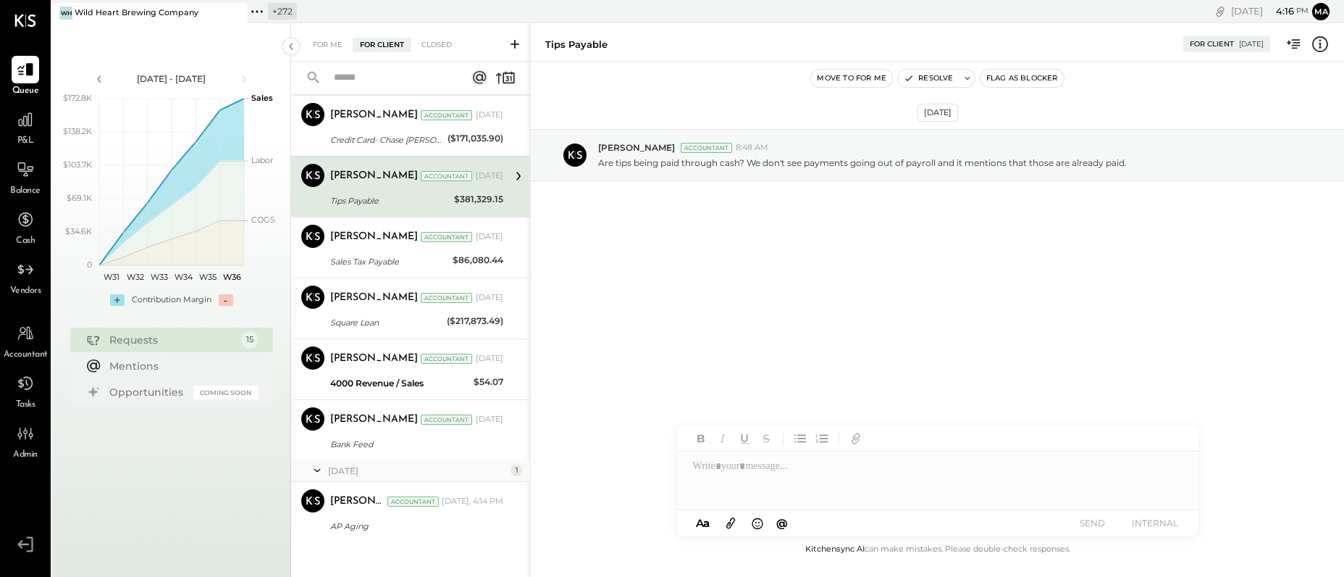
scroll to position [539, 0]
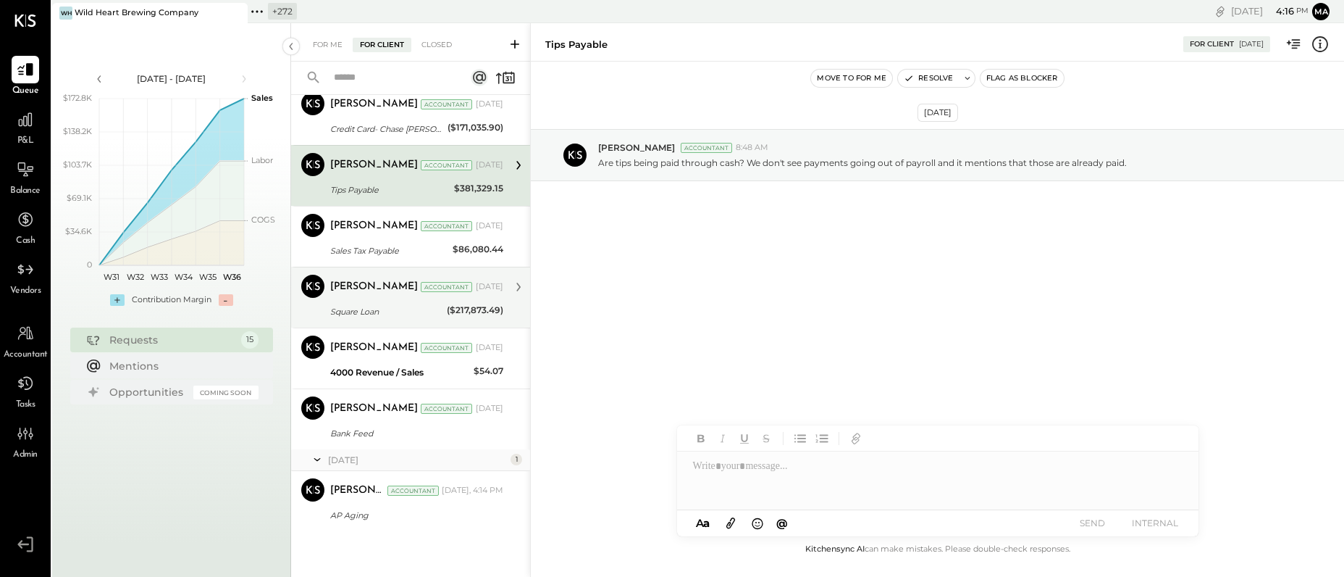
click at [399, 299] on div "[PERSON_NAME] Accountant [DATE] Square Loan ($217,873.49) Please send us the Sq…" at bounding box center [416, 298] width 173 height 46
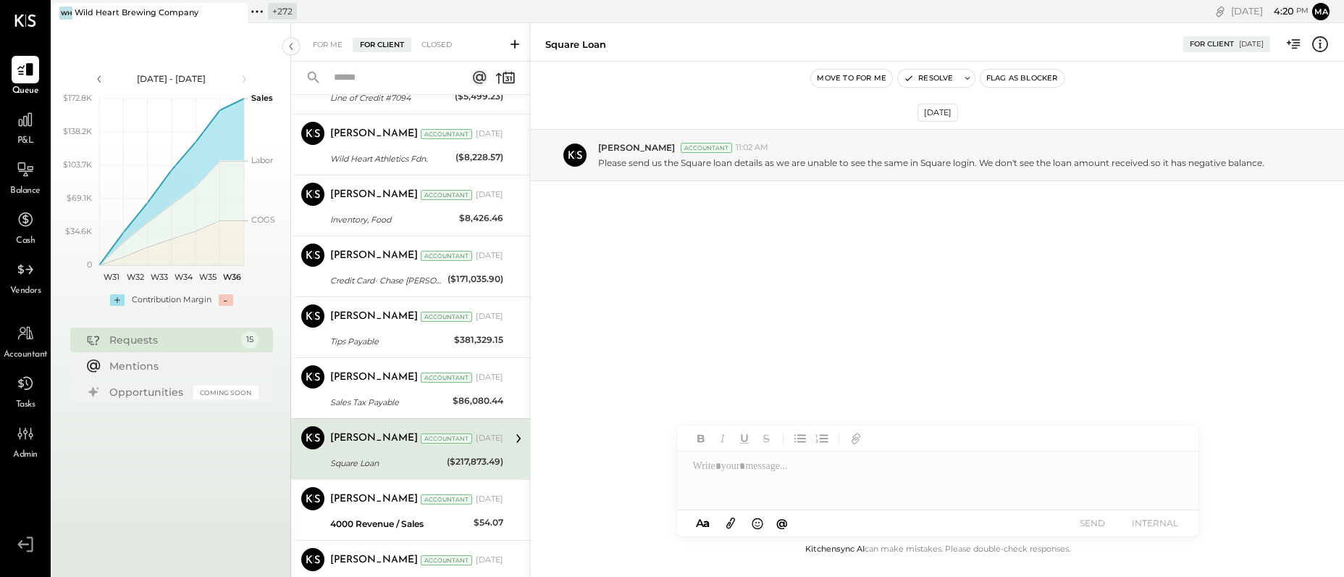
scroll to position [539, 0]
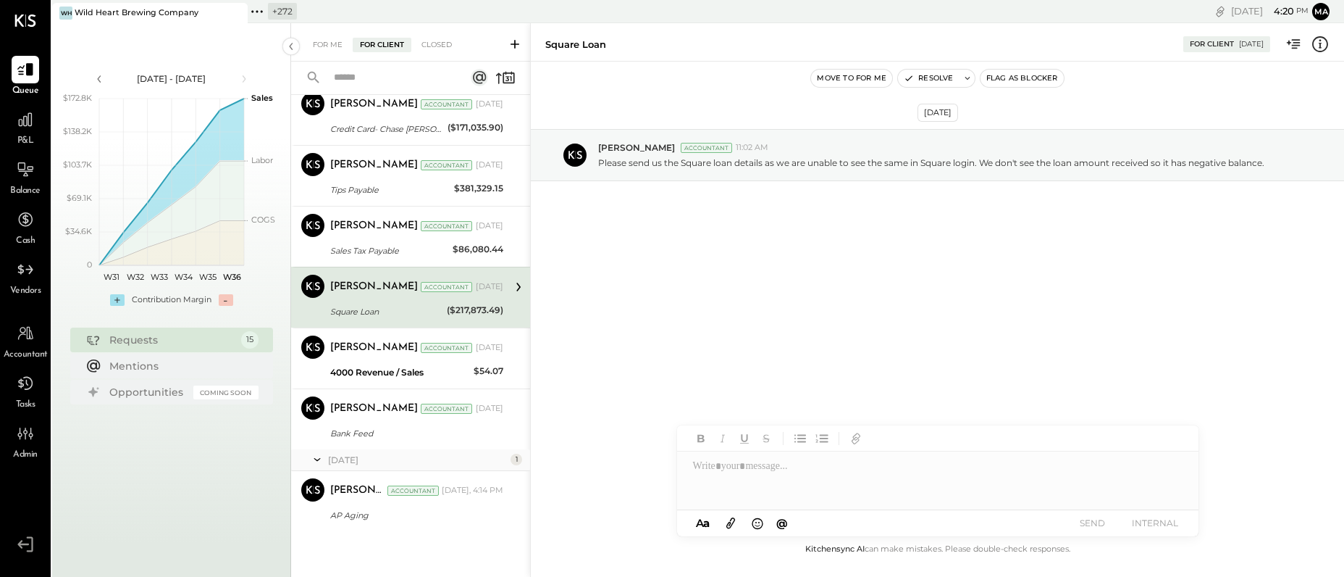
click at [427, 304] on div "Square Loan" at bounding box center [386, 311] width 112 height 14
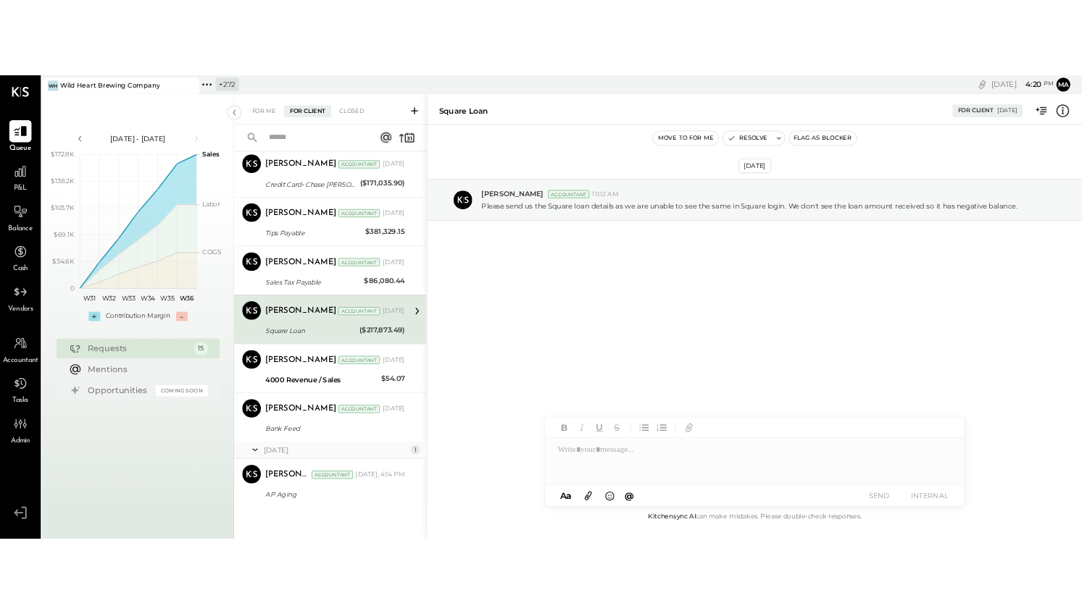
scroll to position [534, 0]
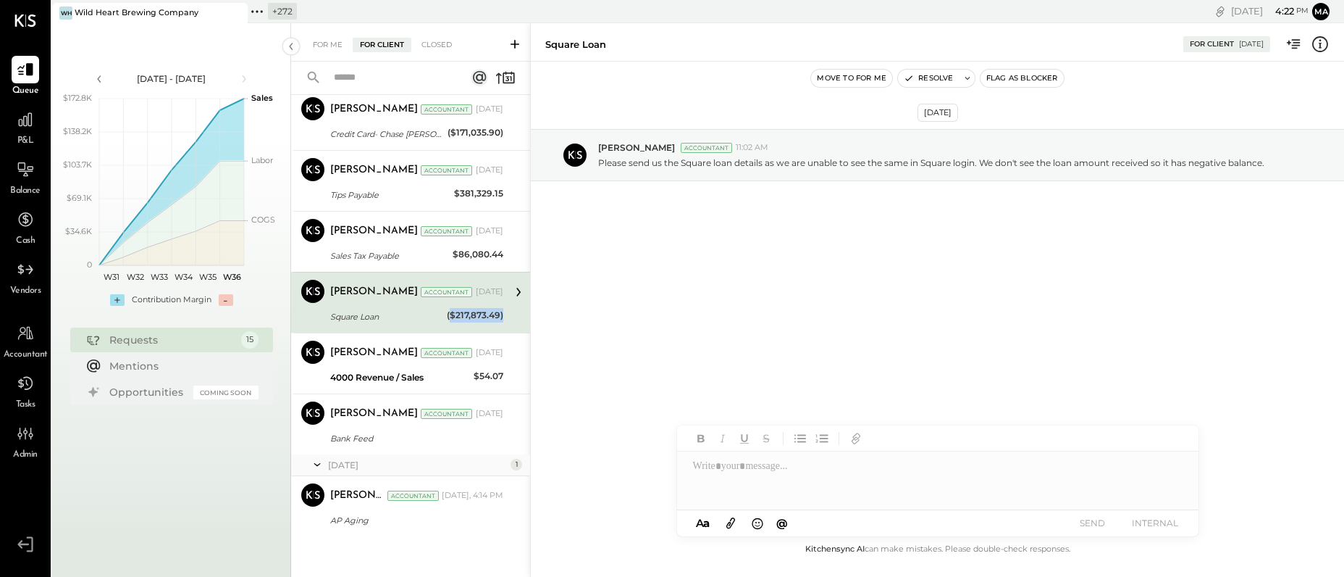
drag, startPoint x: 502, startPoint y: 312, endPoint x: 448, endPoint y: 317, distance: 53.8
click at [448, 317] on div "[PERSON_NAME] Accountant [PERSON_NAME] Accountant [DATE] Square Loan ($217,873.…" at bounding box center [410, 302] width 239 height 61
copy div "$217,873.49)"
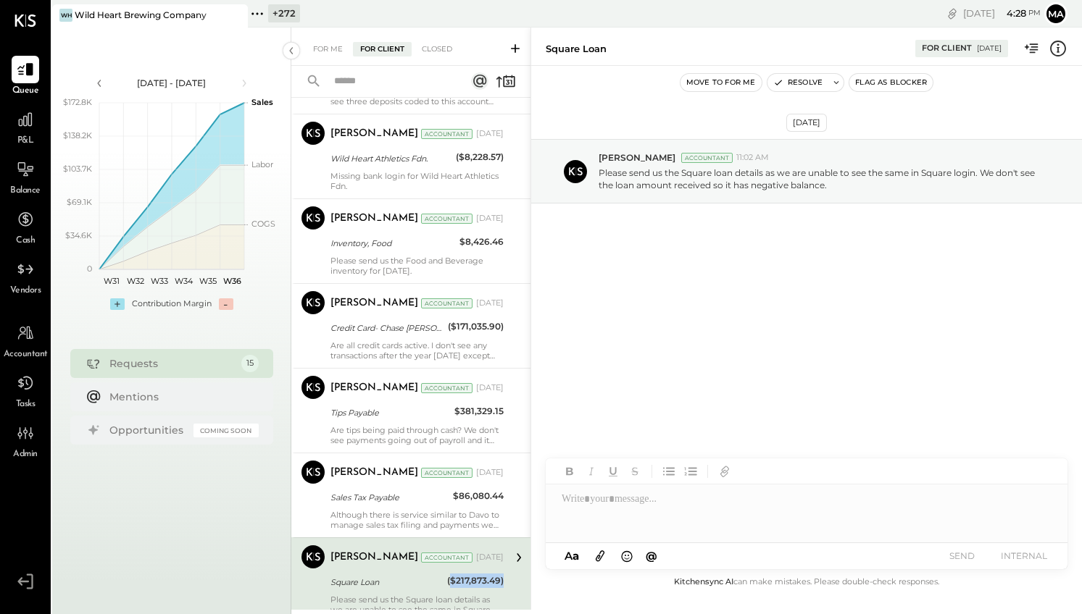
scroll to position [725, 0]
